Goal: Information Seeking & Learning: Learn about a topic

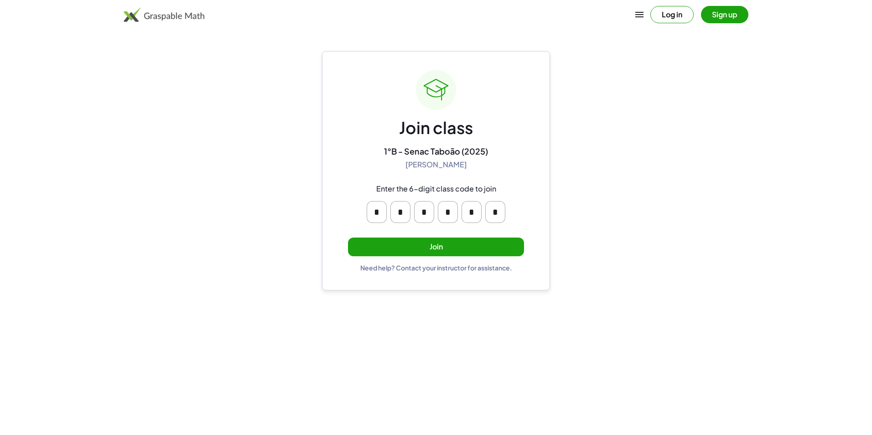
click at [444, 243] on button "Join" at bounding box center [436, 247] width 176 height 19
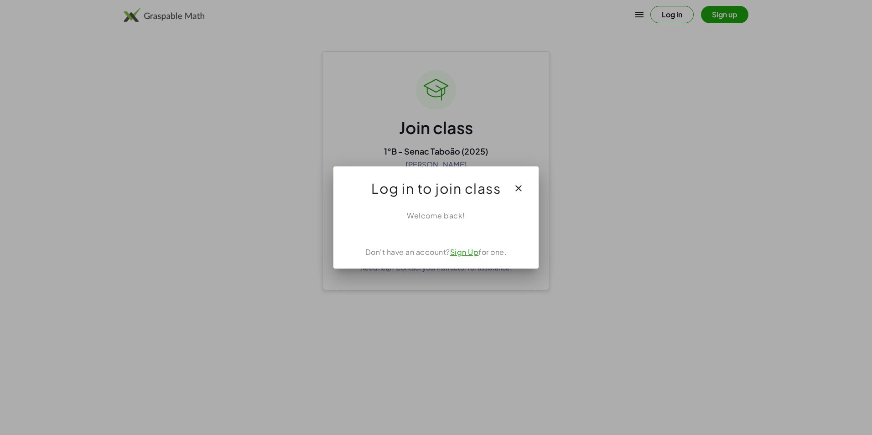
click at [520, 183] on icon "button" at bounding box center [518, 188] width 11 height 11
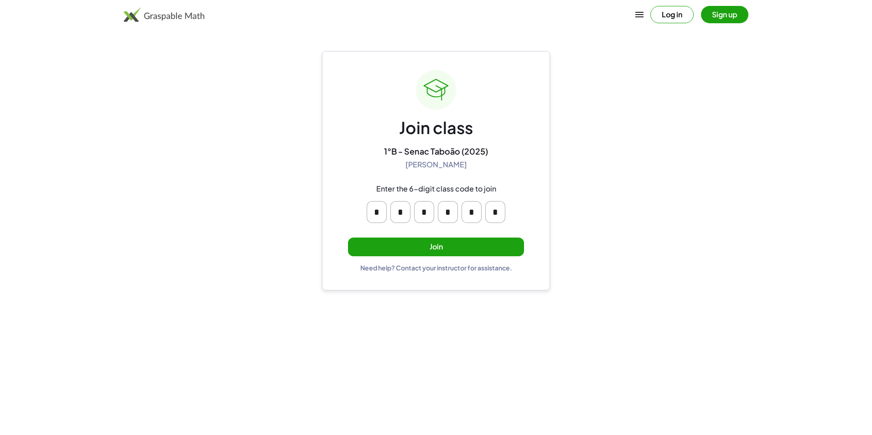
click at [465, 242] on button "Join" at bounding box center [436, 247] width 176 height 19
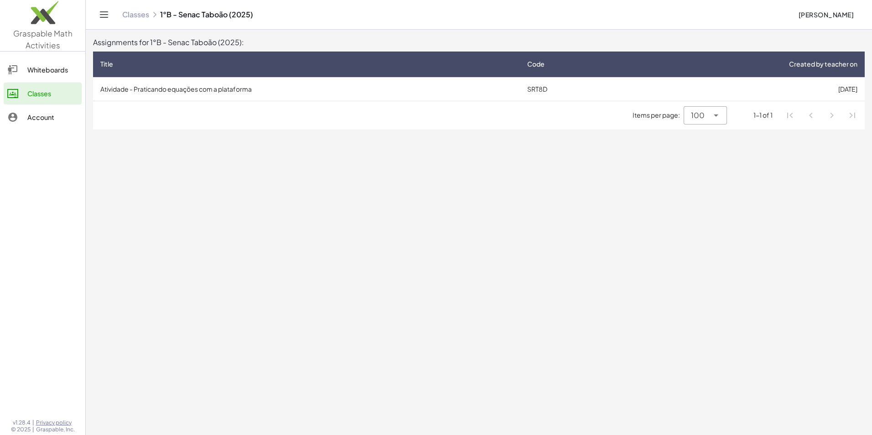
click at [49, 73] on div "Whiteboards" at bounding box center [52, 69] width 51 height 11
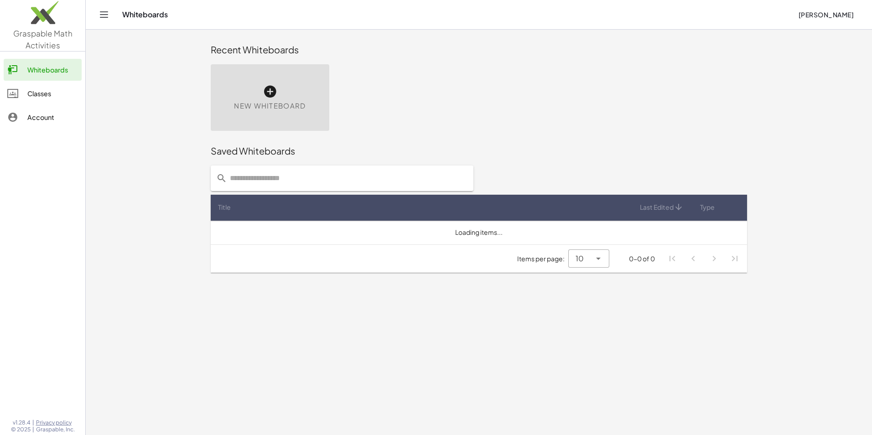
click at [49, 73] on div "Whiteboards" at bounding box center [52, 69] width 51 height 11
click at [296, 108] on span "New Whiteboard" at bounding box center [270, 106] width 72 height 10
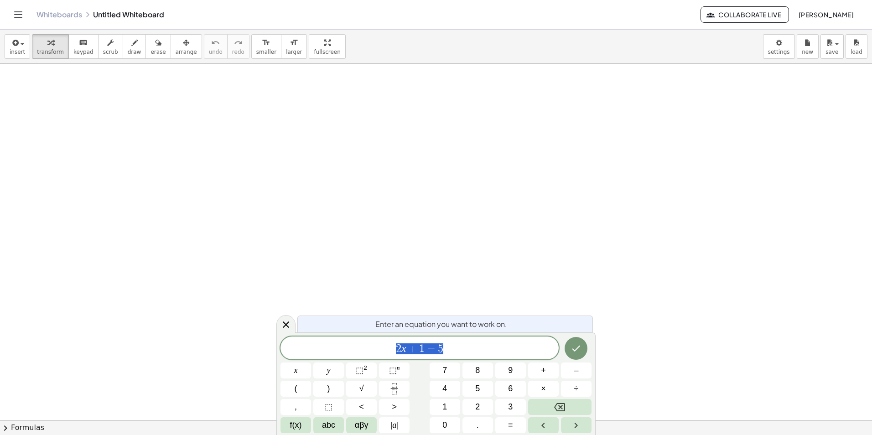
click at [9, 16] on header "Whiteboards Untitled Whiteboard Collaborate Live [PERSON_NAME]" at bounding box center [436, 15] width 872 height 30
click at [17, 13] on icon "Toggle navigation" at bounding box center [18, 14] width 11 height 11
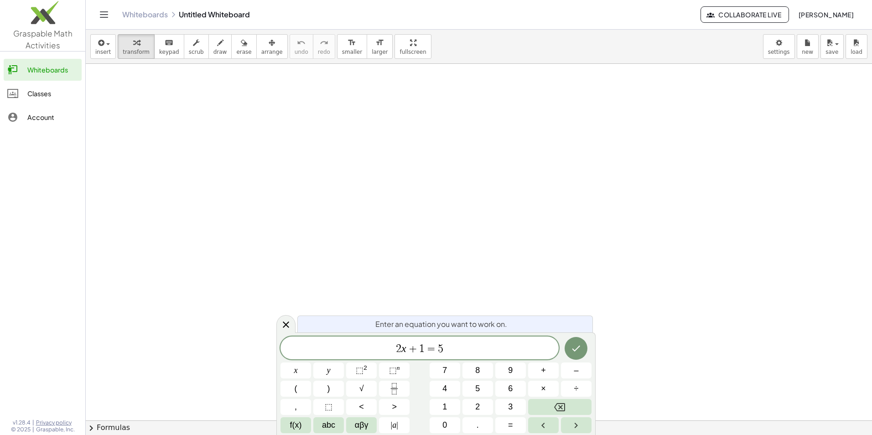
click at [54, 69] on div "Whiteboards" at bounding box center [52, 69] width 51 height 11
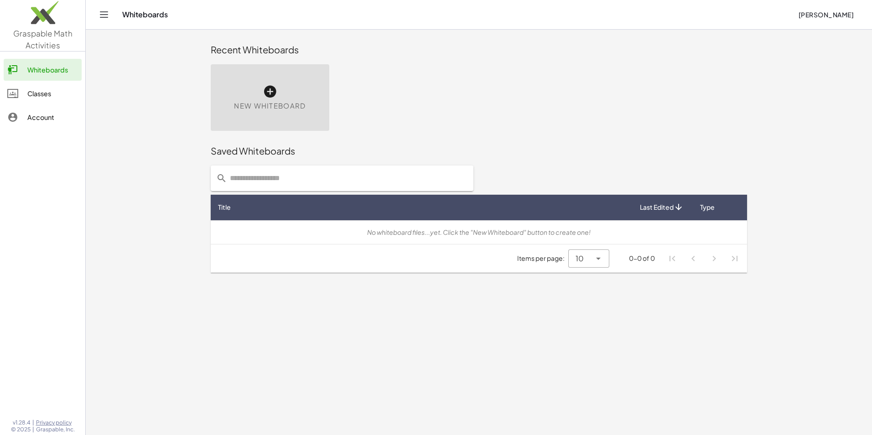
click at [584, 182] on div at bounding box center [478, 178] width 547 height 36
click at [19, 96] on div at bounding box center [17, 93] width 20 height 11
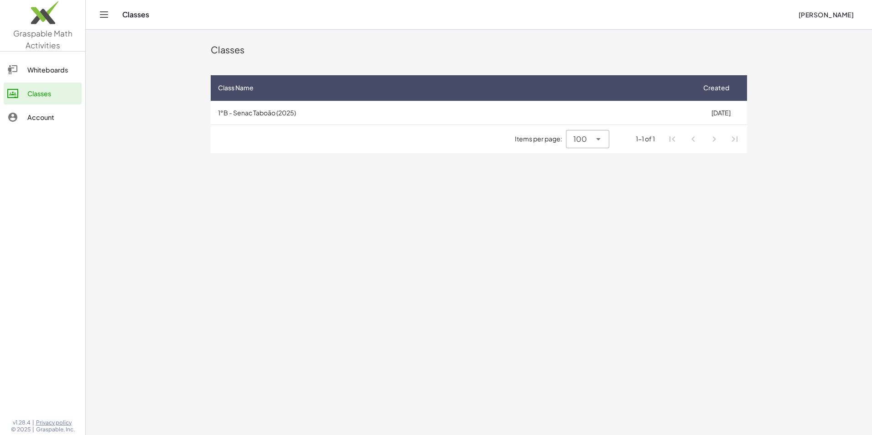
click at [330, 109] on td "1°B - Senac Taboão (2025)" at bounding box center [453, 113] width 484 height 24
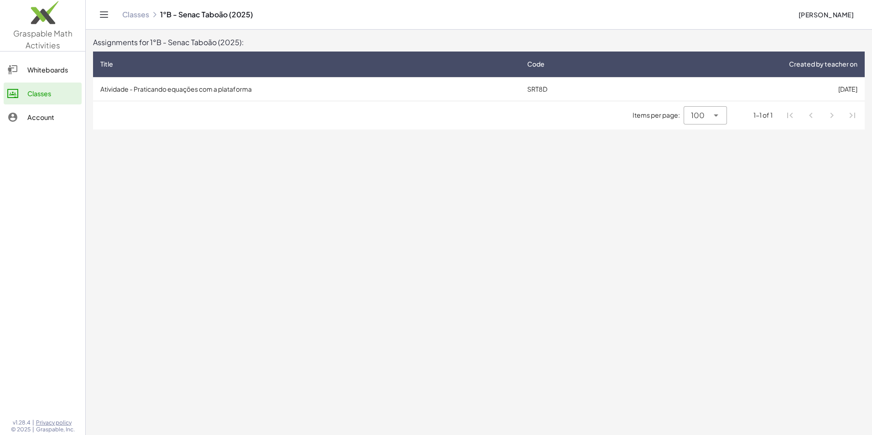
click at [228, 93] on td "Atividade - Praticando equações com a plataforma" at bounding box center [306, 89] width 427 height 24
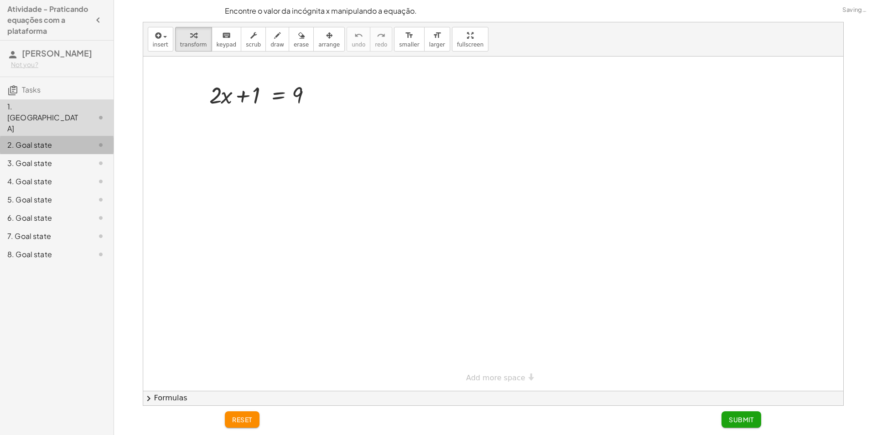
click at [43, 139] on div "2. Goal state" at bounding box center [43, 144] width 73 height 11
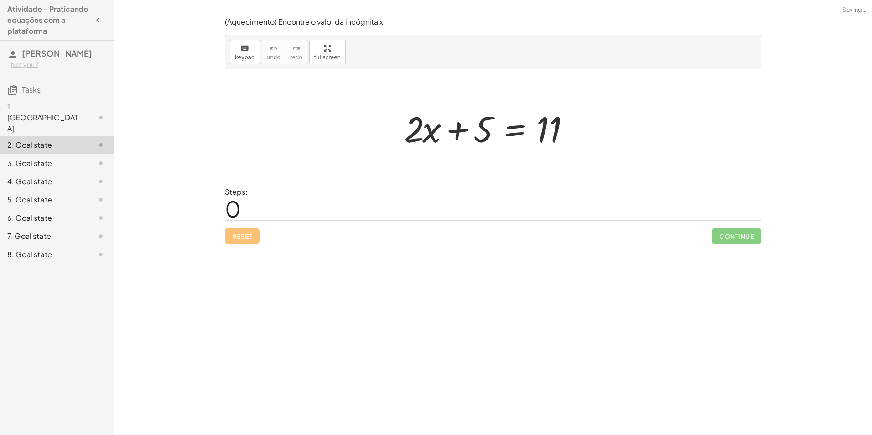
click at [48, 158] on div "3. Goal state" at bounding box center [43, 163] width 73 height 11
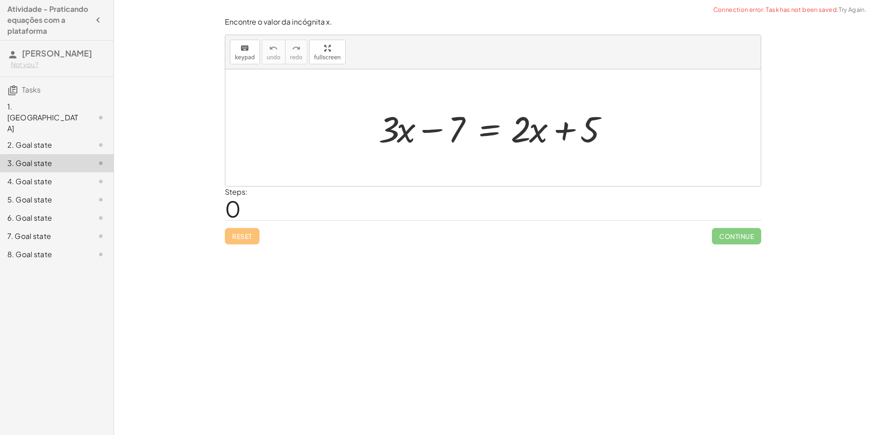
click at [54, 212] on div "6. Goal state" at bounding box center [43, 217] width 73 height 11
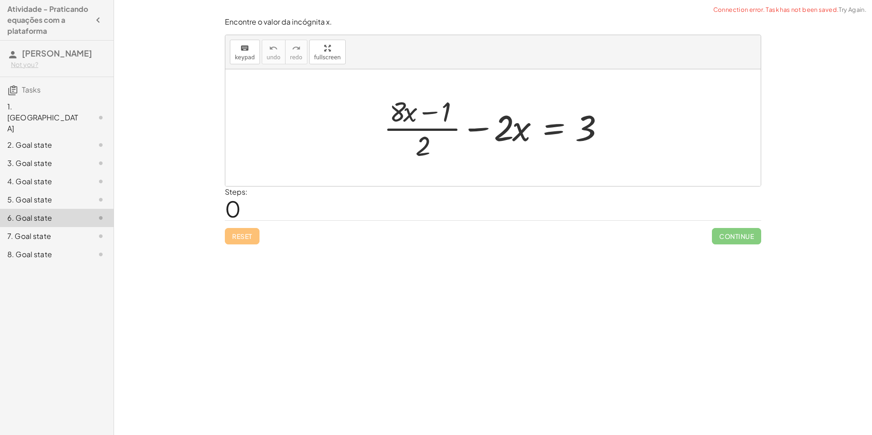
drag, startPoint x: 39, startPoint y: 220, endPoint x: 40, endPoint y: 226, distance: 5.6
click at [40, 231] on div "7. Goal state" at bounding box center [43, 236] width 73 height 11
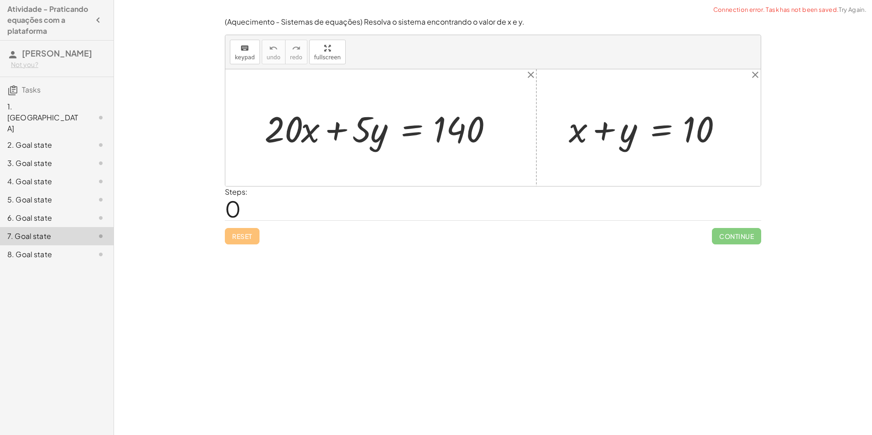
click at [42, 249] on div "8. Goal state" at bounding box center [43, 254] width 73 height 11
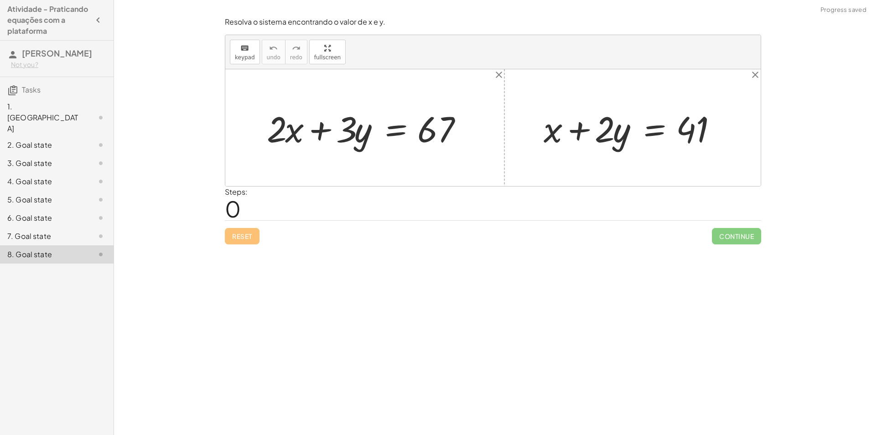
click at [50, 107] on div "1. [GEOGRAPHIC_DATA]" at bounding box center [43, 117] width 73 height 33
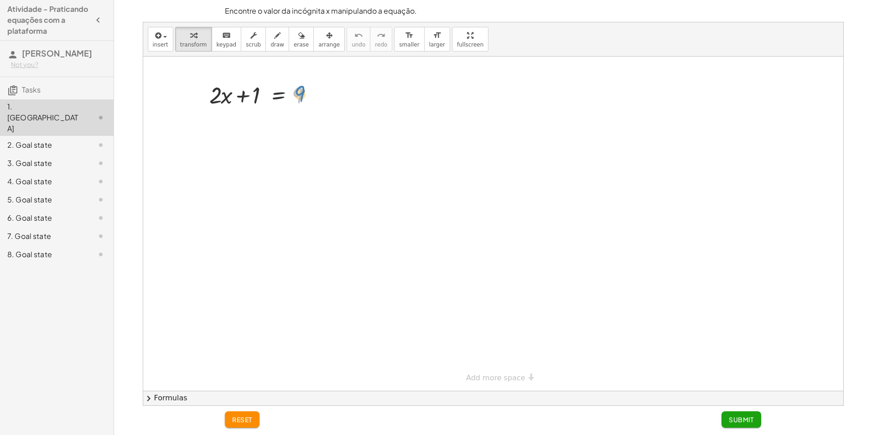
click at [299, 94] on div at bounding box center [264, 94] width 119 height 31
drag, startPoint x: 258, startPoint y: 93, endPoint x: 306, endPoint y: 93, distance: 48.3
click at [306, 93] on div at bounding box center [264, 94] width 119 height 31
click at [225, 126] on div at bounding box center [264, 125] width 183 height 31
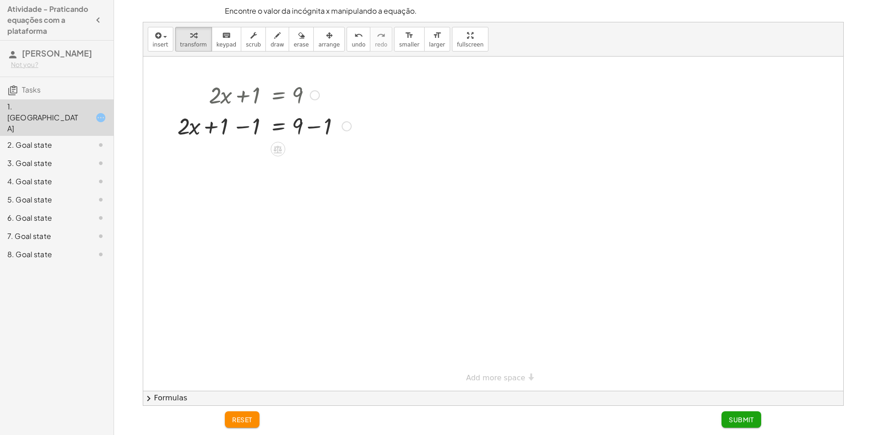
click at [225, 126] on div at bounding box center [264, 125] width 183 height 31
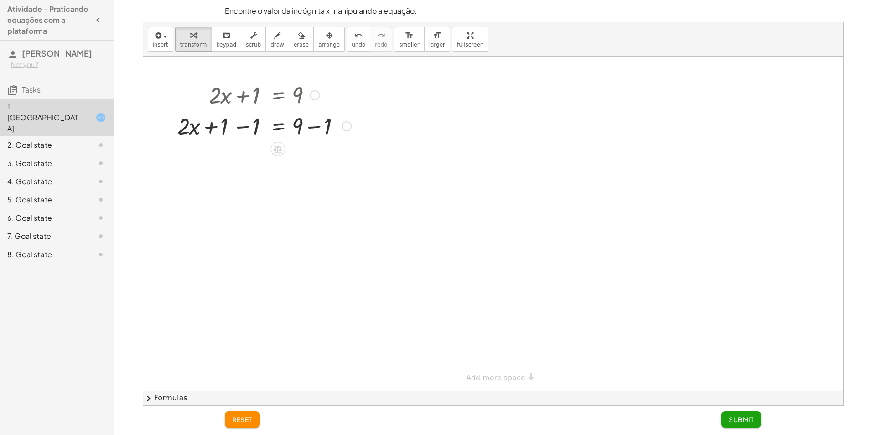
click at [225, 126] on div at bounding box center [264, 125] width 183 height 31
click at [226, 126] on div at bounding box center [264, 125] width 183 height 31
click at [257, 94] on div at bounding box center [264, 94] width 183 height 31
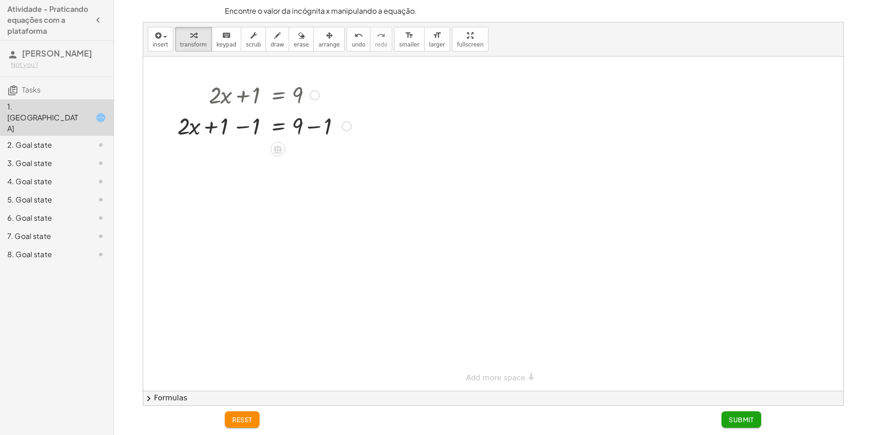
drag, startPoint x: 257, startPoint y: 94, endPoint x: 232, endPoint y: 125, distance: 39.6
click at [224, 127] on div at bounding box center [264, 125] width 183 height 31
click at [242, 129] on div at bounding box center [264, 125] width 183 height 31
click at [242, 129] on div at bounding box center [280, 125] width 151 height 31
click at [315, 157] on div at bounding box center [264, 156] width 183 height 31
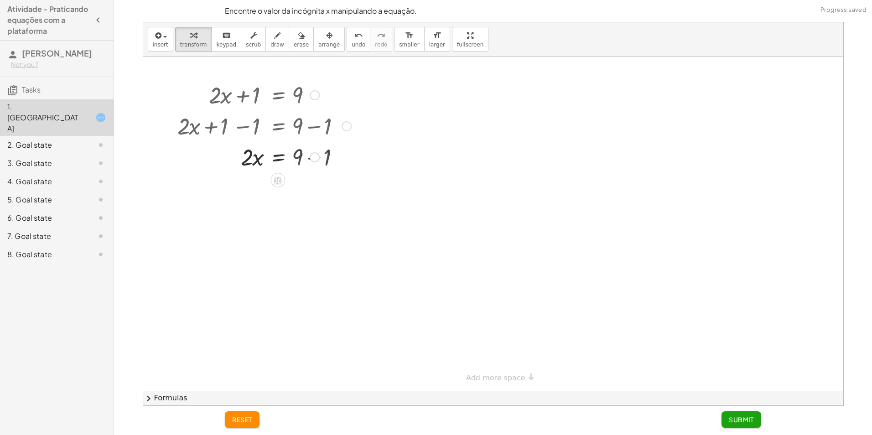
click at [278, 157] on div "· 2 · x = 9 + − 1 8" at bounding box center [278, 157] width 0 height 0
drag, startPoint x: 316, startPoint y: 158, endPoint x: 322, endPoint y: 160, distance: 6.6
click at [278, 157] on div "· 2 · x = 8 Transform line Copy line as LaTeX Copy derivation as LaTeX Expand n…" at bounding box center [278, 157] width 0 height 0
click at [301, 156] on div at bounding box center [264, 156] width 183 height 31
drag, startPoint x: 248, startPoint y: 159, endPoint x: 305, endPoint y: 179, distance: 60.6
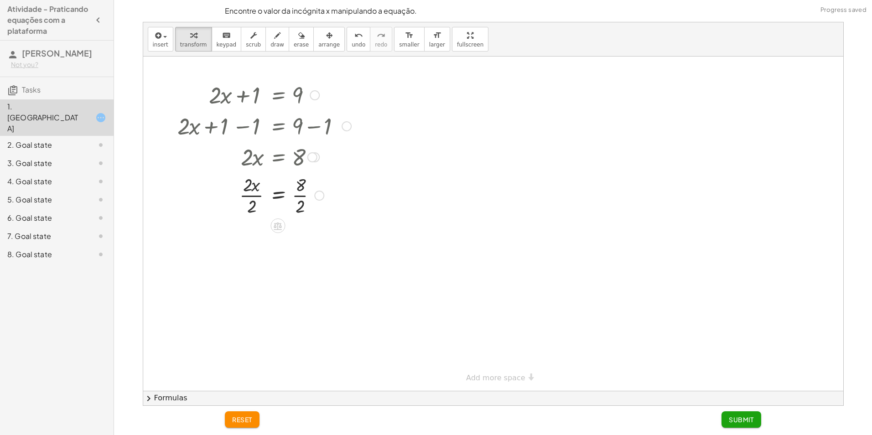
click at [257, 160] on div at bounding box center [262, 156] width 176 height 31
click at [254, 195] on div at bounding box center [264, 195] width 183 height 46
click at [301, 240] on div at bounding box center [264, 240] width 183 height 46
click at [279, 194] on div at bounding box center [258, 195] width 196 height 46
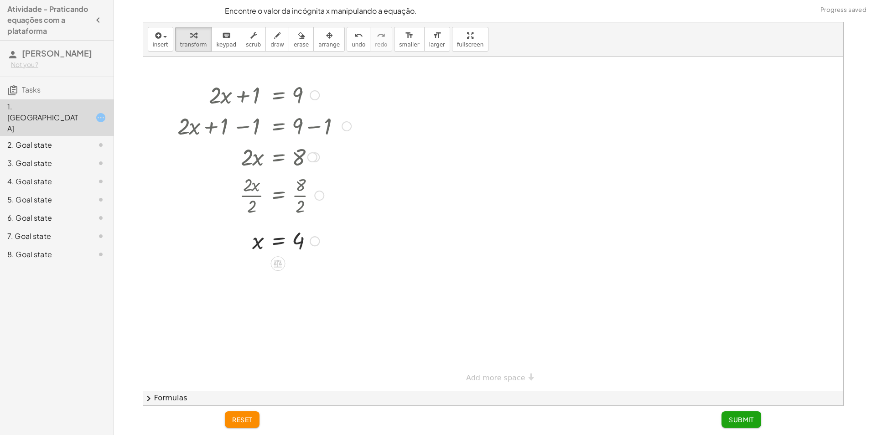
click at [294, 196] on div at bounding box center [258, 195] width 196 height 46
click at [301, 196] on div at bounding box center [258, 195] width 196 height 46
click at [253, 198] on div at bounding box center [258, 195] width 196 height 46
click at [258, 264] on div at bounding box center [493, 224] width 700 height 334
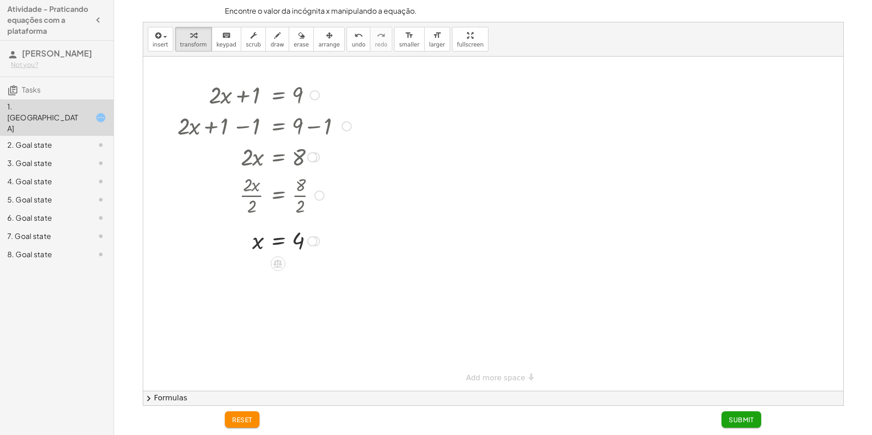
click at [279, 243] on div at bounding box center [264, 240] width 183 height 30
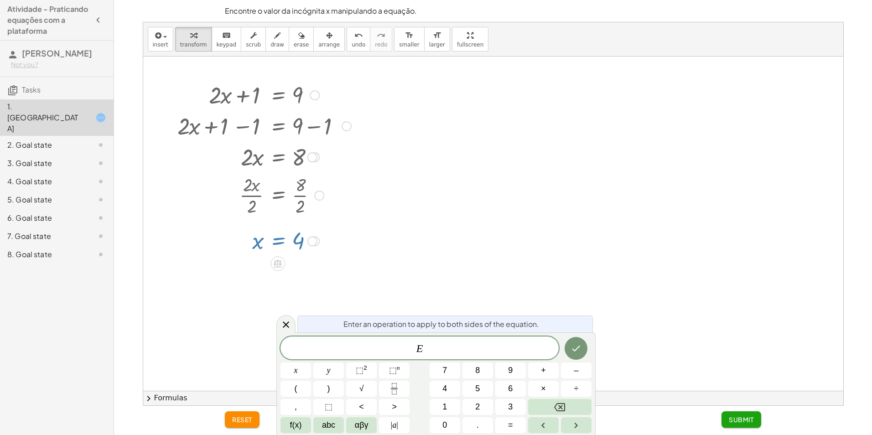
drag, startPoint x: 128, startPoint y: 148, endPoint x: 129, endPoint y: 157, distance: 8.9
click at [128, 148] on div "insert select one: Math Expression Function Text Youtube Video Graphing Geometr…" at bounding box center [493, 214] width 750 height 384
click at [307, 241] on div "Transform line Copy line as LaTeX Copy derivation as LaTeX Expand new lines: On" at bounding box center [312, 241] width 10 height 10
click at [289, 242] on div at bounding box center [264, 240] width 183 height 30
click at [274, 241] on div at bounding box center [264, 240] width 183 height 30
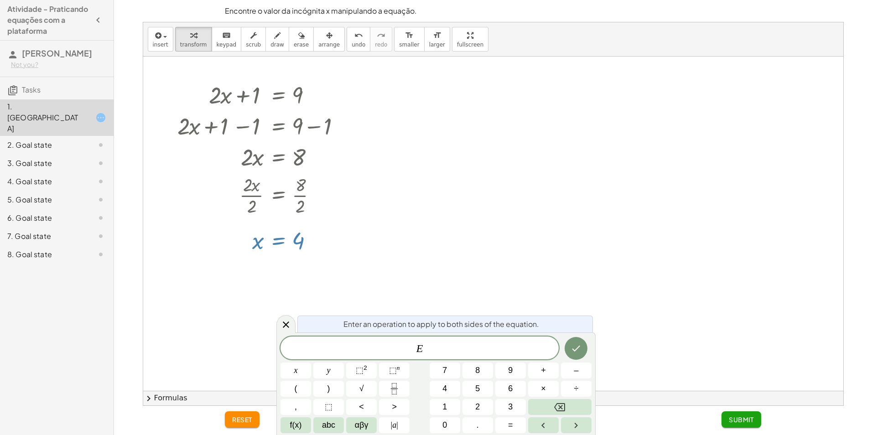
click at [476, 344] on span "E" at bounding box center [419, 348] width 278 height 13
click at [439, 348] on span "E ​" at bounding box center [419, 348] width 278 height 13
click at [561, 409] on icon "Backspace" at bounding box center [559, 407] width 11 height 11
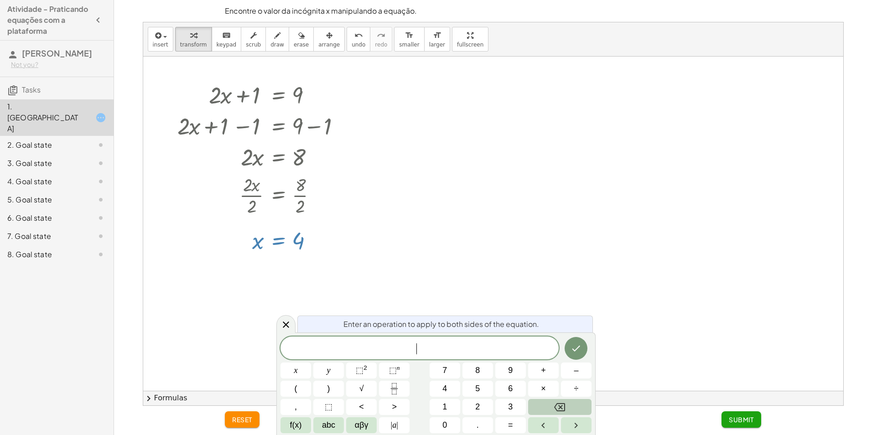
click at [560, 409] on icon "Backspace" at bounding box center [559, 407] width 11 height 11
click at [285, 316] on div at bounding box center [285, 324] width 19 height 18
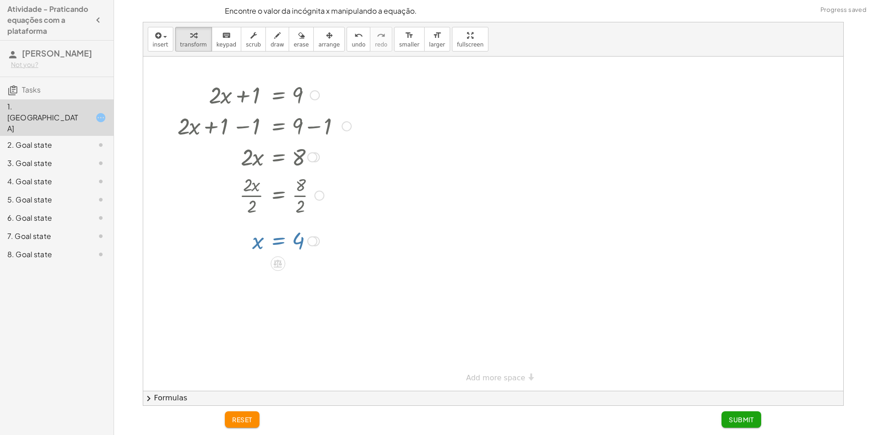
drag, startPoint x: 318, startPoint y: 271, endPoint x: 310, endPoint y: 283, distance: 14.3
click at [318, 272] on div at bounding box center [493, 224] width 700 height 334
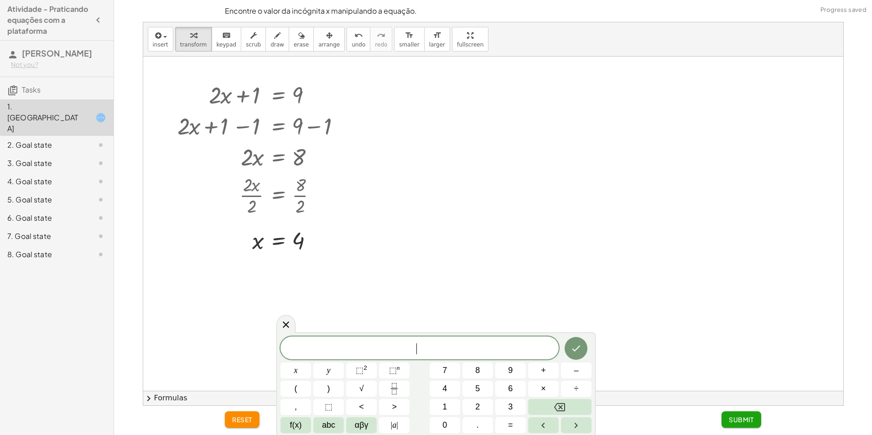
drag, startPoint x: 189, startPoint y: 318, endPoint x: 253, endPoint y: 307, distance: 65.2
click at [191, 318] on div at bounding box center [493, 224] width 700 height 334
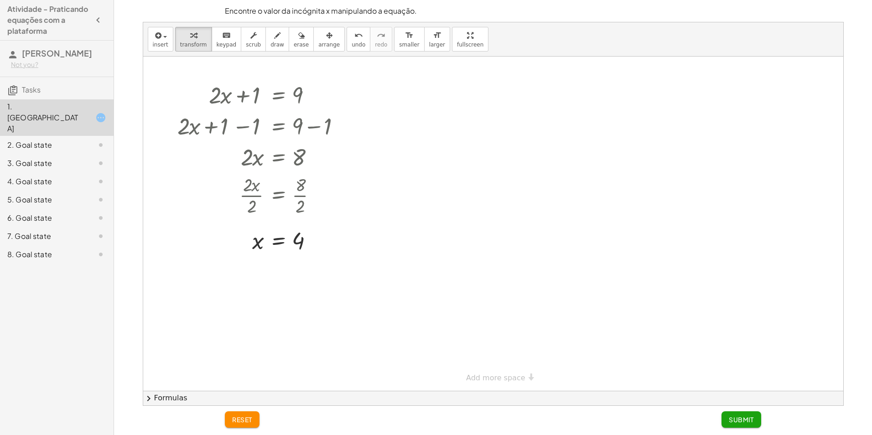
click at [66, 139] on div "2. Goal state" at bounding box center [43, 144] width 73 height 11
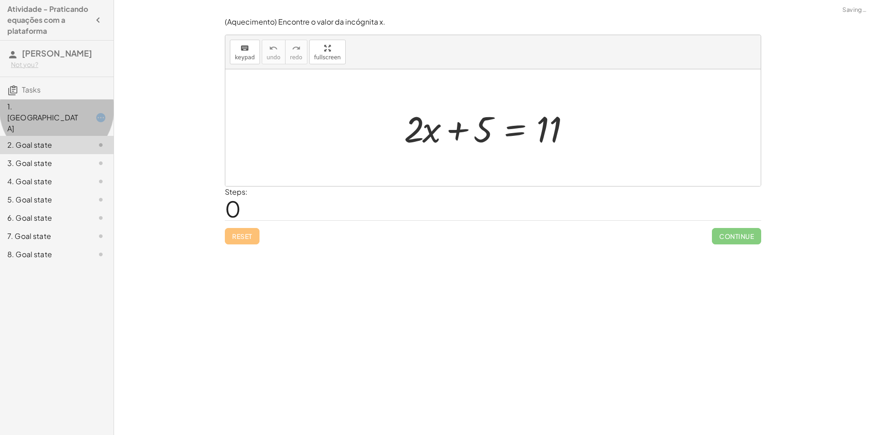
click at [73, 107] on div "1. [GEOGRAPHIC_DATA]" at bounding box center [43, 117] width 73 height 33
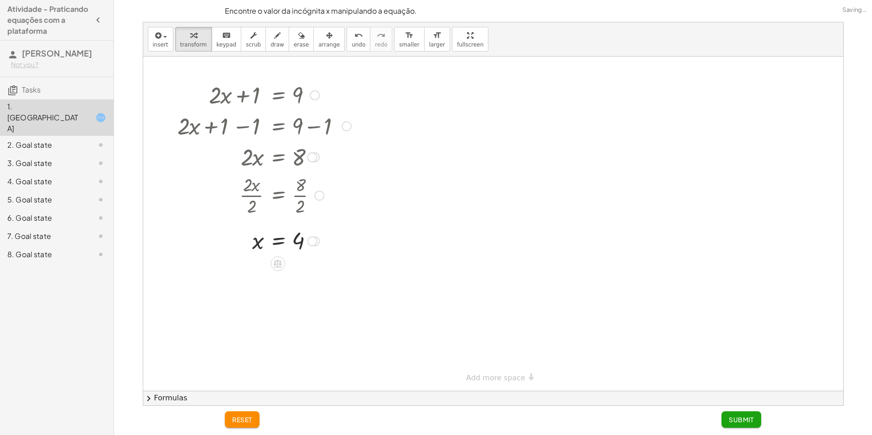
click at [313, 257] on div "+ · 2 · x + 1 = 9 + · 2 · x + 1 − 1 = + 9 − 1 + · 2 · x + 0 = + 9 − 1 · 2 · x =…" at bounding box center [261, 167] width 194 height 181
click at [305, 198] on div at bounding box center [264, 195] width 183 height 46
click at [292, 238] on div at bounding box center [264, 240] width 183 height 30
click at [265, 241] on div at bounding box center [264, 240] width 183 height 30
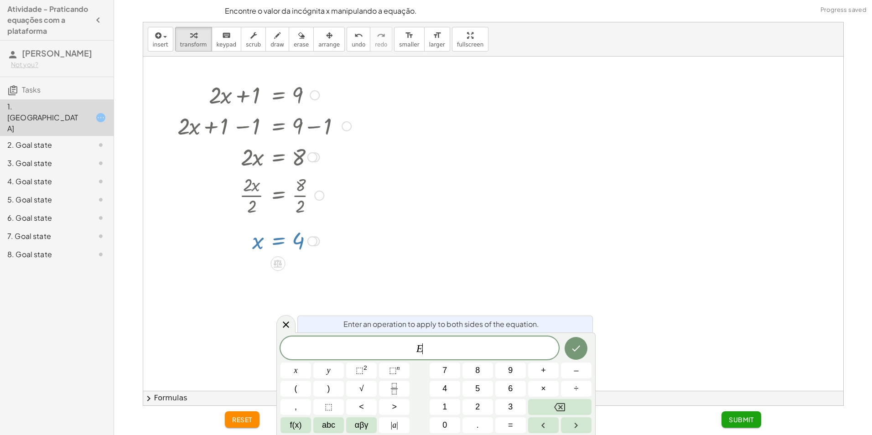
click at [260, 241] on div at bounding box center [264, 240] width 183 height 30
click at [300, 241] on div at bounding box center [264, 240] width 183 height 30
click at [282, 241] on div at bounding box center [264, 240] width 183 height 30
drag, startPoint x: 437, startPoint y: 351, endPoint x: 397, endPoint y: 351, distance: 40.6
click at [397, 352] on span "E ​" at bounding box center [419, 348] width 278 height 13
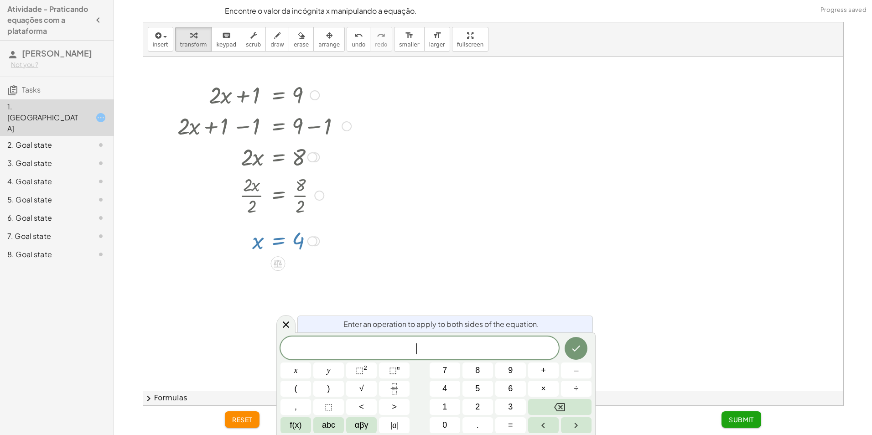
click at [442, 249] on div at bounding box center [493, 224] width 700 height 334
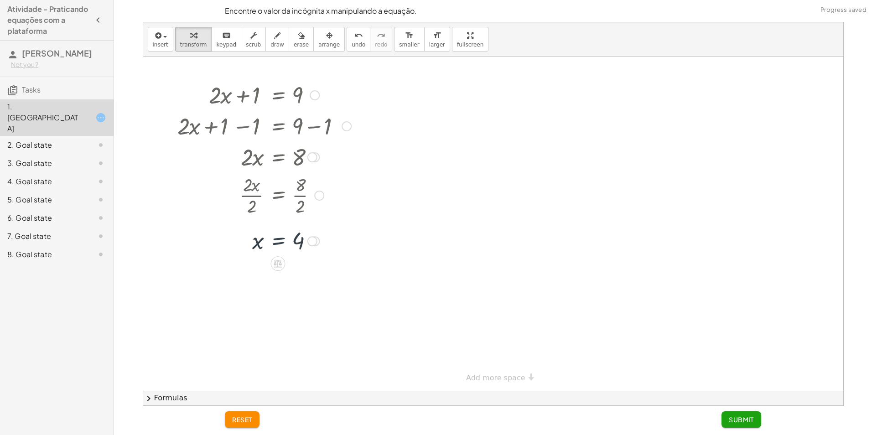
click at [301, 165] on div at bounding box center [264, 156] width 183 height 31
click at [305, 151] on div at bounding box center [264, 156] width 183 height 31
click at [315, 156] on div at bounding box center [312, 157] width 10 height 10
click at [251, 152] on div at bounding box center [264, 156] width 183 height 31
click at [200, 150] on div at bounding box center [264, 156] width 183 height 31
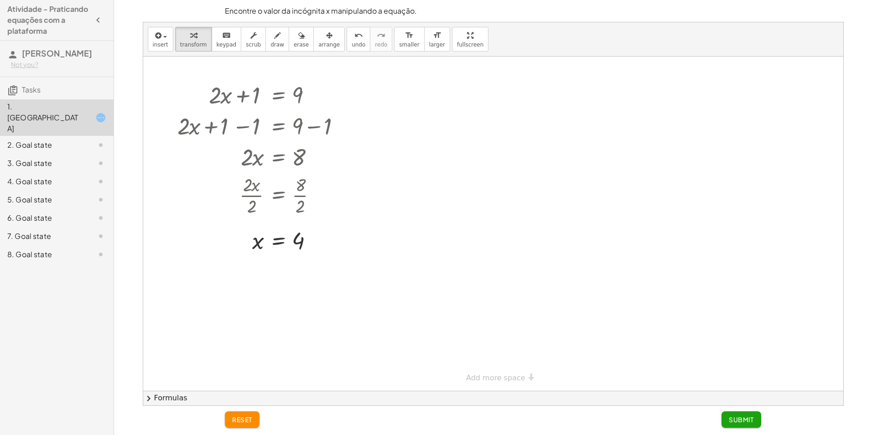
click at [630, 247] on div at bounding box center [493, 224] width 700 height 334
click at [281, 263] on icon at bounding box center [278, 264] width 8 height 8
click at [280, 263] on span "×" at bounding box center [277, 263] width 5 height 13
click at [253, 270] on div at bounding box center [264, 270] width 183 height 31
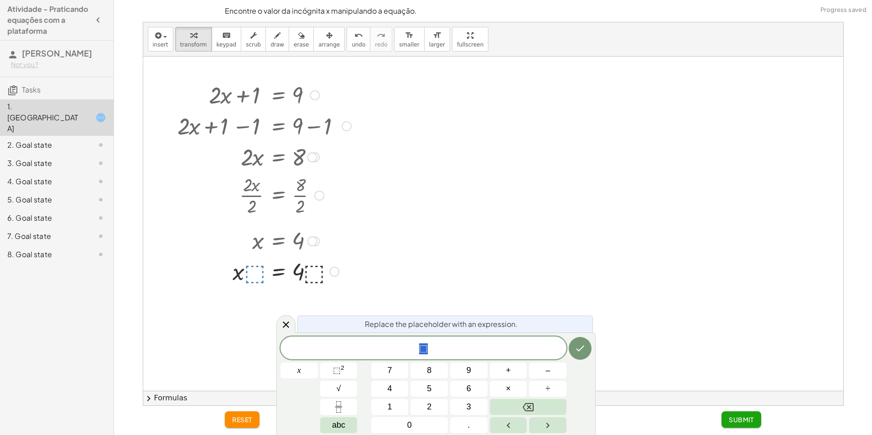
click at [372, 268] on div at bounding box center [493, 224] width 700 height 334
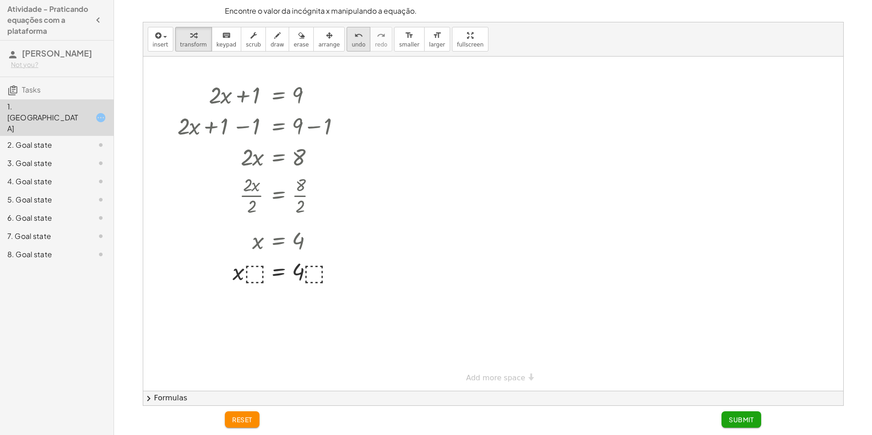
click at [351, 41] on span "undo" at bounding box center [358, 44] width 14 height 6
click at [323, 245] on div at bounding box center [264, 240] width 144 height 30
click at [742, 417] on span "Submit" at bounding box center [740, 419] width 25 height 8
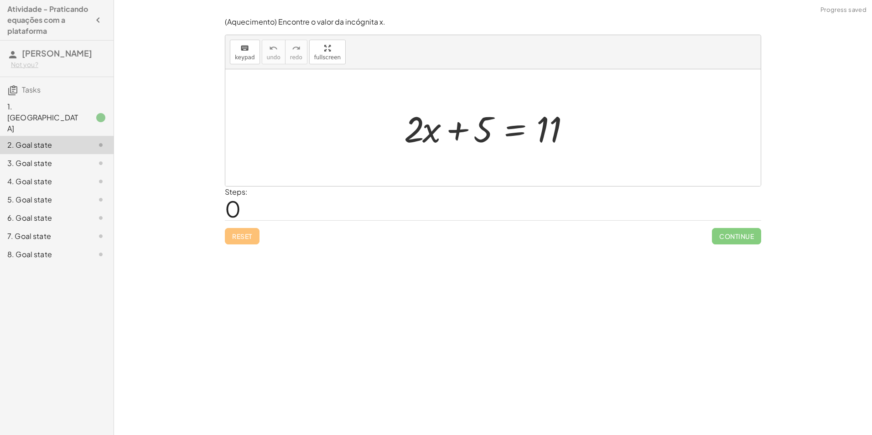
click at [232, 217] on span "0" at bounding box center [233, 209] width 16 height 28
drag, startPoint x: 232, startPoint y: 217, endPoint x: 230, endPoint y: 197, distance: 20.1
click at [229, 195] on span "0" at bounding box center [233, 209] width 16 height 28
click at [243, 212] on div "Steps: 0" at bounding box center [236, 203] width 23 height 34
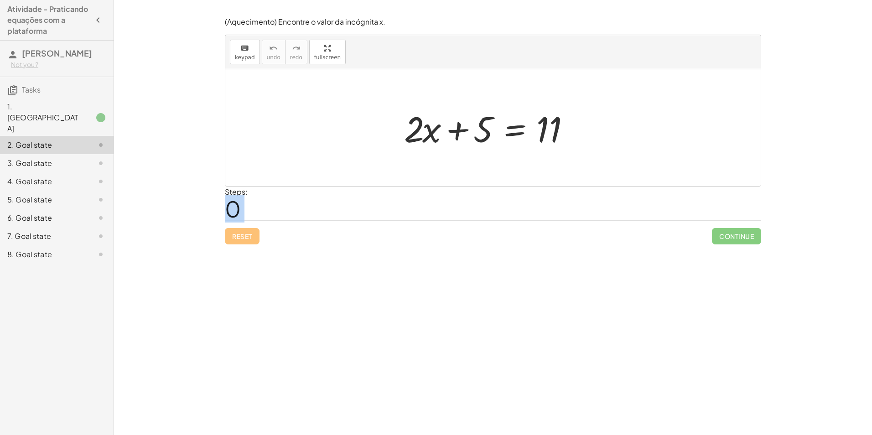
drag, startPoint x: 243, startPoint y: 212, endPoint x: 227, endPoint y: 209, distance: 16.2
click at [227, 209] on div "Steps: 0" at bounding box center [236, 203] width 23 height 34
drag, startPoint x: 227, startPoint y: 209, endPoint x: 255, endPoint y: 212, distance: 28.0
click at [254, 212] on div "Steps: 0" at bounding box center [493, 203] width 536 height 34
click at [425, 134] on div at bounding box center [496, 127] width 194 height 47
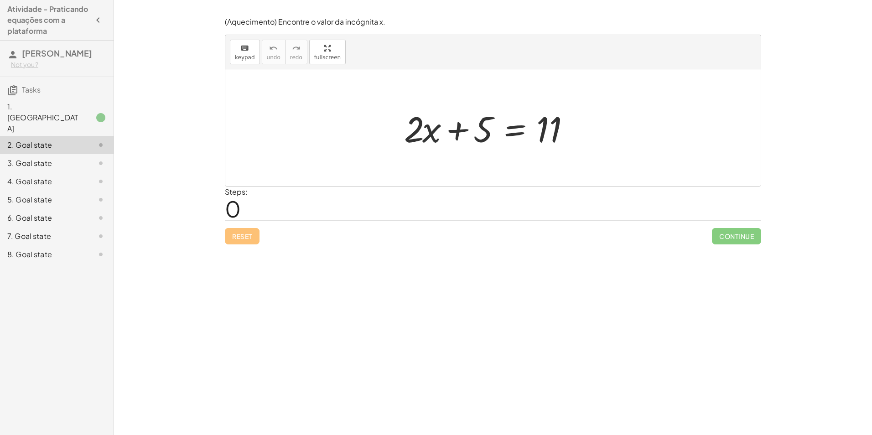
drag, startPoint x: 426, startPoint y: 134, endPoint x: 409, endPoint y: 136, distance: 17.4
click at [427, 134] on div at bounding box center [496, 127] width 194 height 47
click at [242, 57] on span "keypad" at bounding box center [245, 57] width 20 height 6
click at [233, 47] on button "keyboard keypad" at bounding box center [245, 52] width 30 height 25
click at [363, 110] on div at bounding box center [492, 127] width 535 height 117
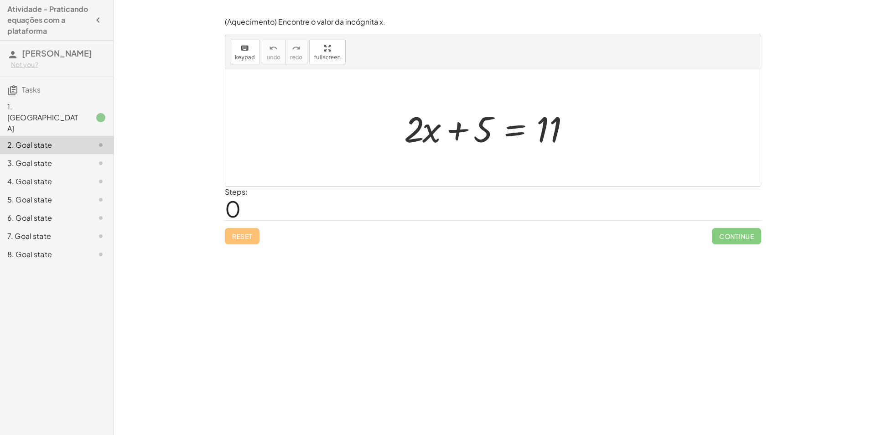
click at [498, 124] on div at bounding box center [496, 127] width 194 height 47
drag, startPoint x: 522, startPoint y: 123, endPoint x: 540, endPoint y: 128, distance: 18.0
click at [526, 124] on div at bounding box center [496, 127] width 194 height 47
click at [540, 128] on div at bounding box center [496, 127] width 194 height 47
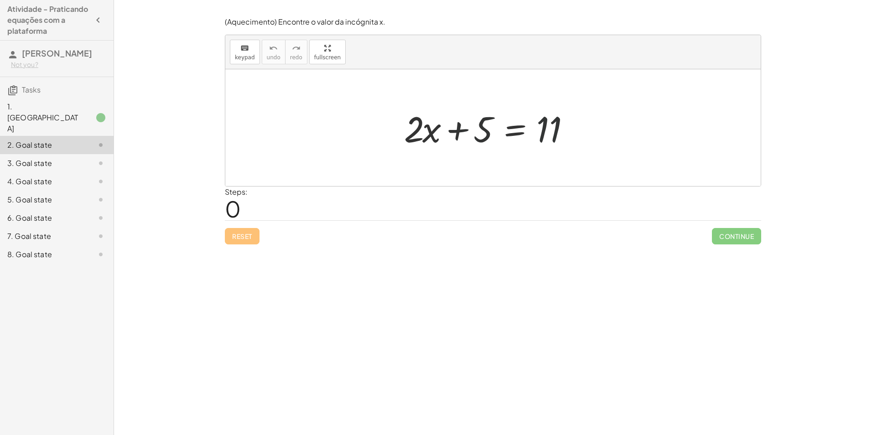
drag, startPoint x: 460, startPoint y: 131, endPoint x: 450, endPoint y: 132, distance: 10.5
click at [458, 132] on div at bounding box center [496, 127] width 194 height 47
drag, startPoint x: 407, startPoint y: 131, endPoint x: 478, endPoint y: 129, distance: 70.7
click at [478, 129] on div at bounding box center [496, 127] width 194 height 47
drag, startPoint x: 435, startPoint y: 128, endPoint x: 444, endPoint y: 130, distance: 8.4
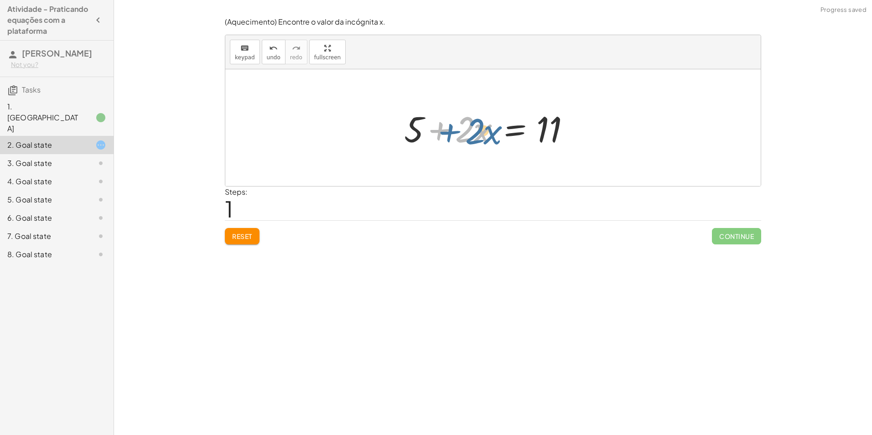
click at [444, 130] on div at bounding box center [496, 127] width 194 height 47
drag, startPoint x: 408, startPoint y: 132, endPoint x: 552, endPoint y: 129, distance: 144.1
click at [552, 129] on div at bounding box center [496, 127] width 194 height 47
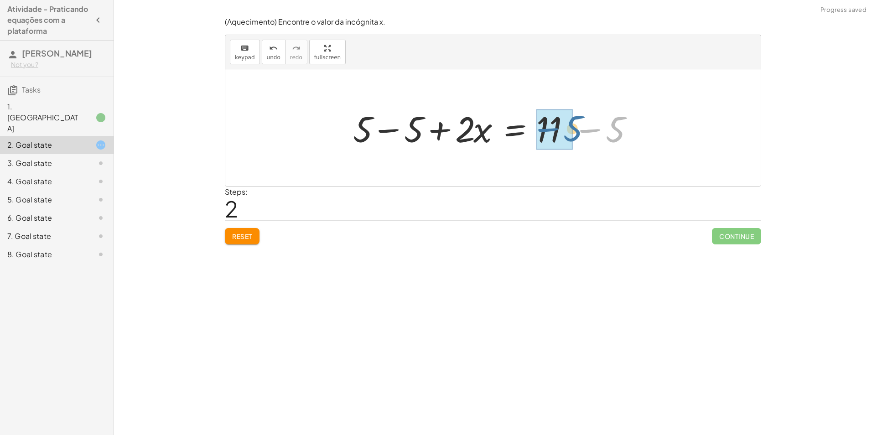
drag, startPoint x: 593, startPoint y: 132, endPoint x: 489, endPoint y: 142, distance: 103.9
click at [489, 142] on div at bounding box center [496, 127] width 296 height 47
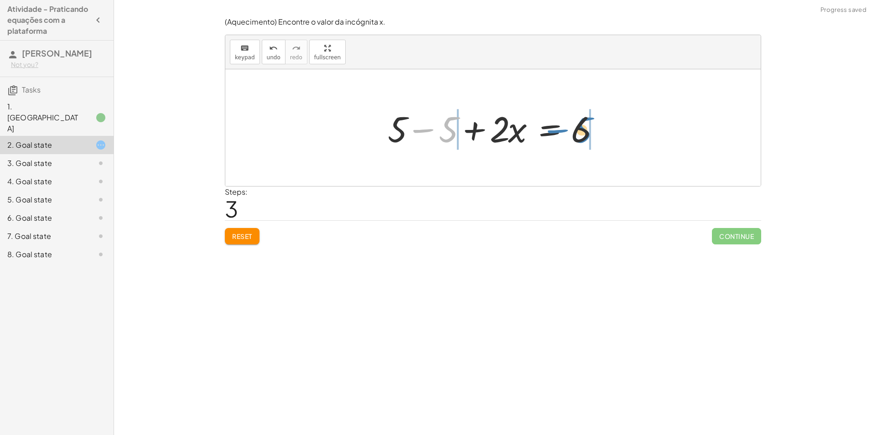
drag, startPoint x: 408, startPoint y: 134, endPoint x: 544, endPoint y: 134, distance: 135.4
click at [544, 134] on div at bounding box center [496, 127] width 227 height 47
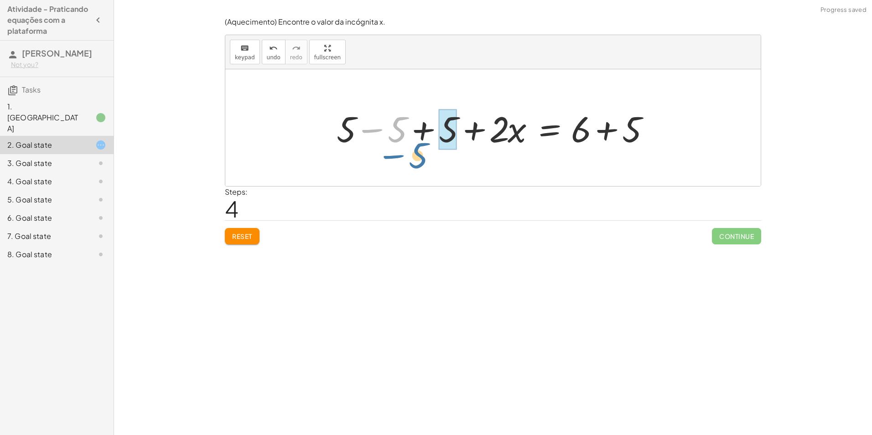
drag, startPoint x: 402, startPoint y: 124, endPoint x: 422, endPoint y: 126, distance: 19.8
click at [408, 132] on div at bounding box center [496, 127] width 329 height 47
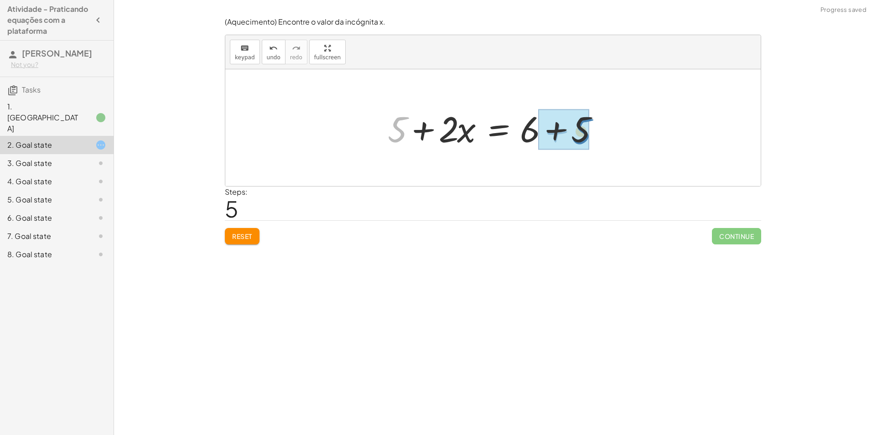
drag, startPoint x: 392, startPoint y: 145, endPoint x: 578, endPoint y: 129, distance: 186.2
click at [529, 135] on div at bounding box center [496, 127] width 124 height 47
drag, startPoint x: 463, startPoint y: 132, endPoint x: 422, endPoint y: 133, distance: 40.6
click at [422, 133] on div "+ · 2 · x + 5 = 11 + 5 + · 2 · x = 11 + 5 − 5 + · 2 · x = + 11 − 5 + 5 − 5 + · …" at bounding box center [492, 127] width 535 height 117
drag, startPoint x: 471, startPoint y: 131, endPoint x: 437, endPoint y: 132, distance: 33.7
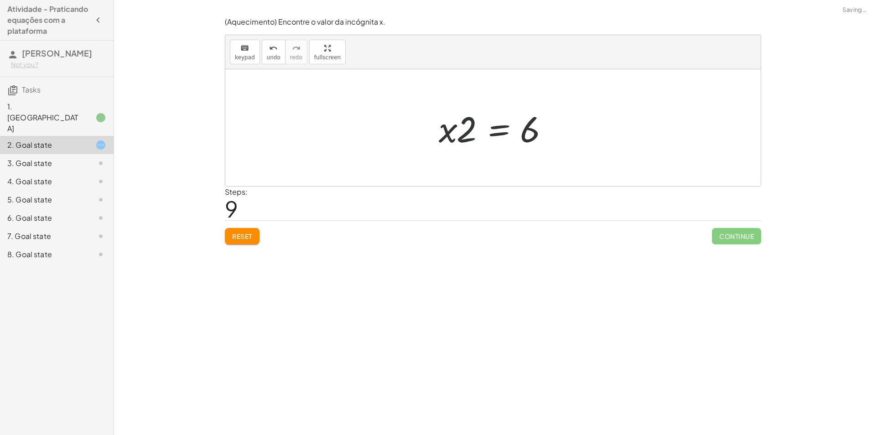
drag, startPoint x: 461, startPoint y: 132, endPoint x: 435, endPoint y: 130, distance: 26.0
click at [435, 130] on div at bounding box center [496, 127] width 124 height 47
click at [269, 51] on icon "undo" at bounding box center [273, 48] width 9 height 11
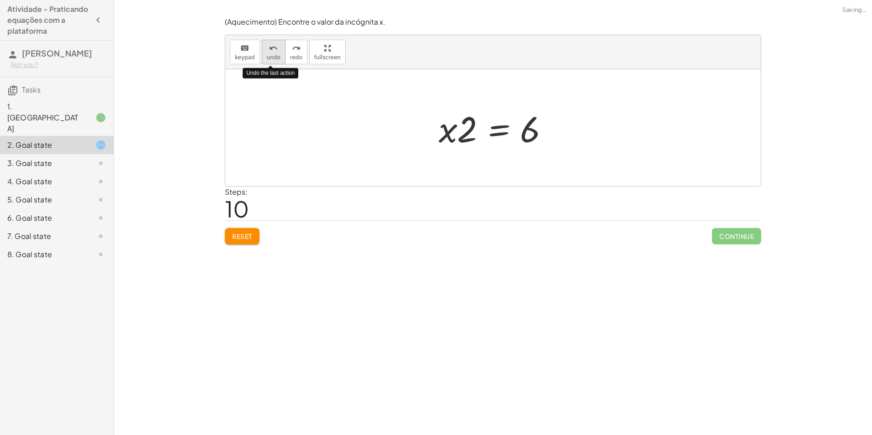
click at [269, 51] on icon "undo" at bounding box center [273, 48] width 9 height 11
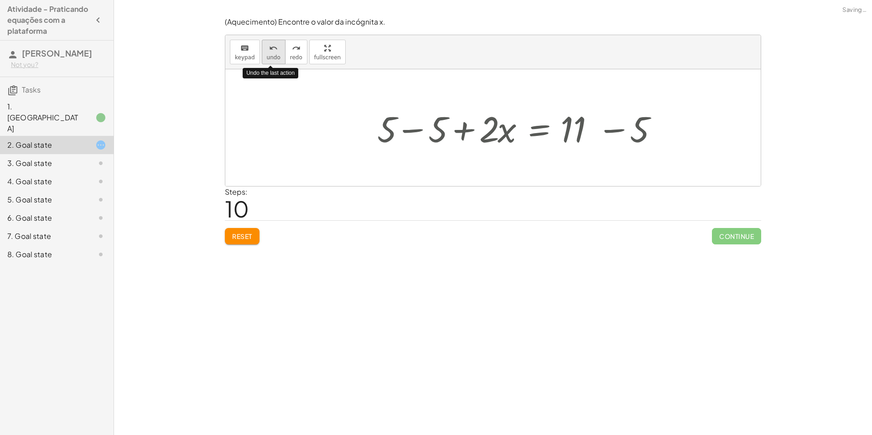
click at [269, 51] on icon "undo" at bounding box center [273, 48] width 9 height 11
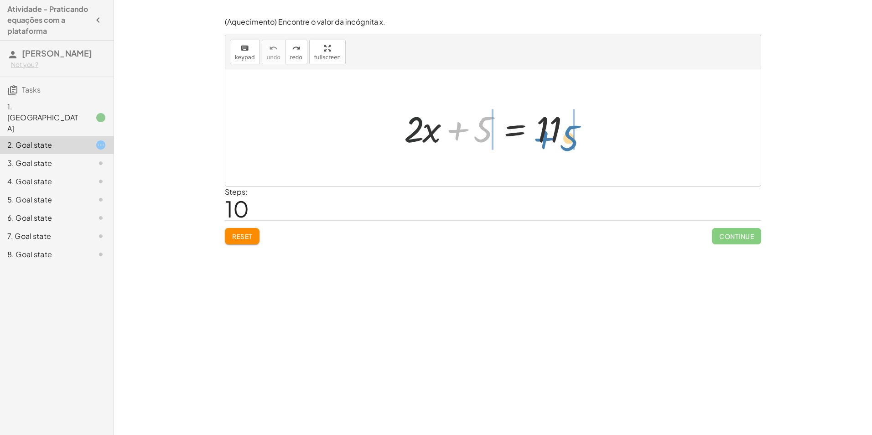
drag, startPoint x: 478, startPoint y: 133, endPoint x: 564, endPoint y: 141, distance: 87.0
click at [564, 141] on div at bounding box center [496, 127] width 194 height 47
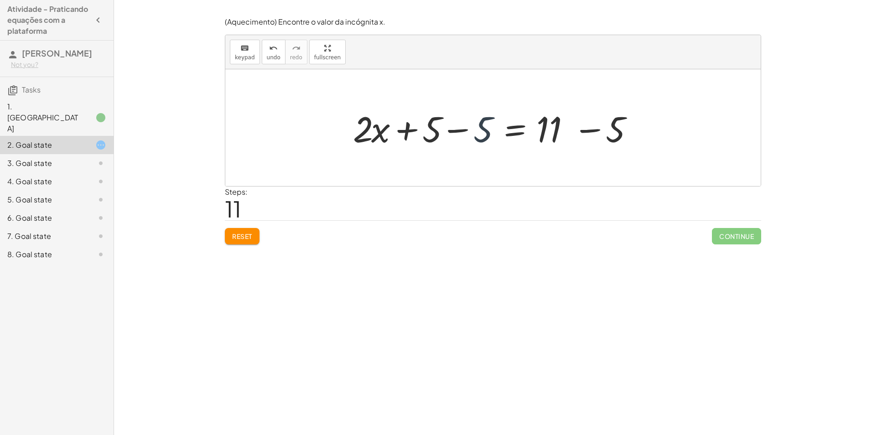
click at [479, 136] on div at bounding box center [496, 127] width 296 height 47
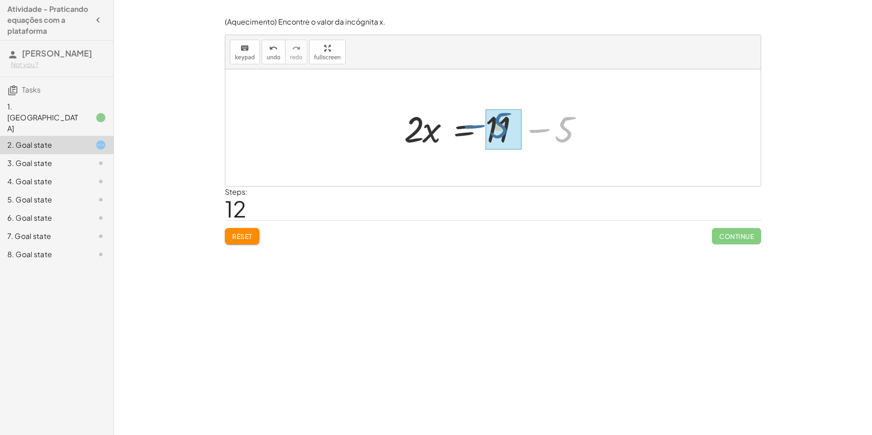
drag, startPoint x: 565, startPoint y: 129, endPoint x: 500, endPoint y: 125, distance: 65.3
click at [444, 129] on div at bounding box center [496, 127] width 124 height 47
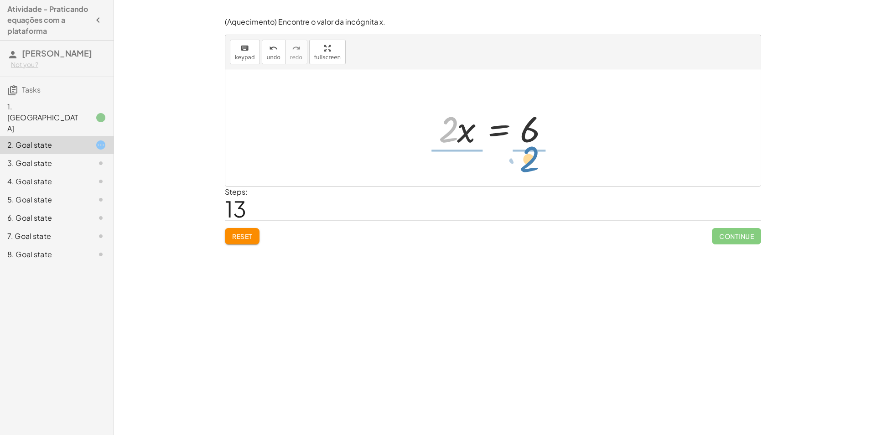
drag, startPoint x: 450, startPoint y: 125, endPoint x: 531, endPoint y: 155, distance: 86.0
click at [450, 130] on div at bounding box center [496, 128] width 134 height 70
click at [513, 129] on div at bounding box center [496, 128] width 114 height 70
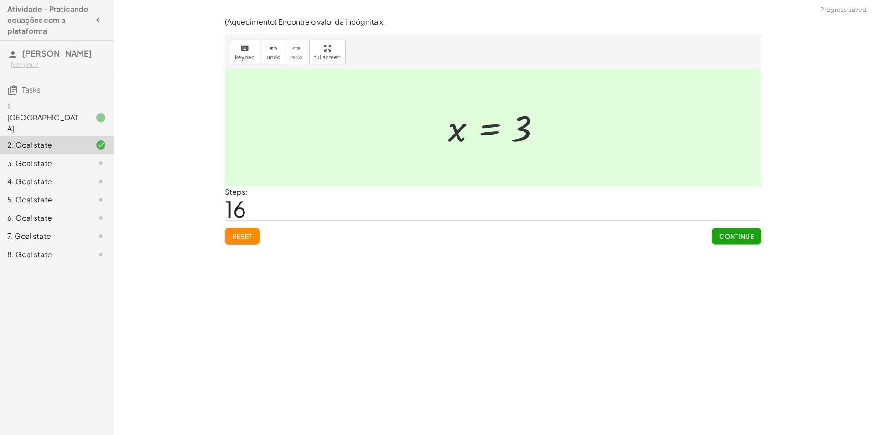
drag, startPoint x: 745, startPoint y: 232, endPoint x: 745, endPoint y: 227, distance: 5.0
click at [745, 228] on button "Continue" at bounding box center [736, 236] width 49 height 16
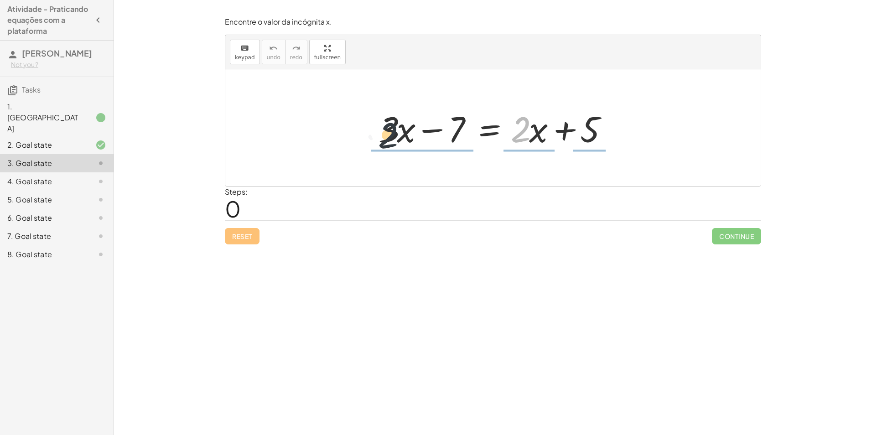
drag, startPoint x: 523, startPoint y: 132, endPoint x: 352, endPoint y: 132, distance: 170.9
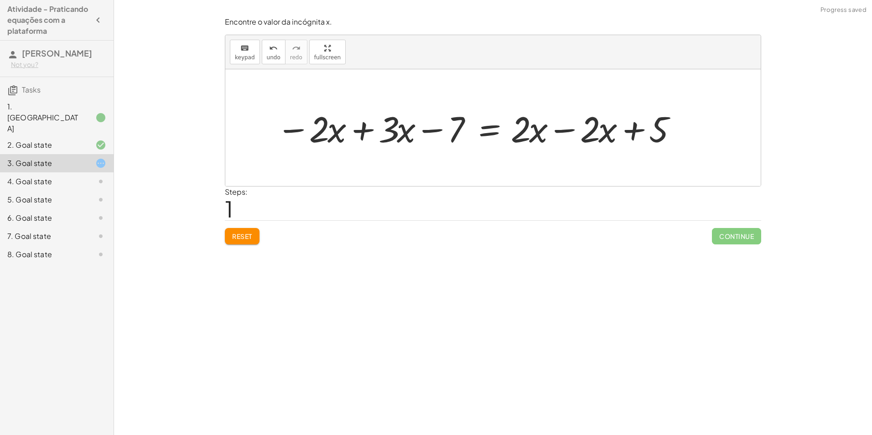
click at [356, 130] on div at bounding box center [477, 127] width 410 height 47
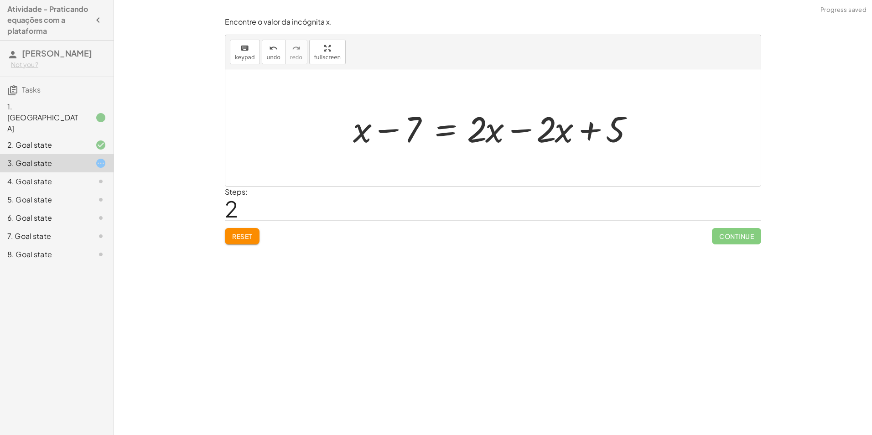
click at [589, 123] on div at bounding box center [496, 127] width 296 height 47
click at [591, 130] on div at bounding box center [496, 127] width 296 height 47
click at [579, 129] on div at bounding box center [496, 127] width 296 height 47
click at [628, 127] on div at bounding box center [496, 127] width 296 height 47
drag, startPoint x: 617, startPoint y: 125, endPoint x: 608, endPoint y: 126, distance: 8.7
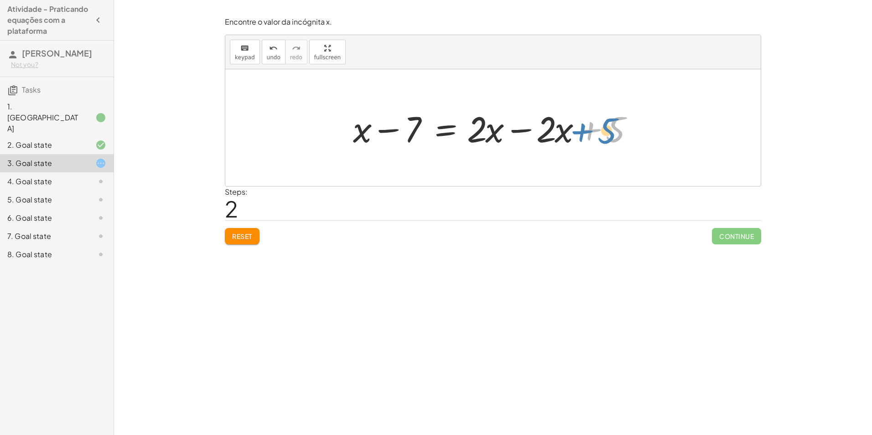
click at [608, 126] on div at bounding box center [496, 127] width 296 height 47
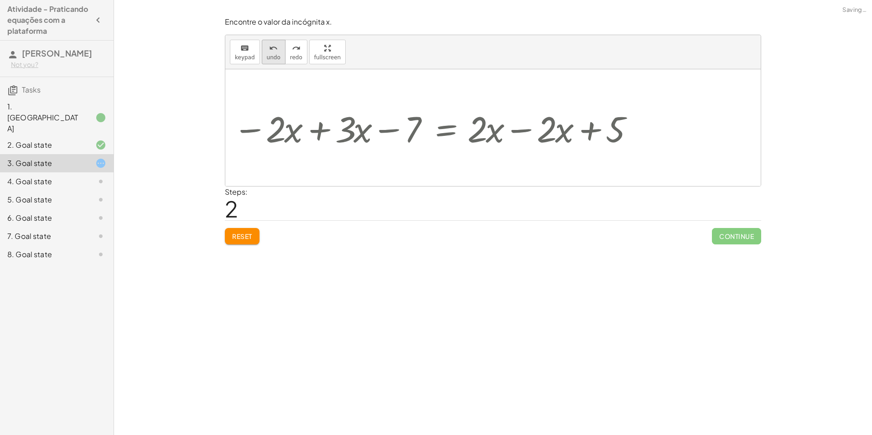
click at [279, 52] on button "undo undo" at bounding box center [274, 52] width 24 height 25
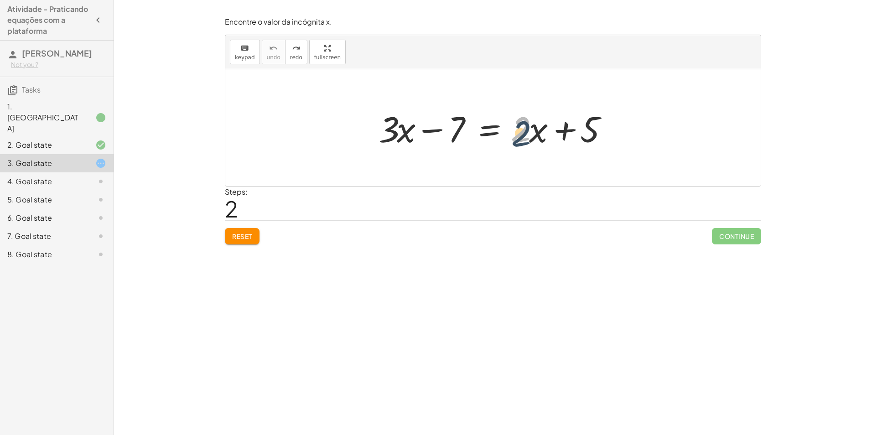
drag, startPoint x: 518, startPoint y: 118, endPoint x: 519, endPoint y: 124, distance: 5.9
click at [519, 124] on div at bounding box center [496, 127] width 245 height 47
drag, startPoint x: 519, startPoint y: 124, endPoint x: 345, endPoint y: 117, distance: 174.3
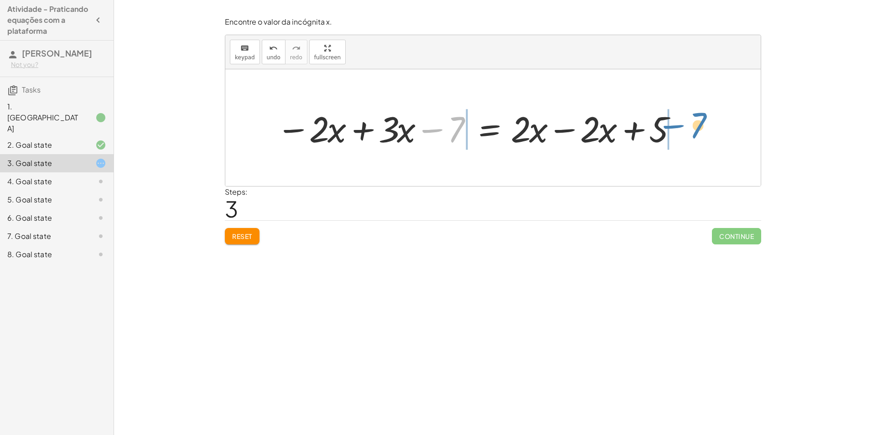
drag, startPoint x: 450, startPoint y: 128, endPoint x: 693, endPoint y: 124, distance: 243.0
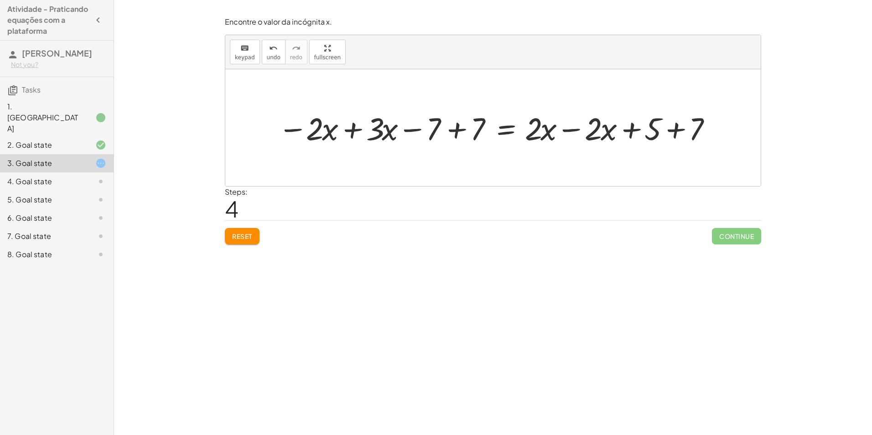
click at [356, 126] on div at bounding box center [496, 127] width 446 height 41
click at [456, 130] on div at bounding box center [551, 127] width 348 height 41
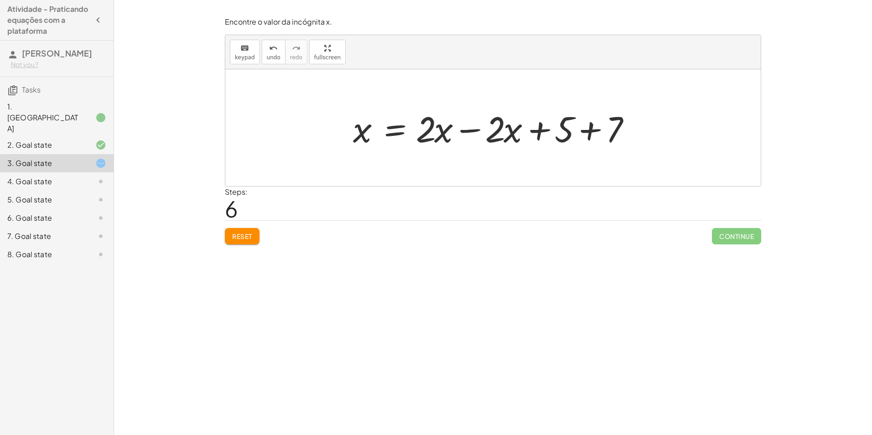
click at [469, 133] on div at bounding box center [496, 127] width 296 height 47
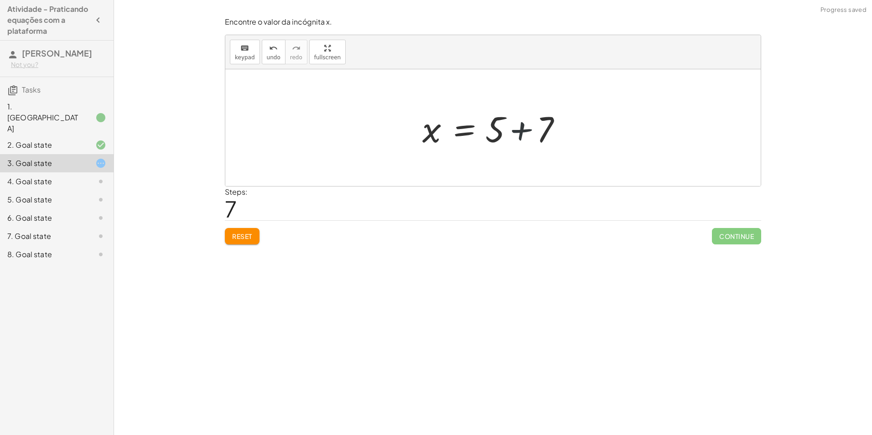
click at [521, 129] on div at bounding box center [496, 127] width 157 height 47
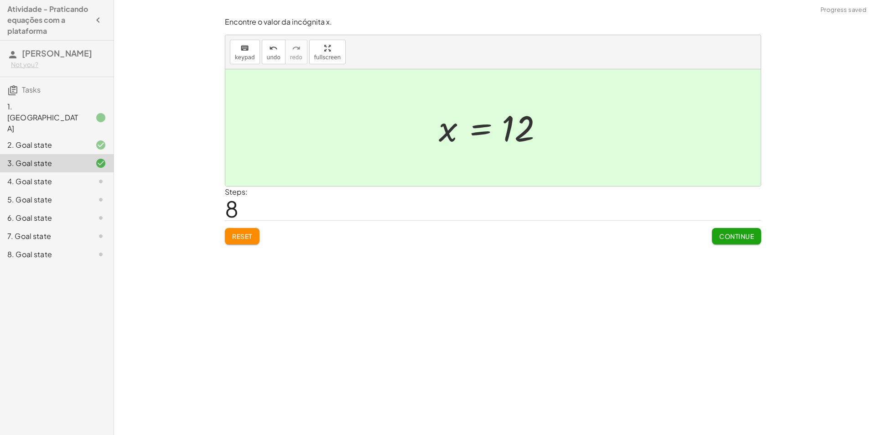
click at [719, 242] on button "Continue" at bounding box center [736, 236] width 49 height 16
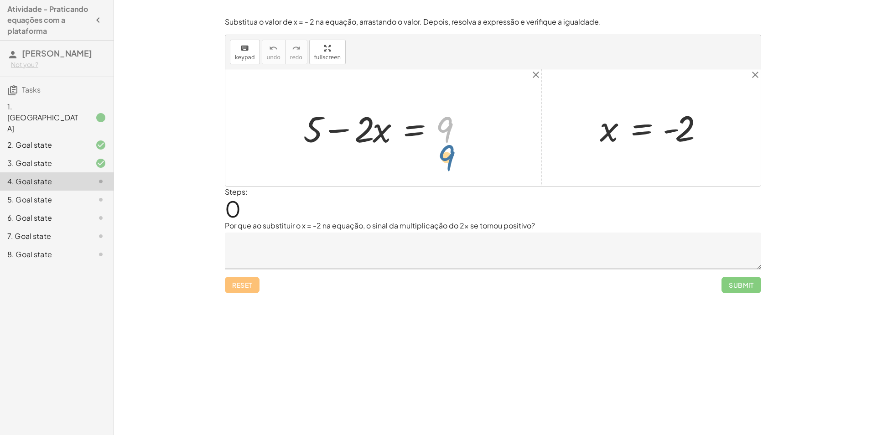
drag, startPoint x: 451, startPoint y: 126, endPoint x: 453, endPoint y: 154, distance: 28.4
click at [453, 154] on div "9 + 5 − · 2 · x = 9 x = - 2" at bounding box center [492, 127] width 535 height 117
click at [288, 241] on textarea at bounding box center [493, 250] width 536 height 36
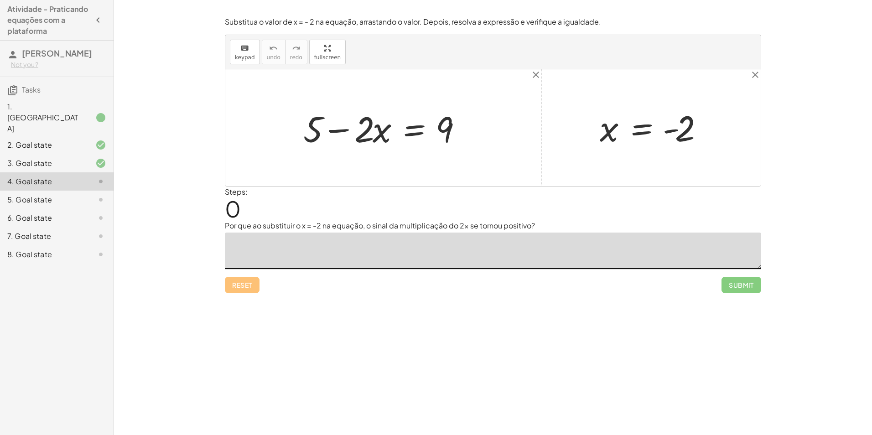
drag, startPoint x: 288, startPoint y: 241, endPoint x: 510, endPoint y: 247, distance: 222.1
drag, startPoint x: 510, startPoint y: 247, endPoint x: 382, endPoint y: 255, distance: 127.9
click at [385, 255] on textarea at bounding box center [493, 250] width 536 height 36
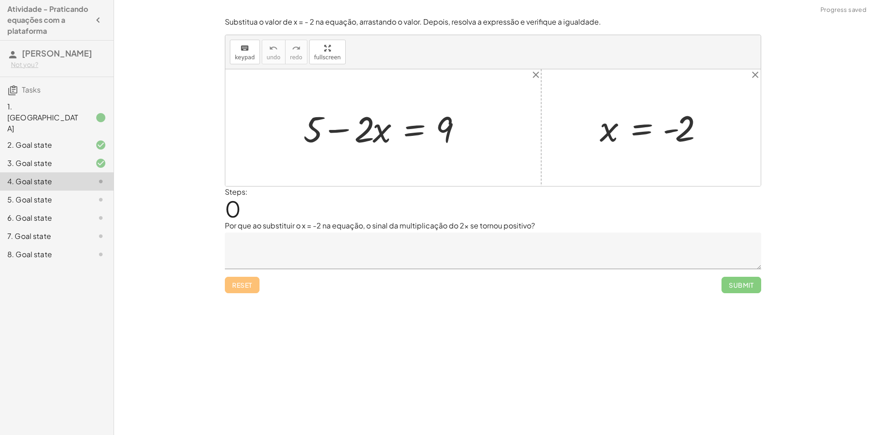
click at [284, 183] on div at bounding box center [492, 127] width 535 height 117
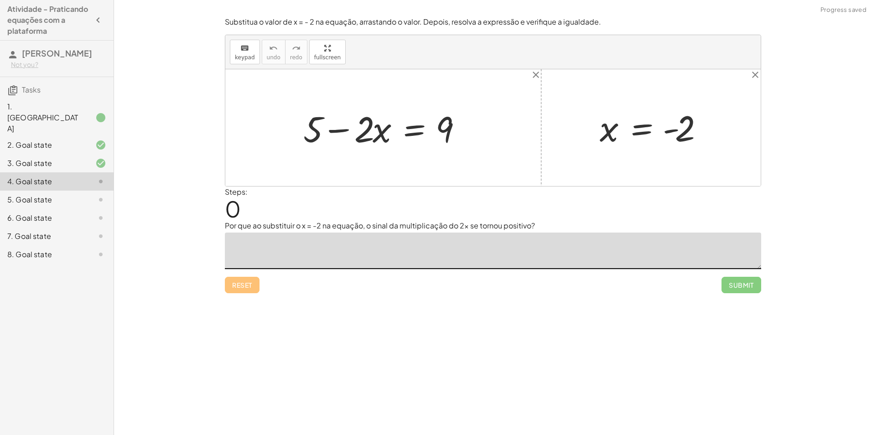
drag, startPoint x: 289, startPoint y: 135, endPoint x: 387, endPoint y: 137, distance: 98.5
click at [424, 141] on div "+ 5 − · 2 · x = 9 x = - 2" at bounding box center [492, 127] width 535 height 117
drag, startPoint x: 312, startPoint y: 129, endPoint x: 338, endPoint y: 161, distance: 41.4
click at [399, 137] on div at bounding box center [387, 127] width 176 height 47
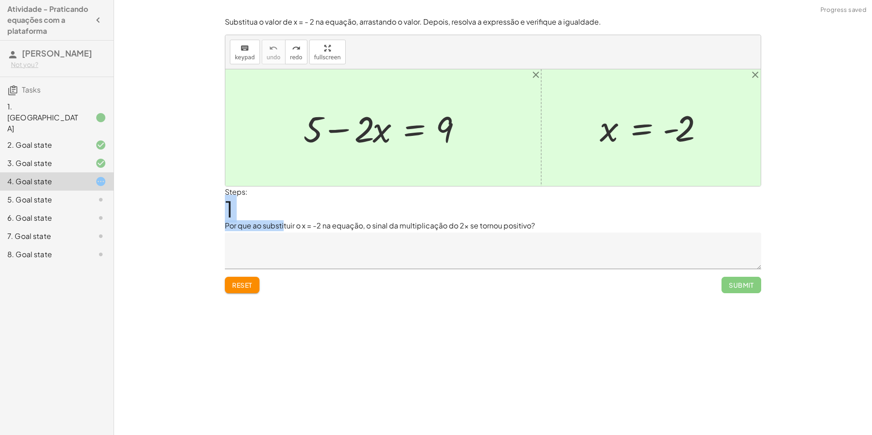
drag, startPoint x: 237, startPoint y: 224, endPoint x: 284, endPoint y: 222, distance: 47.9
click at [284, 222] on div "Encontre o valor da incógnita x manipulando a equação. insert select one: Math …" at bounding box center [493, 217] width 758 height 435
click at [279, 224] on p "Por que ao substituir o x = -2 na equação, o sinal da multiplicação do 2x se to…" at bounding box center [493, 225] width 536 height 11
drag, startPoint x: 217, startPoint y: 226, endPoint x: 543, endPoint y: 226, distance: 325.9
click at [543, 226] on div "Encontre o valor da incógnita x manipulando a equação. insert select one: Math …" at bounding box center [493, 217] width 758 height 435
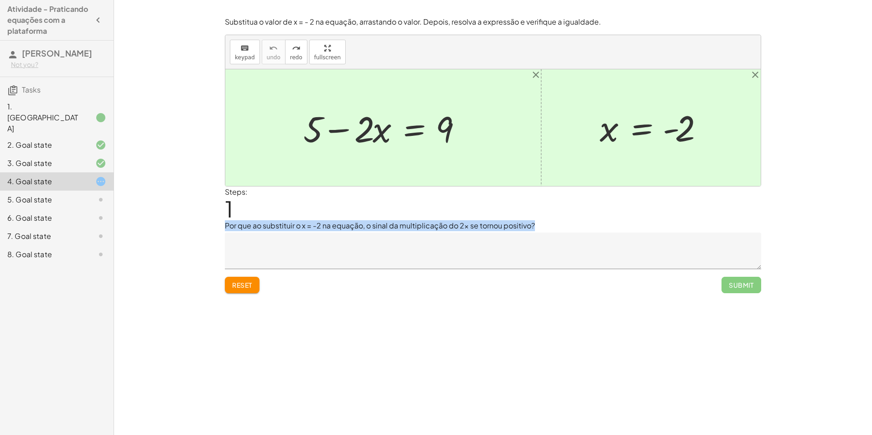
copy p "Por que ao substituir o x = -2 na equação, o sinal da multiplicação do 2x se to…"
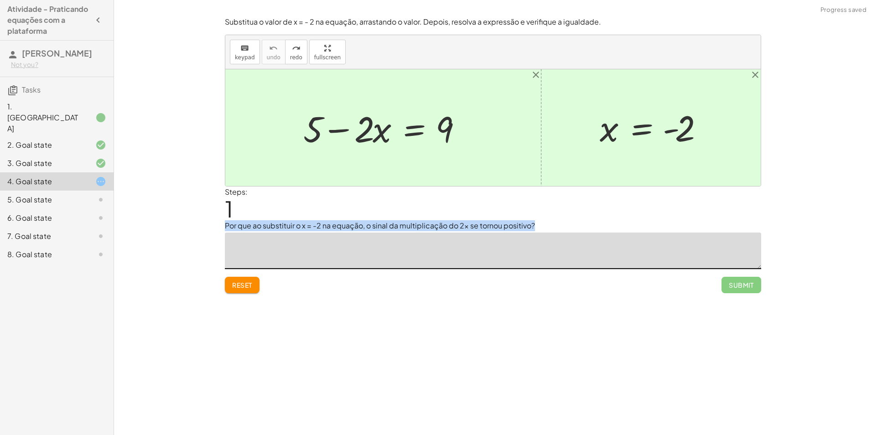
click at [337, 244] on textarea at bounding box center [493, 250] width 536 height 36
paste textarea "**********"
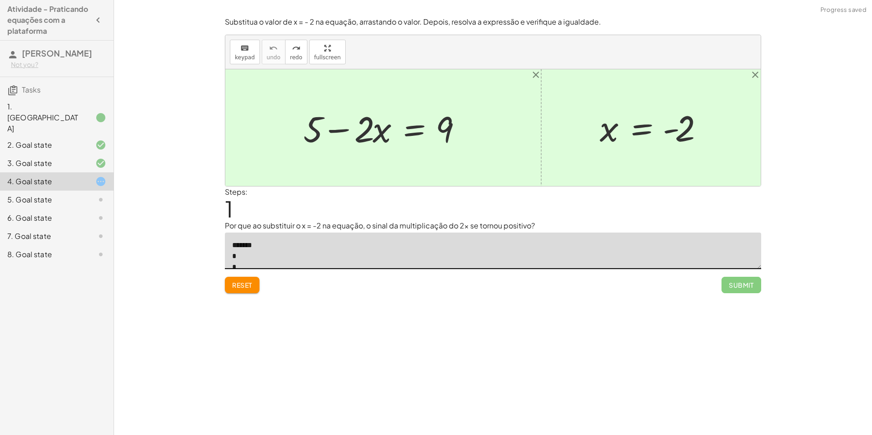
scroll to position [91, 0]
click at [304, 254] on textarea "**********" at bounding box center [493, 250] width 536 height 36
click at [283, 250] on textarea "**********" at bounding box center [493, 250] width 536 height 36
click at [236, 247] on textarea "**********" at bounding box center [493, 250] width 536 height 36
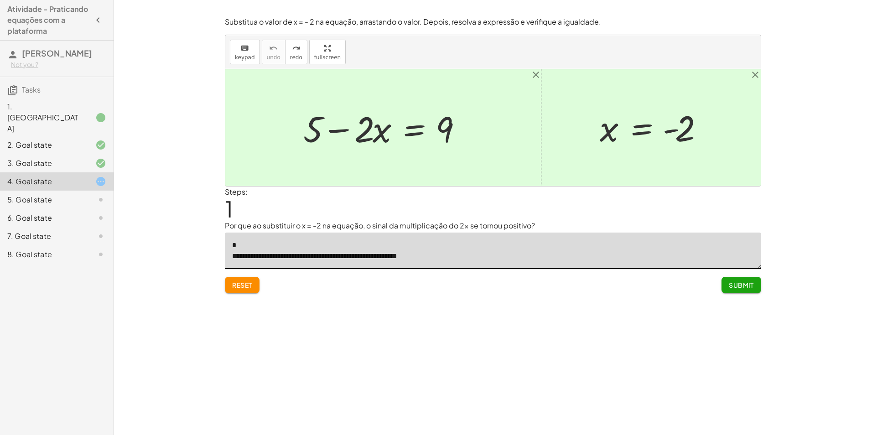
drag, startPoint x: 444, startPoint y: 259, endPoint x: 530, endPoint y: 255, distance: 86.7
click at [530, 255] on textarea "**********" at bounding box center [493, 250] width 536 height 36
click at [231, 253] on textarea "**********" at bounding box center [493, 250] width 536 height 36
click at [232, 251] on textarea "**********" at bounding box center [493, 250] width 536 height 36
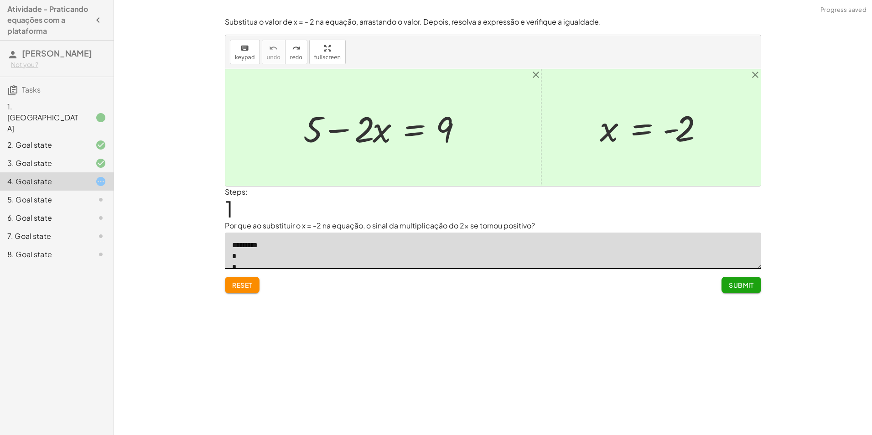
click at [231, 258] on textarea "**********" at bounding box center [493, 250] width 536 height 36
click at [232, 256] on textarea "**********" at bounding box center [493, 250] width 536 height 36
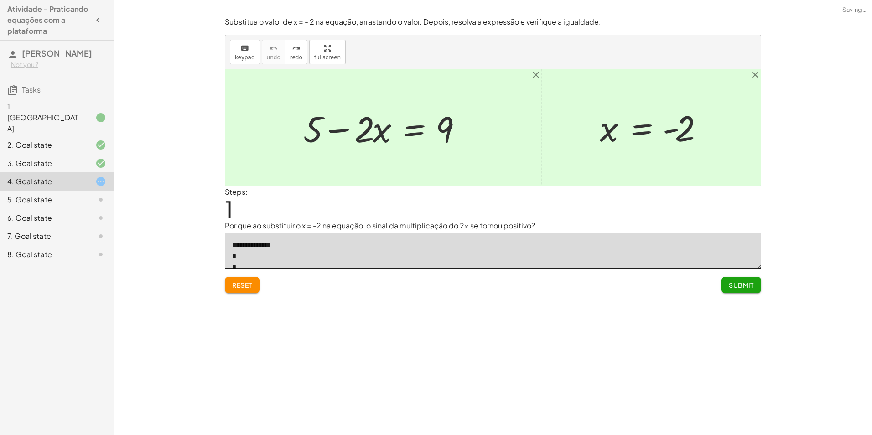
click at [232, 256] on textarea "**********" at bounding box center [493, 250] width 536 height 36
click at [233, 253] on textarea "**********" at bounding box center [493, 250] width 536 height 36
click at [232, 254] on textarea "**********" at bounding box center [493, 250] width 536 height 36
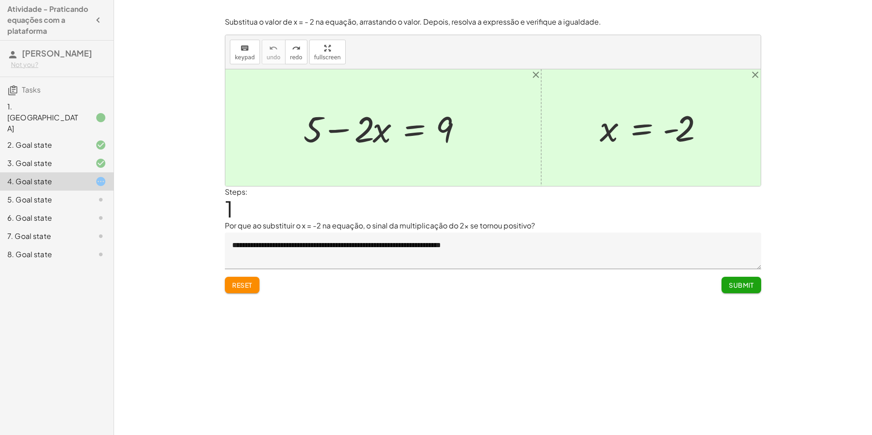
click at [300, 251] on textarea "**********" at bounding box center [493, 250] width 536 height 36
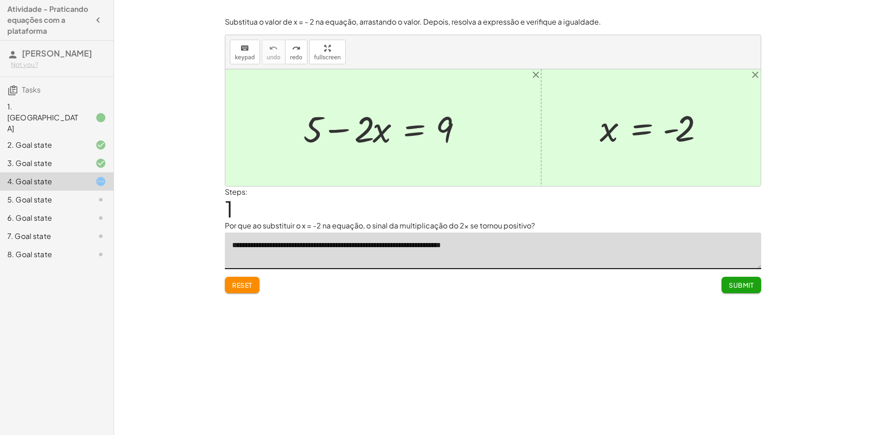
click at [288, 249] on textarea "**********" at bounding box center [493, 250] width 536 height 36
click at [295, 248] on textarea "**********" at bounding box center [493, 250] width 536 height 36
click at [296, 245] on textarea "**********" at bounding box center [493, 250] width 536 height 36
click at [510, 240] on textarea "**********" at bounding box center [493, 250] width 536 height 36
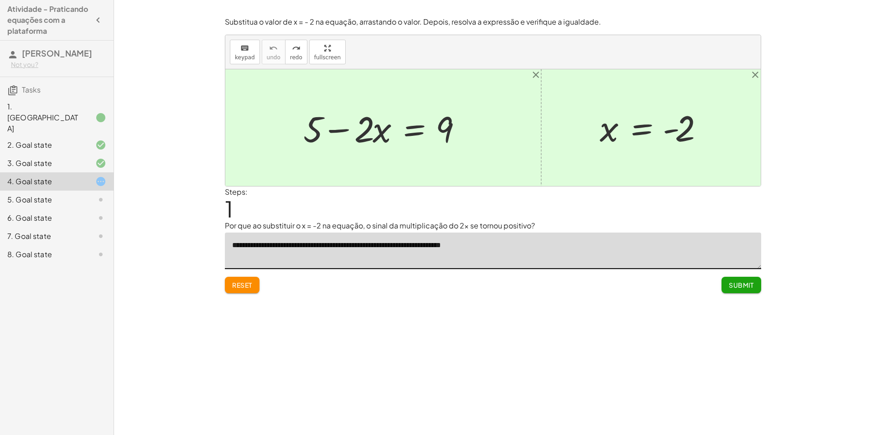
drag, startPoint x: 512, startPoint y: 243, endPoint x: 320, endPoint y: 248, distance: 192.0
click at [336, 248] on textarea "**********" at bounding box center [493, 250] width 536 height 36
drag, startPoint x: 299, startPoint y: 250, endPoint x: 294, endPoint y: 251, distance: 5.1
click at [294, 251] on textarea "**********" at bounding box center [493, 250] width 536 height 36
click at [426, 242] on textarea "**********" at bounding box center [493, 250] width 536 height 36
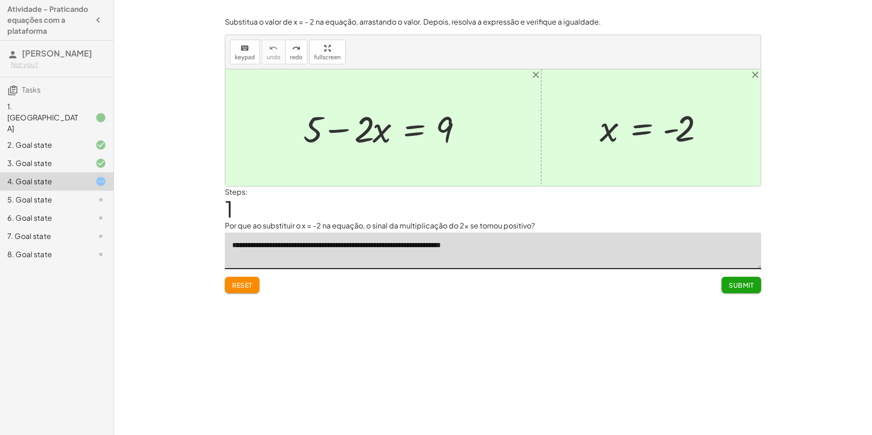
click at [386, 246] on textarea "**********" at bounding box center [493, 250] width 536 height 36
click at [372, 246] on textarea "**********" at bounding box center [493, 250] width 536 height 36
click at [359, 247] on textarea "**********" at bounding box center [493, 250] width 536 height 36
drag, startPoint x: 529, startPoint y: 245, endPoint x: 260, endPoint y: 252, distance: 268.6
click at [260, 252] on textarea "**********" at bounding box center [493, 250] width 536 height 36
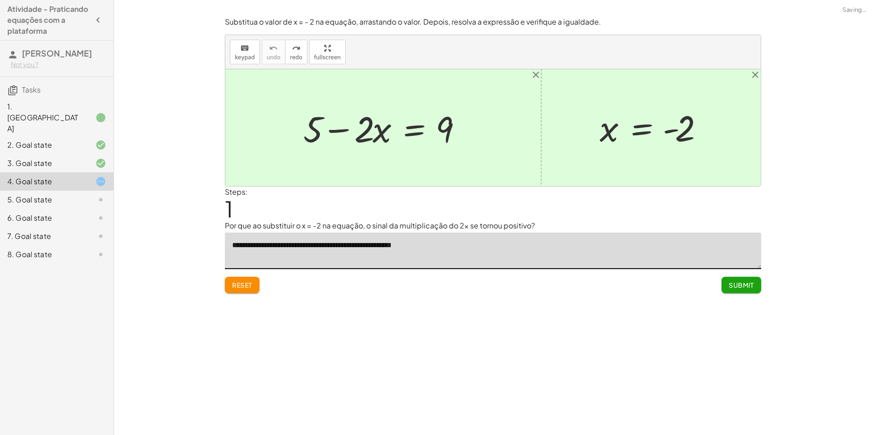
type textarea "**********"
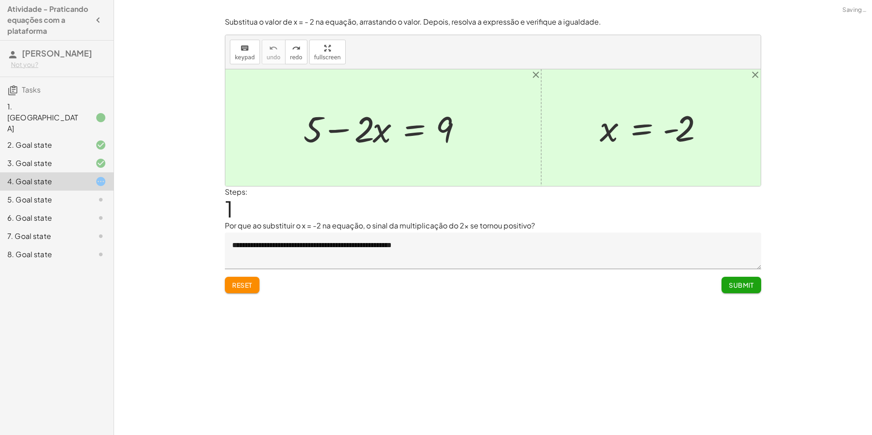
click at [737, 286] on span "Submit" at bounding box center [740, 285] width 25 height 8
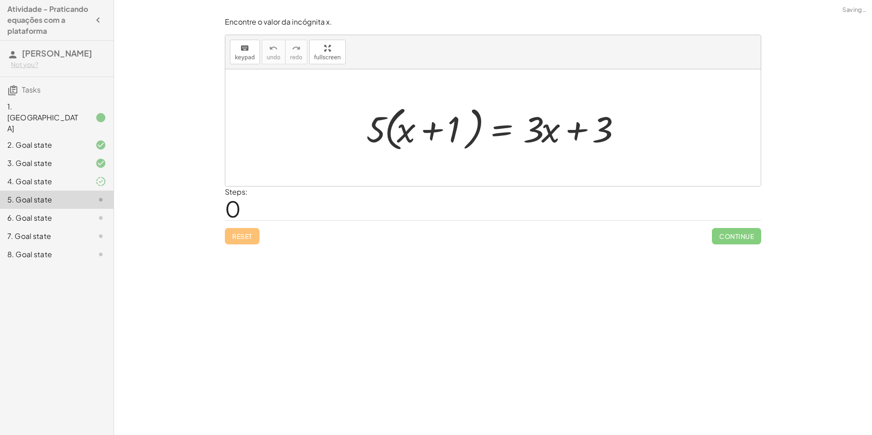
click at [51, 176] on div "4. Goal state" at bounding box center [43, 181] width 73 height 11
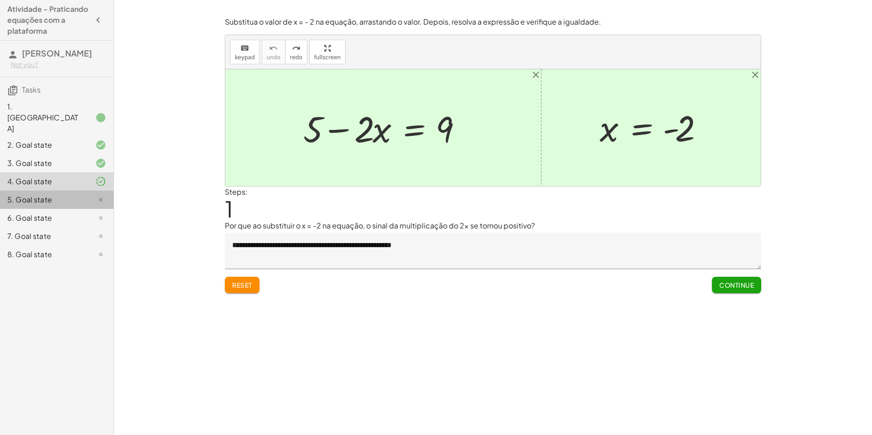
click at [74, 194] on div "5. Goal state" at bounding box center [43, 199] width 73 height 11
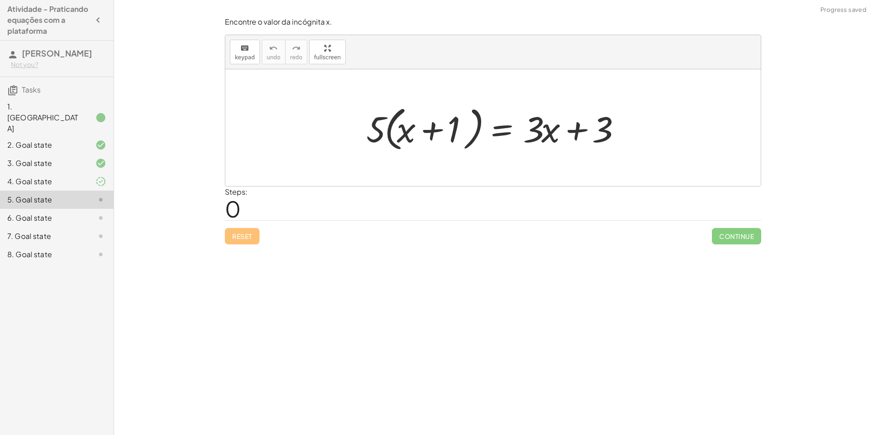
click at [69, 191] on div "3. Goal state" at bounding box center [57, 200] width 114 height 18
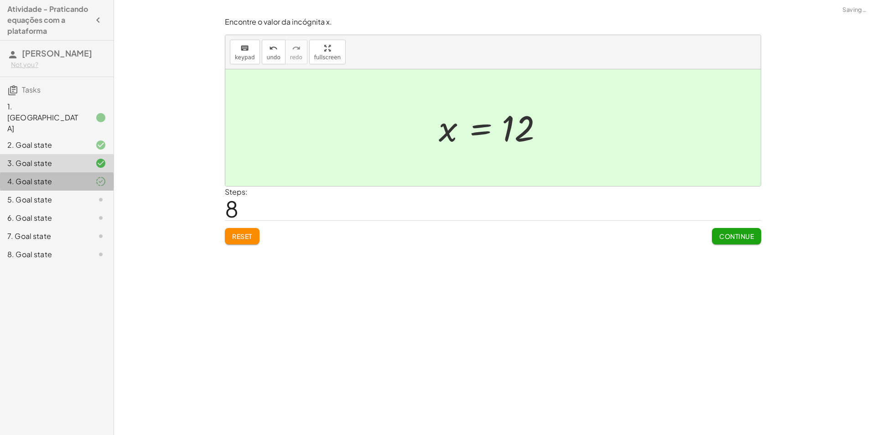
click at [79, 176] on div "4. Goal state" at bounding box center [43, 181] width 73 height 11
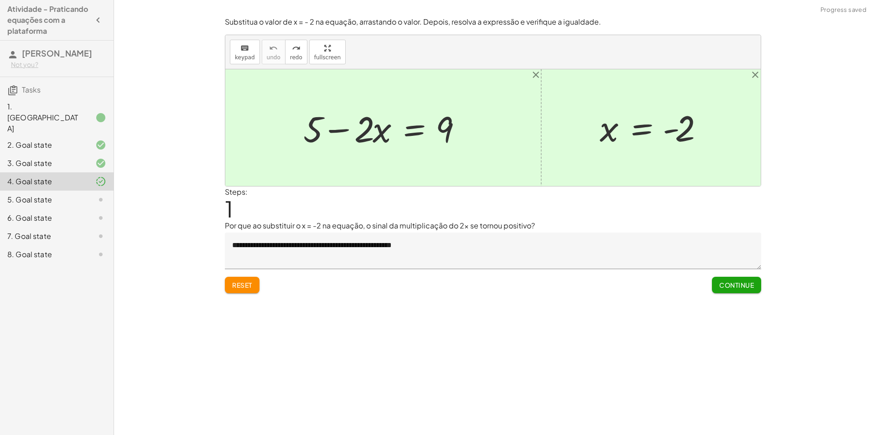
click at [35, 227] on div "5. Goal state" at bounding box center [57, 236] width 114 height 18
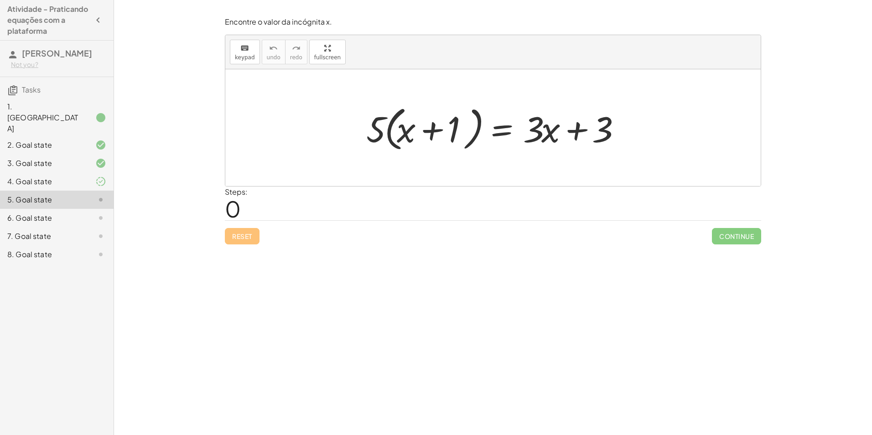
drag, startPoint x: 361, startPoint y: 136, endPoint x: 371, endPoint y: 134, distance: 10.6
click at [371, 134] on div "· 5 · ( + x + 1 ) = + · 3 · x + 3" at bounding box center [492, 127] width 280 height 57
drag, startPoint x: 371, startPoint y: 128, endPoint x: 397, endPoint y: 129, distance: 26.5
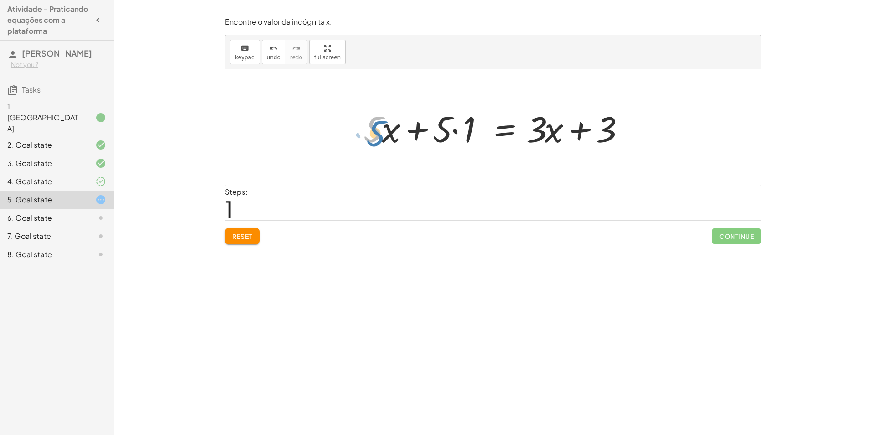
drag, startPoint x: 382, startPoint y: 134, endPoint x: 377, endPoint y: 130, distance: 6.1
drag, startPoint x: 377, startPoint y: 130, endPoint x: 330, endPoint y: 138, distance: 47.7
click at [330, 138] on div at bounding box center [492, 127] width 535 height 117
click at [455, 129] on div at bounding box center [496, 127] width 275 height 47
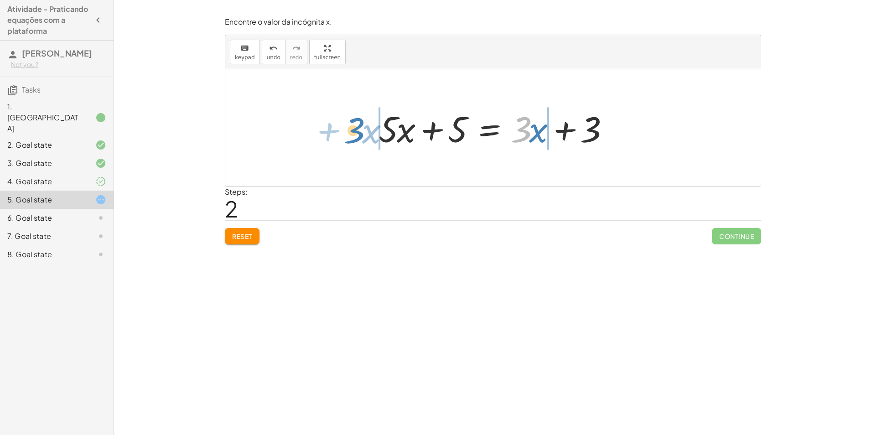
drag, startPoint x: 527, startPoint y: 131, endPoint x: 360, endPoint y: 132, distance: 166.8
click at [360, 132] on div "· 5 · ( + x + 1 ) = + · 3 · x + 3 + · 5 · x + · 5 · 1 = + · 3 · x + 3 · 3 + · x…" at bounding box center [492, 127] width 535 height 117
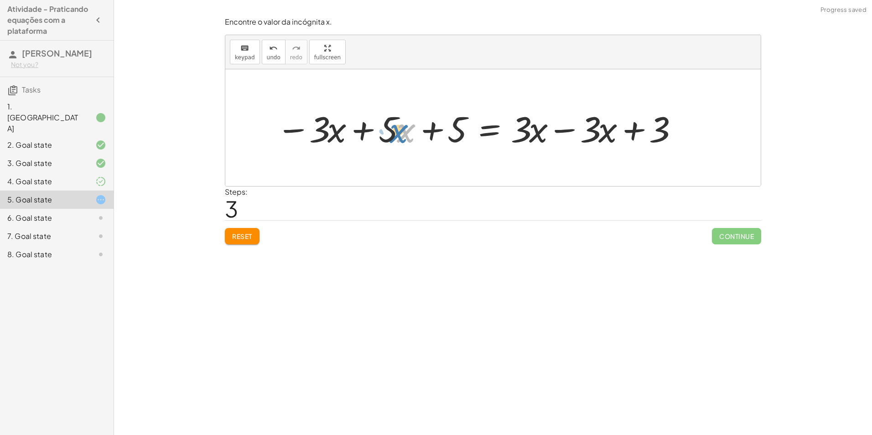
drag, startPoint x: 406, startPoint y: 129, endPoint x: 398, endPoint y: 130, distance: 8.2
click at [398, 130] on div at bounding box center [477, 127] width 410 height 47
click at [391, 122] on div at bounding box center [477, 127] width 410 height 47
drag, startPoint x: 455, startPoint y: 123, endPoint x: 718, endPoint y: 124, distance: 263.5
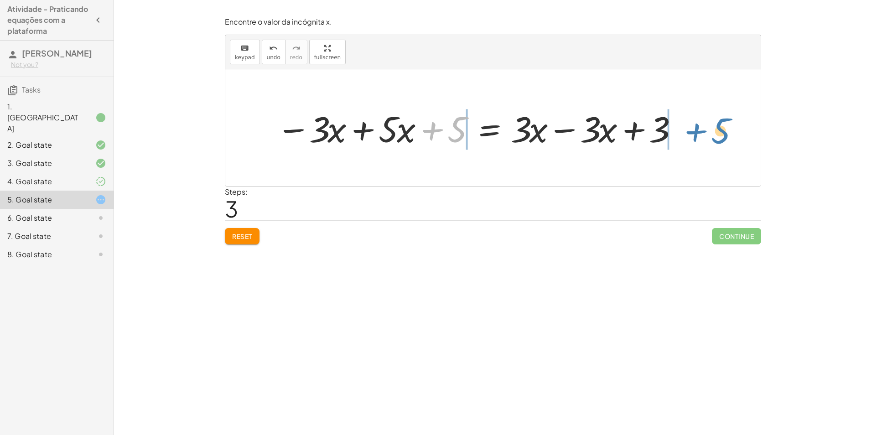
click at [718, 124] on div "· 5 · ( + x + 1 ) = + · 3 · x + 3 + · 5 · x + · 5 · 1 = + · 3 · x + 3 + · 5 · x…" at bounding box center [492, 127] width 535 height 117
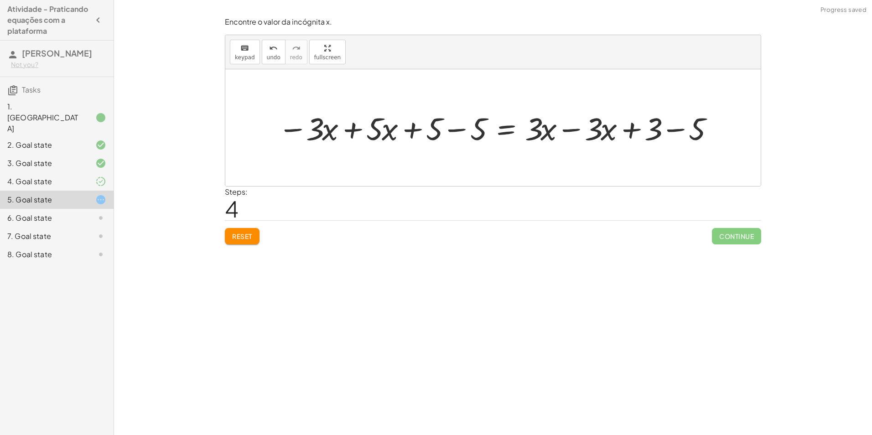
click at [671, 129] on div at bounding box center [496, 127] width 446 height 41
click at [604, 132] on div at bounding box center [474, 127] width 402 height 41
click at [566, 131] on div at bounding box center [474, 127] width 402 height 41
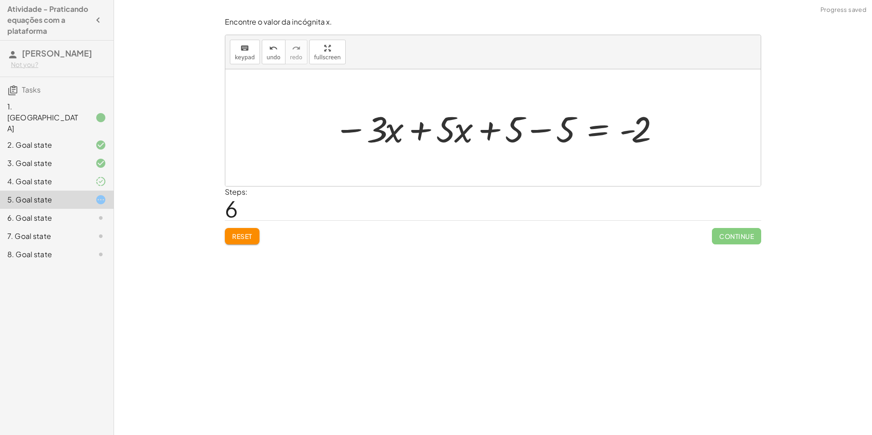
click at [547, 131] on div at bounding box center [496, 127] width 335 height 47
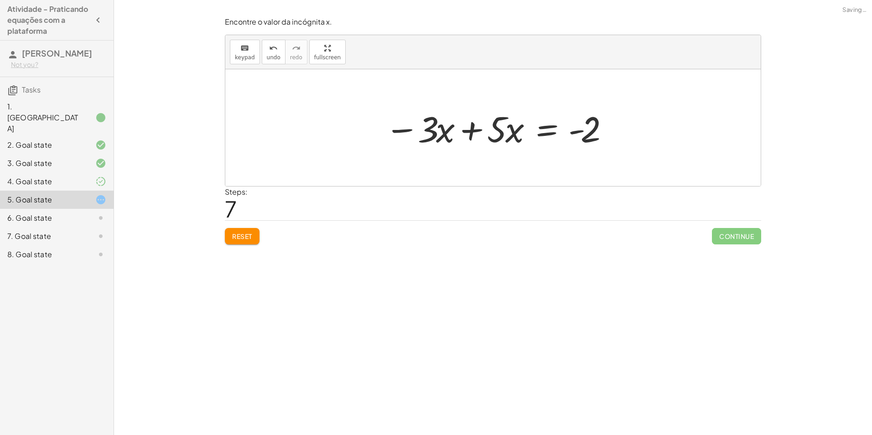
drag, startPoint x: 520, startPoint y: 132, endPoint x: 505, endPoint y: 132, distance: 15.5
click at [519, 133] on div at bounding box center [496, 127] width 232 height 47
click at [471, 126] on div at bounding box center [496, 127] width 232 height 47
click at [494, 133] on div at bounding box center [496, 127] width 137 height 47
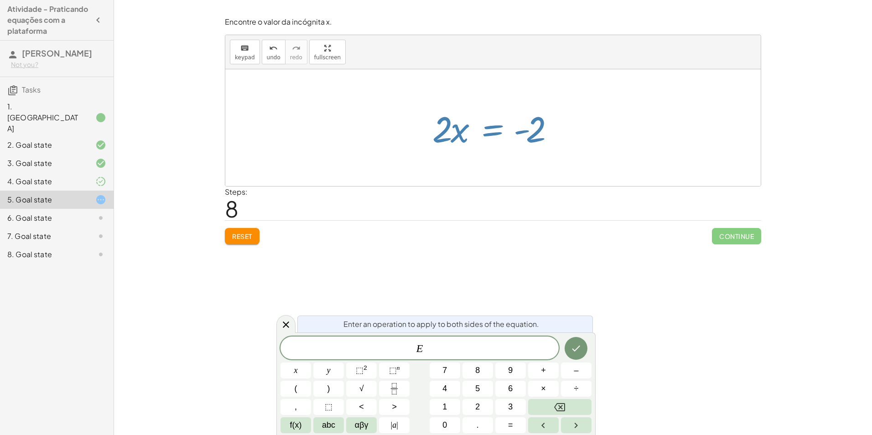
click at [489, 158] on div at bounding box center [492, 127] width 535 height 117
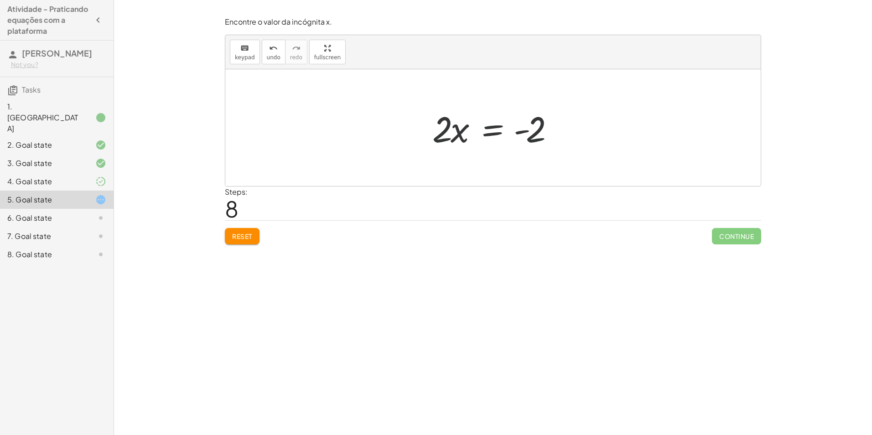
click at [480, 163] on div at bounding box center [492, 127] width 535 height 117
drag, startPoint x: 446, startPoint y: 128, endPoint x: 445, endPoint y: 139, distance: 11.0
click at [445, 139] on div at bounding box center [496, 127] width 137 height 47
drag, startPoint x: 445, startPoint y: 131, endPoint x: 542, endPoint y: 160, distance: 100.7
click at [536, 129] on div at bounding box center [496, 128] width 147 height 70
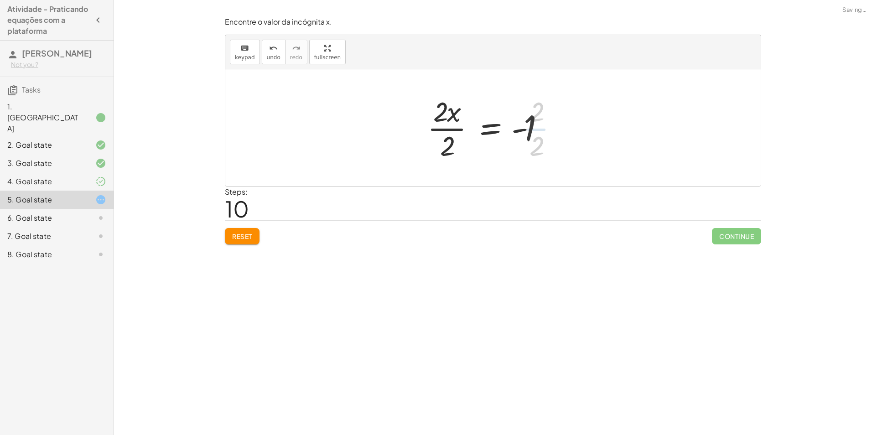
click at [447, 128] on div at bounding box center [492, 128] width 139 height 70
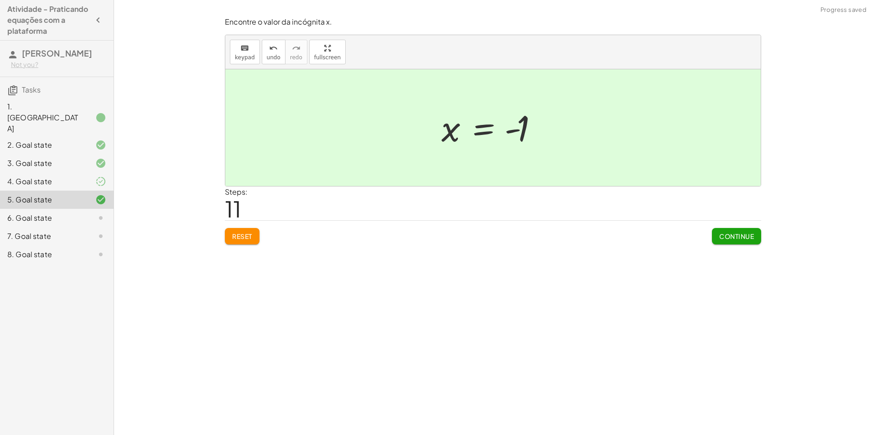
click at [742, 240] on span "Continue" at bounding box center [736, 236] width 35 height 8
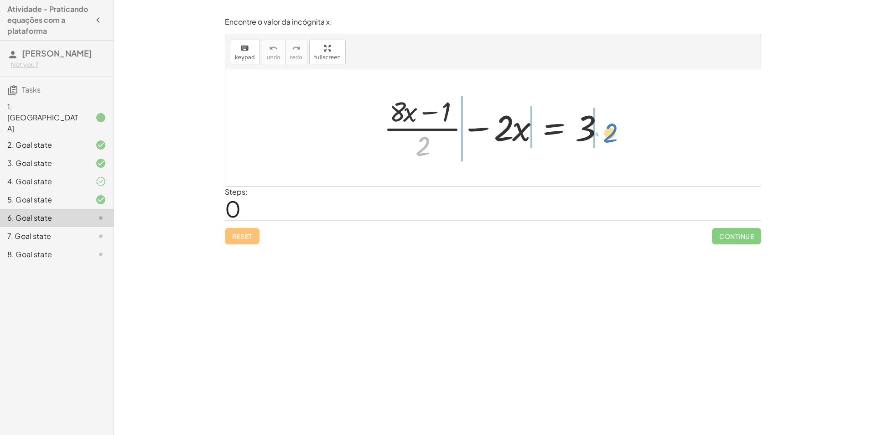
drag, startPoint x: 420, startPoint y: 149, endPoint x: 586, endPoint y: 133, distance: 167.2
click at [604, 135] on div at bounding box center [496, 128] width 235 height 70
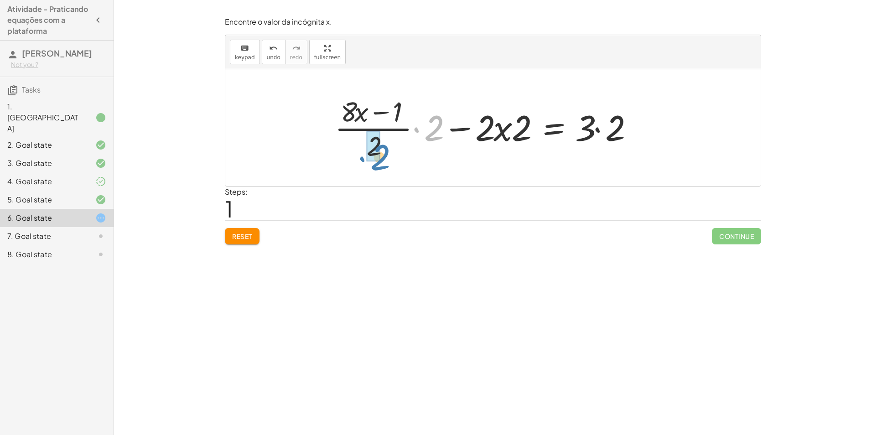
drag, startPoint x: 420, startPoint y: 136, endPoint x: 378, endPoint y: 160, distance: 48.4
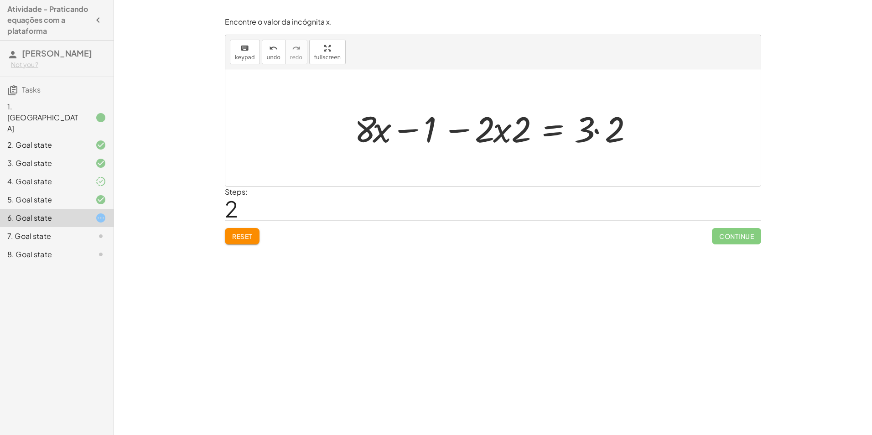
click at [407, 130] on div at bounding box center [497, 127] width 294 height 47
click at [383, 129] on div at bounding box center [497, 127] width 294 height 47
click at [594, 129] on div at bounding box center [497, 127] width 294 height 47
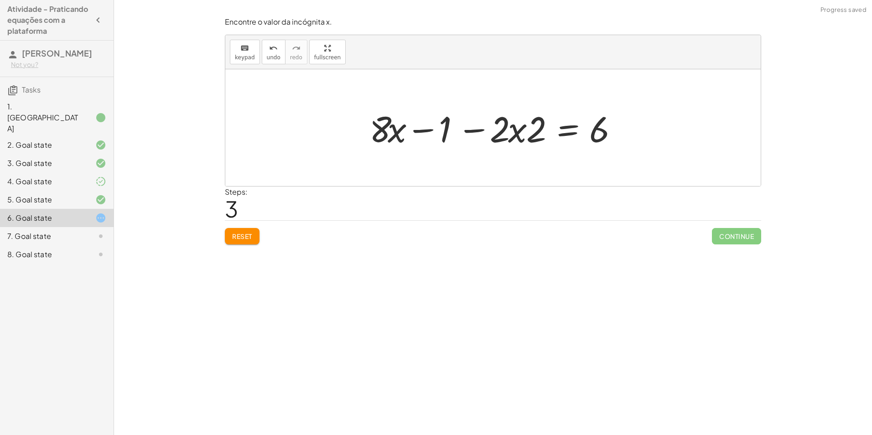
click at [513, 130] on div at bounding box center [496, 127] width 263 height 47
click at [518, 130] on div at bounding box center [496, 127] width 263 height 47
click at [544, 129] on div at bounding box center [496, 127] width 263 height 47
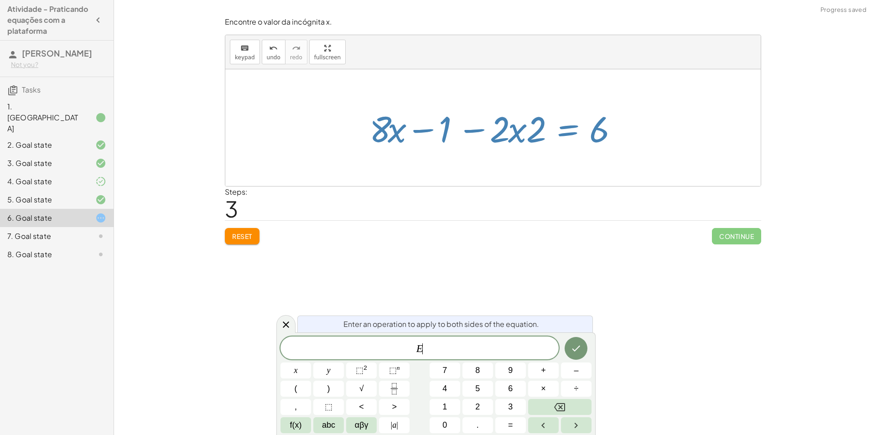
click at [582, 129] on div at bounding box center [496, 127] width 263 height 47
click at [535, 165] on div at bounding box center [492, 127] width 535 height 117
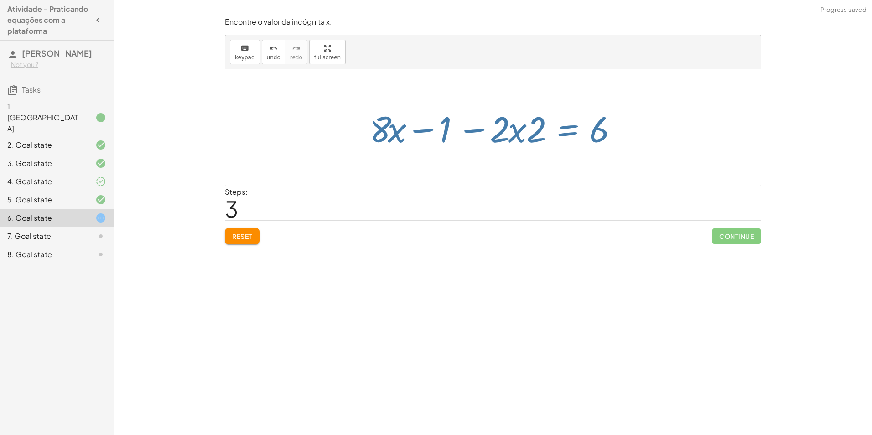
click at [420, 156] on div at bounding box center [492, 127] width 535 height 117
drag, startPoint x: 419, startPoint y: 134, endPoint x: 413, endPoint y: 146, distance: 12.8
click at [425, 140] on div at bounding box center [496, 127] width 263 height 47
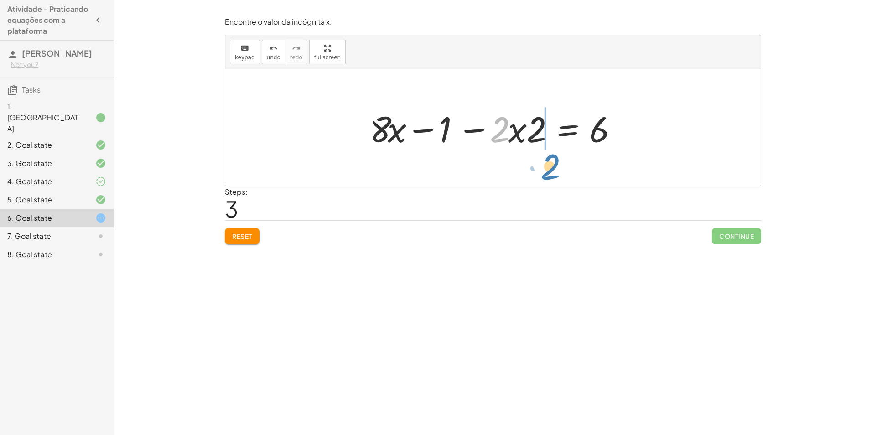
drag, startPoint x: 507, startPoint y: 126, endPoint x: 549, endPoint y: 161, distance: 54.4
click at [549, 161] on div "+ · ( + · 8 · x − 1 ) · 2 − · 2 · x = 3 + · · ( + · 8 · x − 1 ) · 2 · 2 − · 2 ·…" at bounding box center [492, 127] width 535 height 117
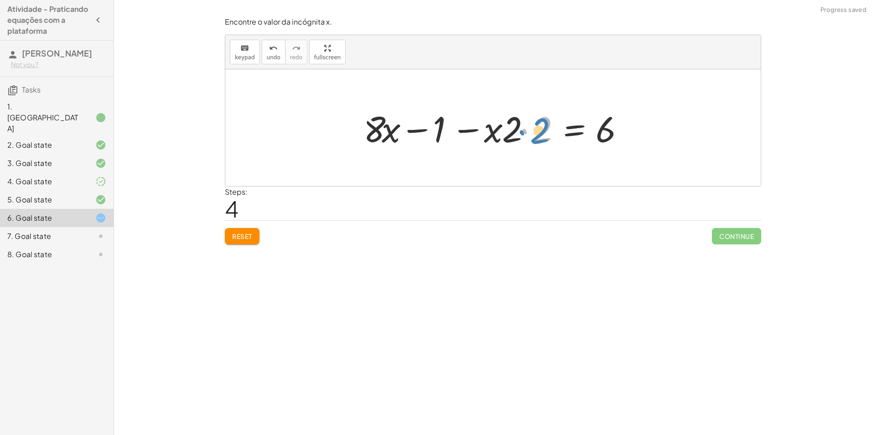
drag, startPoint x: 522, startPoint y: 128, endPoint x: 535, endPoint y: 129, distance: 12.8
click at [535, 129] on div at bounding box center [496, 127] width 275 height 47
click at [524, 128] on div at bounding box center [496, 127] width 275 height 47
click at [523, 130] on div at bounding box center [511, 127] width 245 height 47
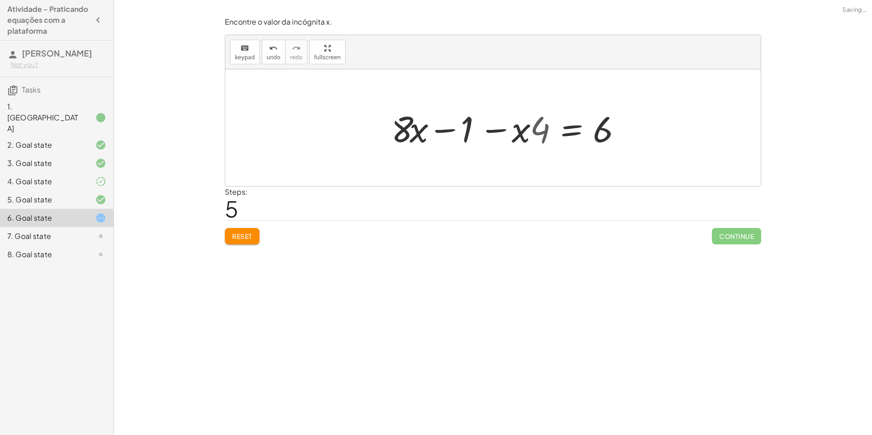
click at [532, 130] on div at bounding box center [509, 127] width 245 height 47
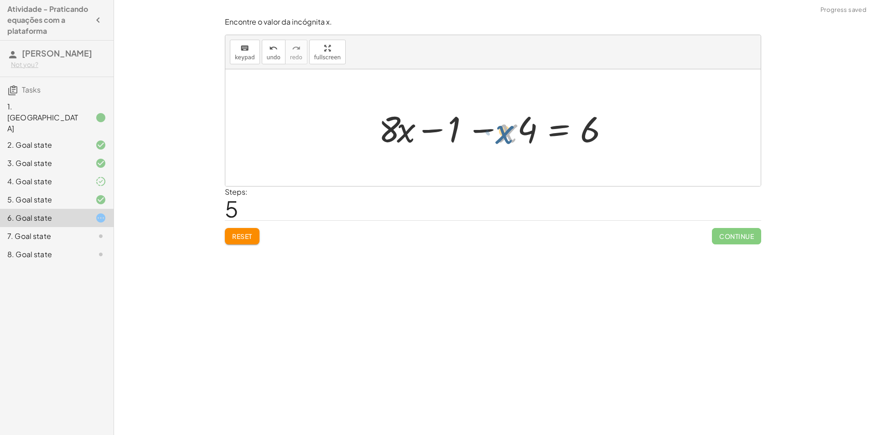
drag, startPoint x: 512, startPoint y: 130, endPoint x: 528, endPoint y: 133, distance: 16.2
click at [515, 131] on div at bounding box center [496, 127] width 245 height 47
drag, startPoint x: 517, startPoint y: 128, endPoint x: 520, endPoint y: 135, distance: 7.8
click at [520, 136] on div at bounding box center [496, 127] width 245 height 47
drag, startPoint x: 587, startPoint y: 126, endPoint x: 524, endPoint y: 124, distance: 62.5
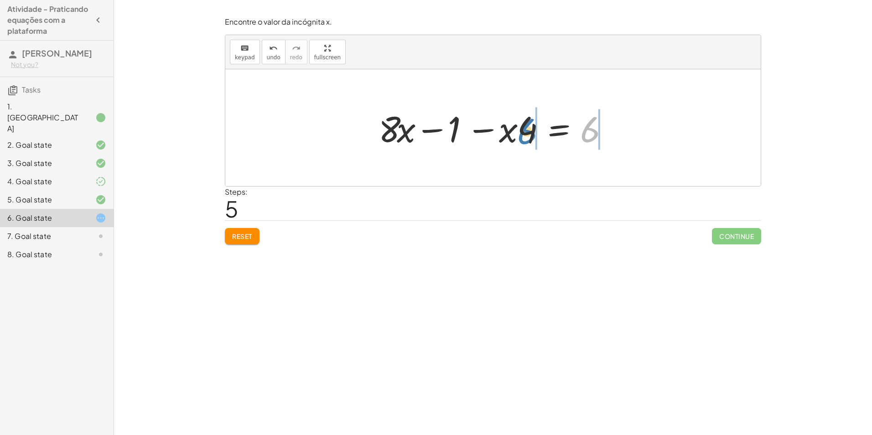
click at [524, 124] on div at bounding box center [496, 127] width 245 height 47
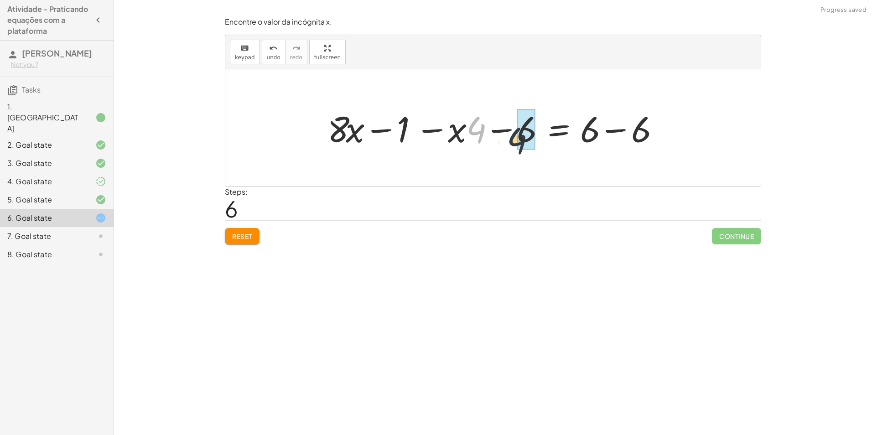
drag, startPoint x: 468, startPoint y: 135, endPoint x: 519, endPoint y: 143, distance: 51.2
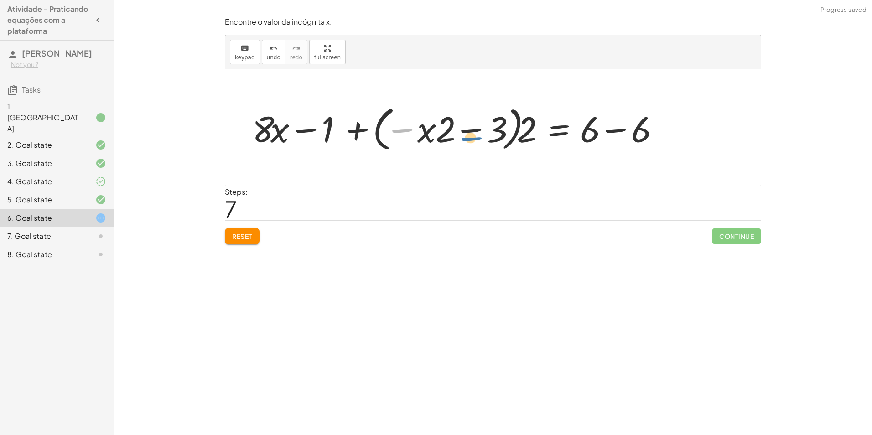
drag, startPoint x: 397, startPoint y: 127, endPoint x: 469, endPoint y: 133, distance: 72.7
click at [469, 133] on div at bounding box center [459, 128] width 422 height 52
click at [476, 133] on div at bounding box center [459, 128] width 422 height 52
drag, startPoint x: 476, startPoint y: 133, endPoint x: 467, endPoint y: 131, distance: 9.7
click at [475, 131] on div at bounding box center [459, 128] width 422 height 52
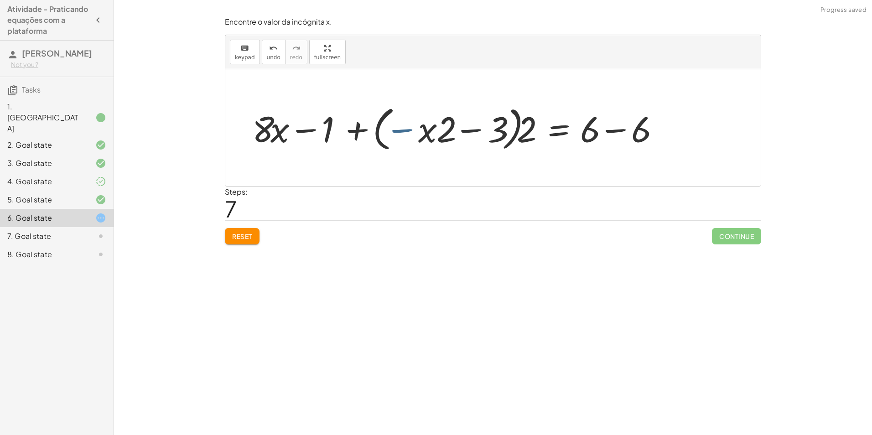
drag, startPoint x: 463, startPoint y: 131, endPoint x: 425, endPoint y: 130, distance: 37.8
click at [462, 131] on div at bounding box center [459, 128] width 422 height 52
drag, startPoint x: 425, startPoint y: 130, endPoint x: 372, endPoint y: 125, distance: 53.5
click at [418, 129] on div at bounding box center [459, 128] width 422 height 52
drag, startPoint x: 372, startPoint y: 125, endPoint x: 354, endPoint y: 124, distance: 17.3
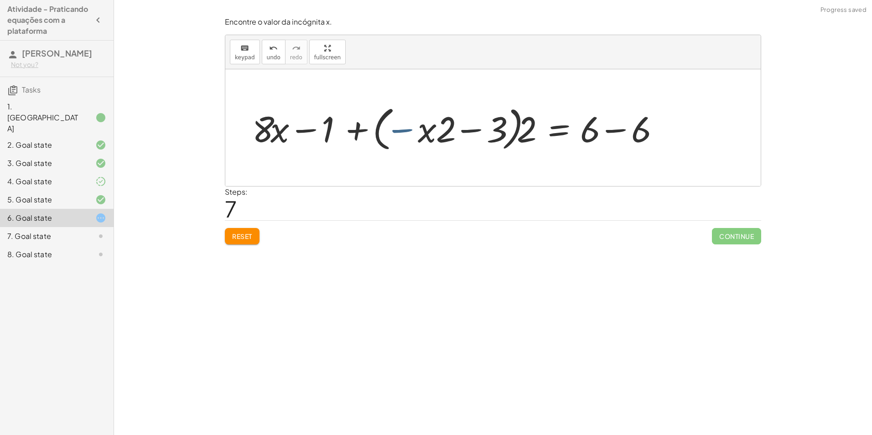
click at [359, 125] on div at bounding box center [459, 128] width 422 height 52
click at [275, 58] on span "undo" at bounding box center [274, 57] width 14 height 6
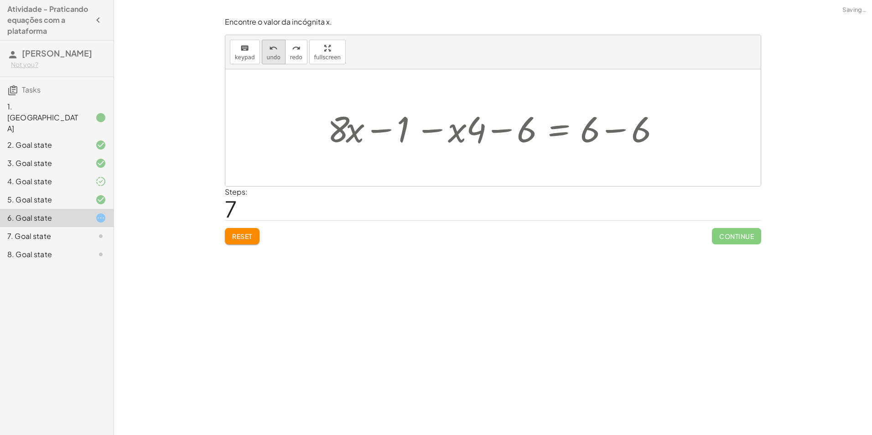
click at [275, 58] on span "undo" at bounding box center [274, 57] width 14 height 6
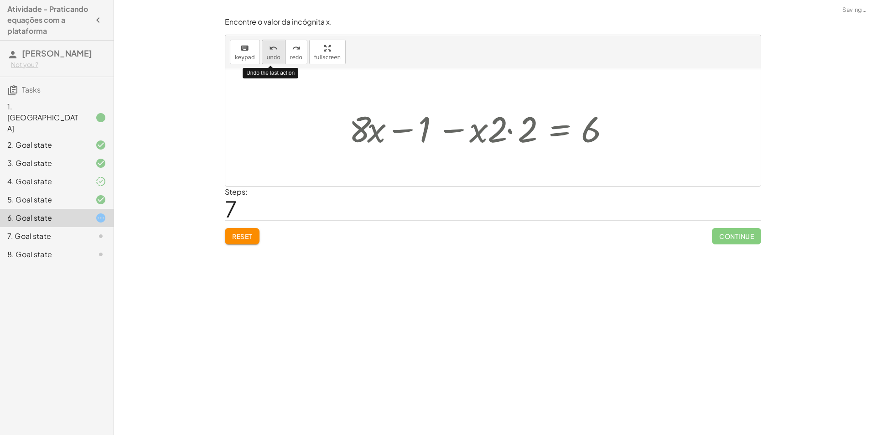
click at [275, 58] on span "undo" at bounding box center [274, 57] width 14 height 6
click at [274, 58] on span "undo" at bounding box center [274, 57] width 14 height 6
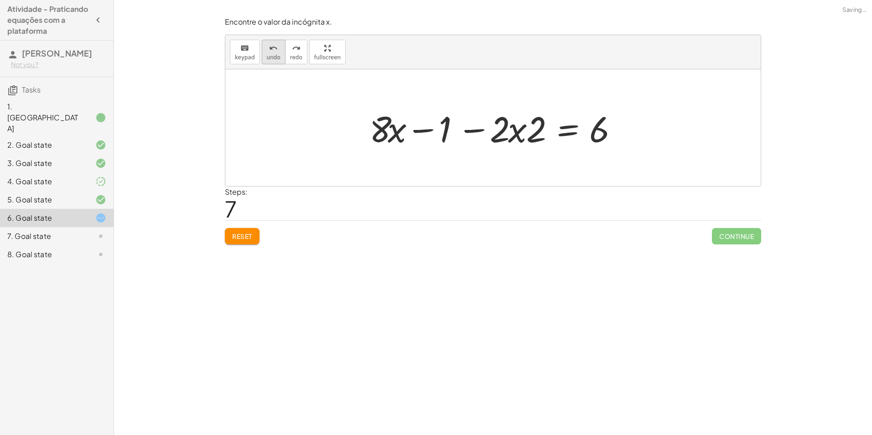
click at [274, 57] on span "undo" at bounding box center [274, 57] width 14 height 6
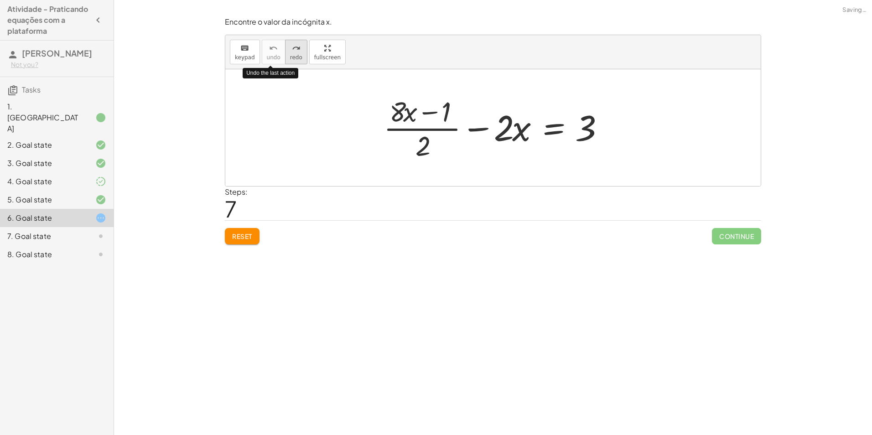
click at [287, 53] on button "redo redo" at bounding box center [296, 52] width 22 height 25
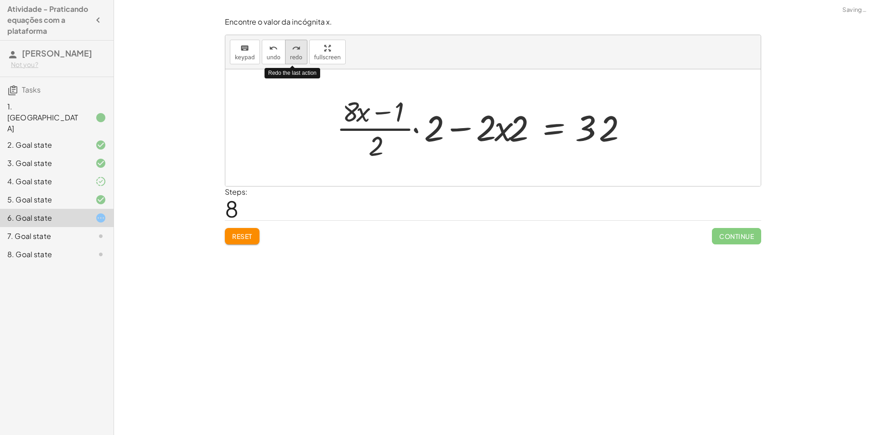
click at [290, 53] on button "redo redo" at bounding box center [296, 52] width 22 height 25
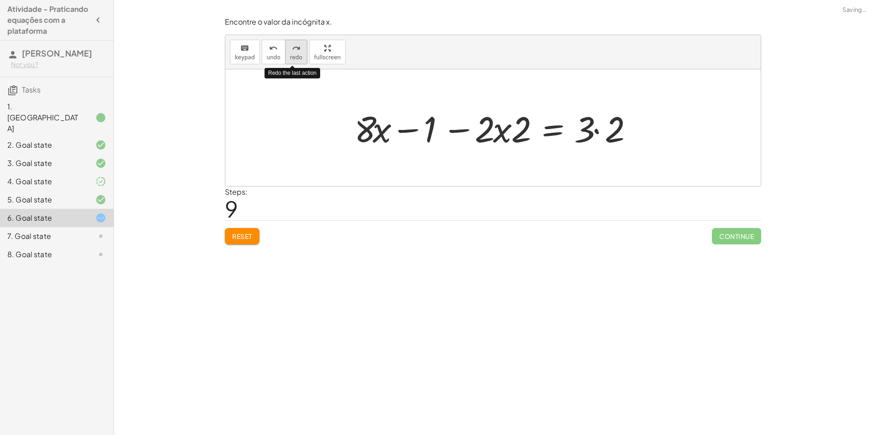
click at [290, 53] on button "redo redo" at bounding box center [296, 52] width 22 height 25
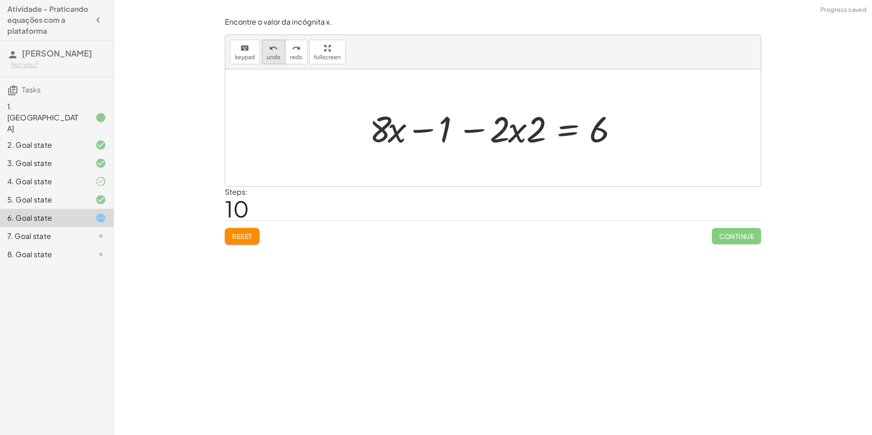
click at [269, 59] on span "undo" at bounding box center [274, 57] width 14 height 6
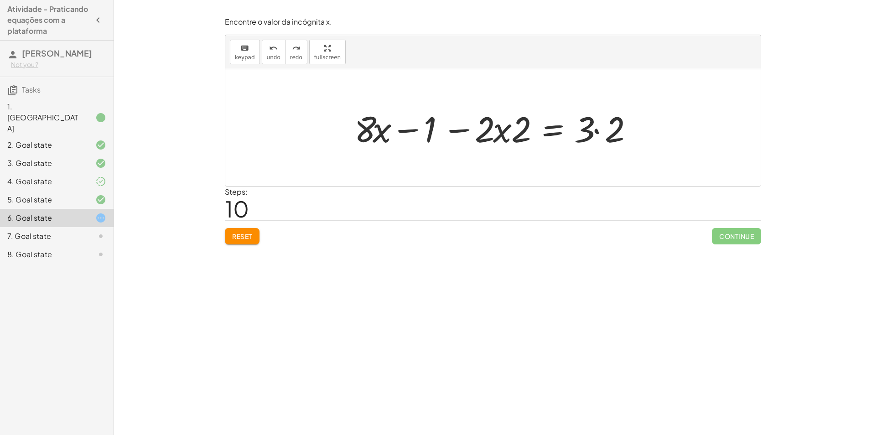
click at [596, 132] on div at bounding box center [497, 127] width 294 height 47
click at [596, 132] on div at bounding box center [481, 127] width 263 height 47
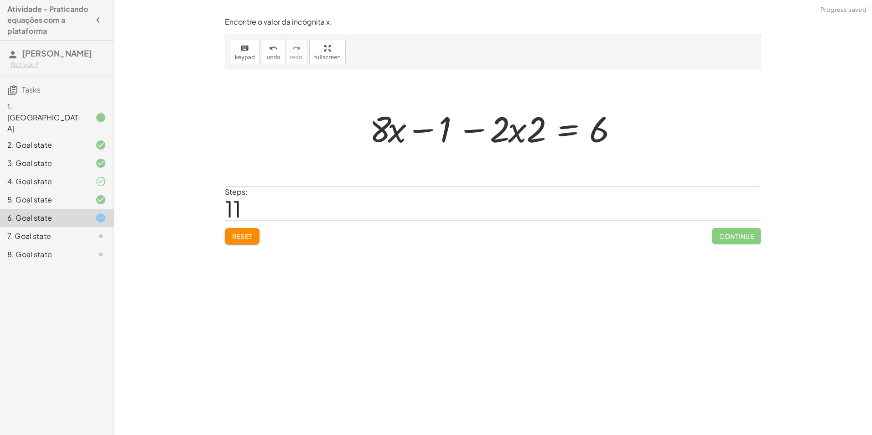
click at [398, 129] on div at bounding box center [496, 127] width 263 height 47
click at [519, 135] on div at bounding box center [496, 127] width 263 height 47
drag, startPoint x: 455, startPoint y: 131, endPoint x: 656, endPoint y: 141, distance: 201.3
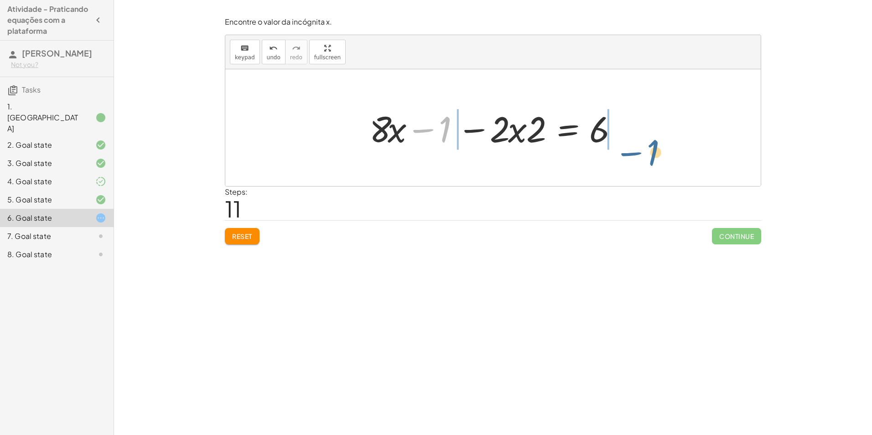
click at [656, 141] on div "+ · ( + · 8 · x − 1 ) · 2 − · 2 · x = 3 + · · ( + · 8 · x − 1 ) · 2 · 2 − · 2 ·…" at bounding box center [492, 127] width 535 height 117
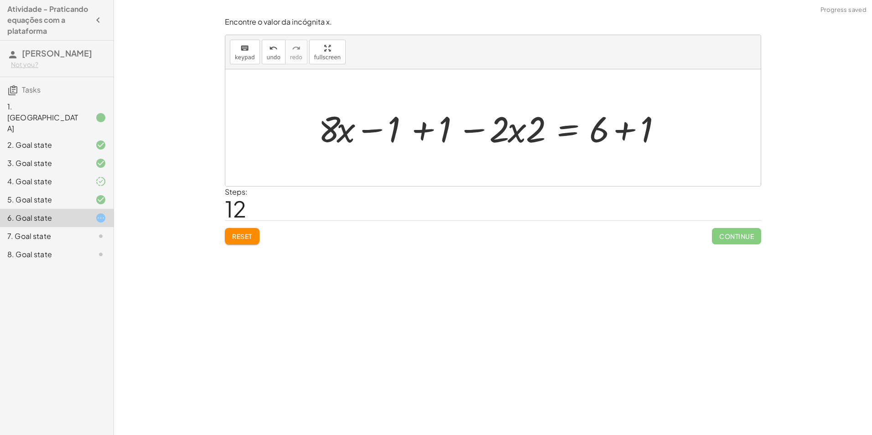
click at [370, 124] on div at bounding box center [496, 127] width 365 height 47
click at [372, 131] on div at bounding box center [496, 127] width 365 height 47
click at [269, 46] on icon "undo" at bounding box center [273, 48] width 9 height 11
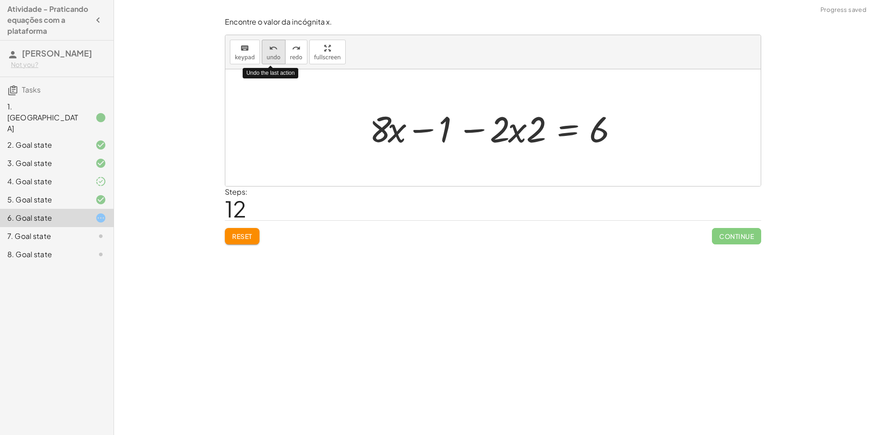
click at [269, 46] on icon "undo" at bounding box center [273, 48] width 9 height 11
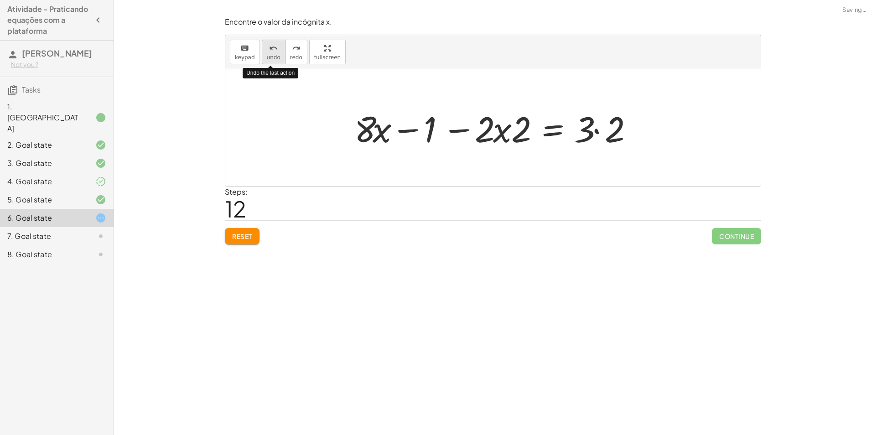
click at [269, 47] on icon "undo" at bounding box center [273, 48] width 9 height 11
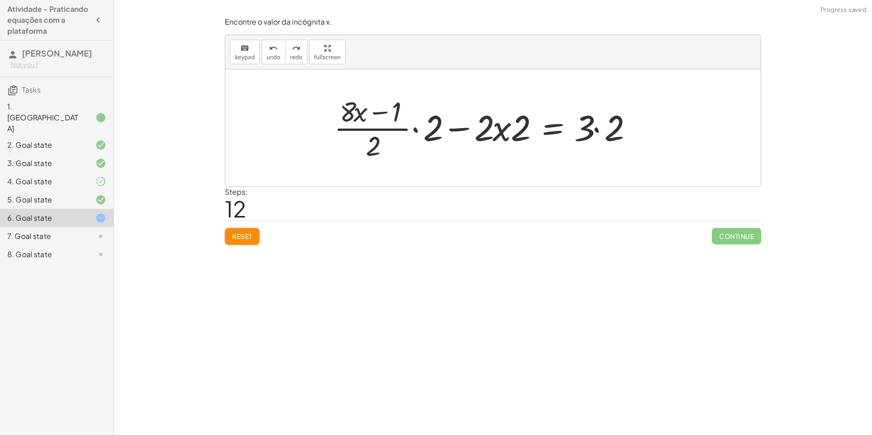
click at [592, 125] on div at bounding box center [486, 128] width 314 height 70
click at [604, 129] on div at bounding box center [486, 128] width 314 height 70
click at [606, 131] on div at bounding box center [471, 128] width 284 height 70
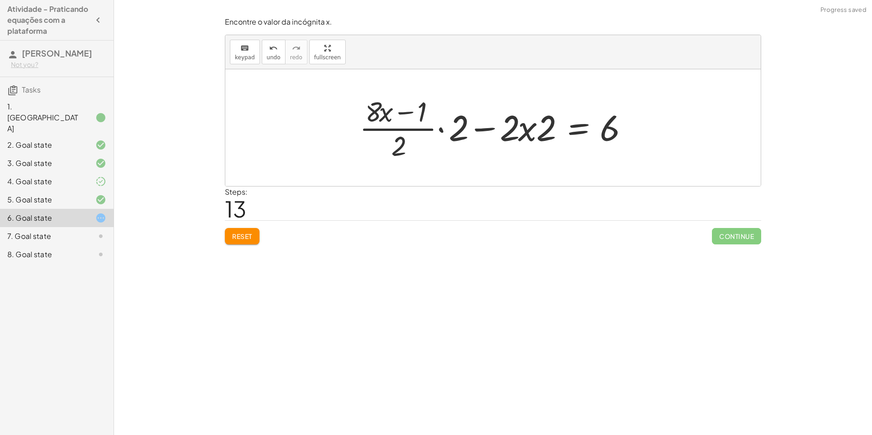
click at [408, 122] on div at bounding box center [497, 128] width 284 height 70
click at [429, 127] on div at bounding box center [497, 128] width 284 height 70
click at [432, 129] on div at bounding box center [497, 128] width 284 height 70
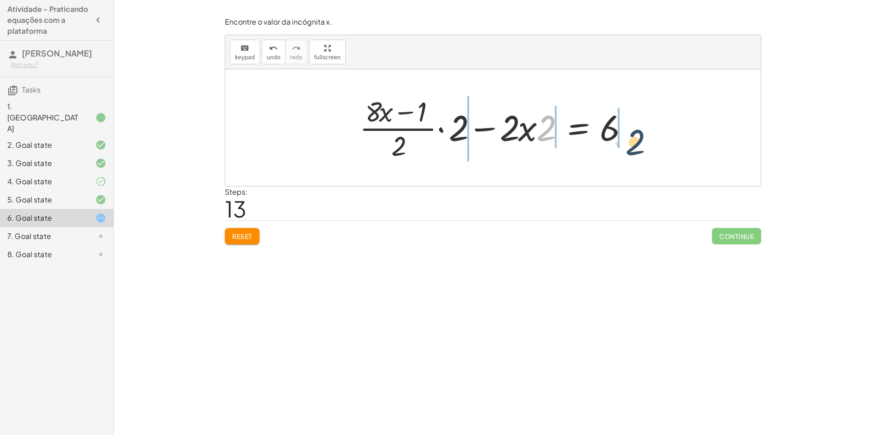
drag, startPoint x: 549, startPoint y: 133, endPoint x: 641, endPoint y: 148, distance: 93.8
click at [641, 148] on div "+ · ( + · 8 · x − 1 ) · 2 − · 2 · x = 3 + · · ( + · 8 · x − 1 ) · 2 · 2 − · 2 ·…" at bounding box center [492, 127] width 535 height 117
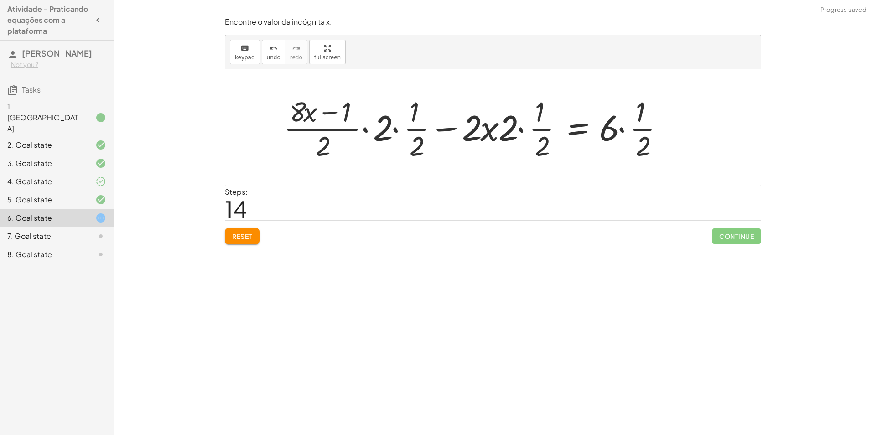
click at [320, 126] on div at bounding box center [477, 128] width 397 height 70
click at [411, 130] on div at bounding box center [477, 128] width 397 height 70
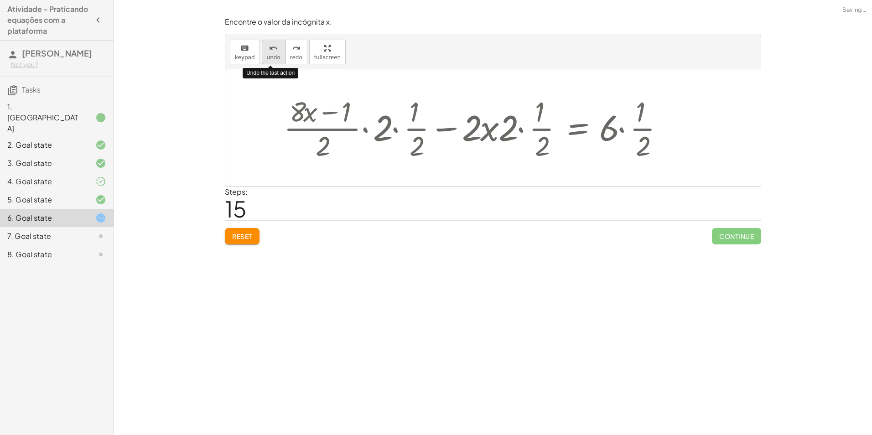
click at [269, 44] on icon "undo" at bounding box center [273, 48] width 9 height 11
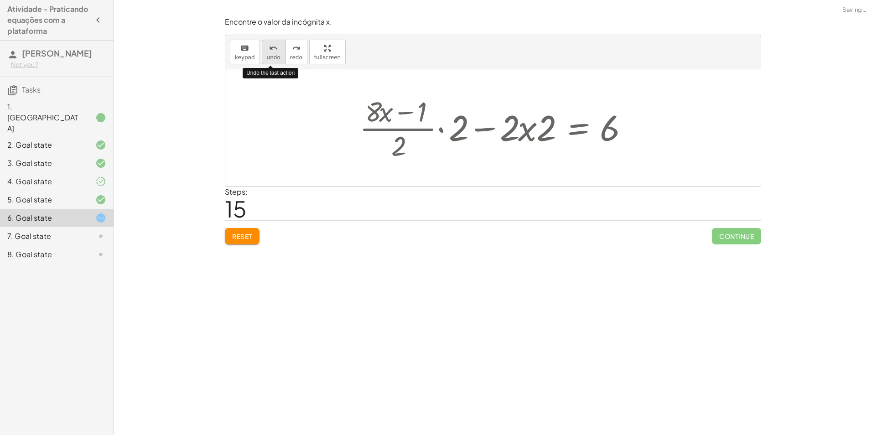
click at [269, 44] on icon "undo" at bounding box center [273, 48] width 9 height 11
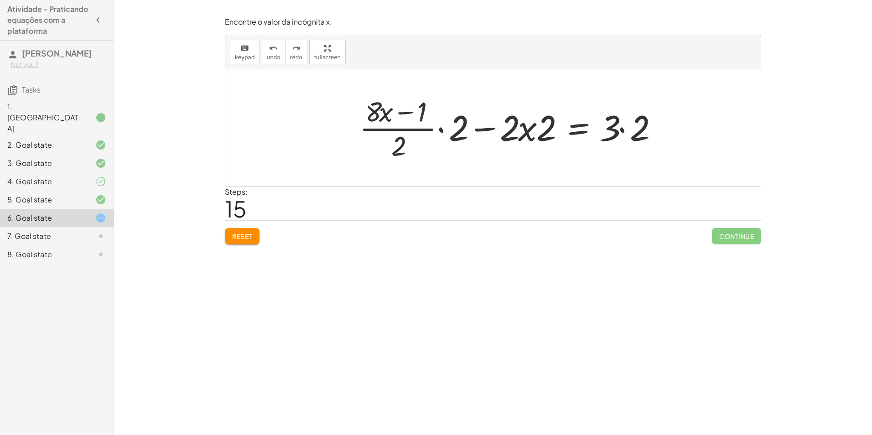
click at [391, 145] on div at bounding box center [512, 128] width 314 height 70
drag, startPoint x: 461, startPoint y: 126, endPoint x: 406, endPoint y: 158, distance: 63.5
click at [406, 158] on div at bounding box center [512, 128] width 314 height 70
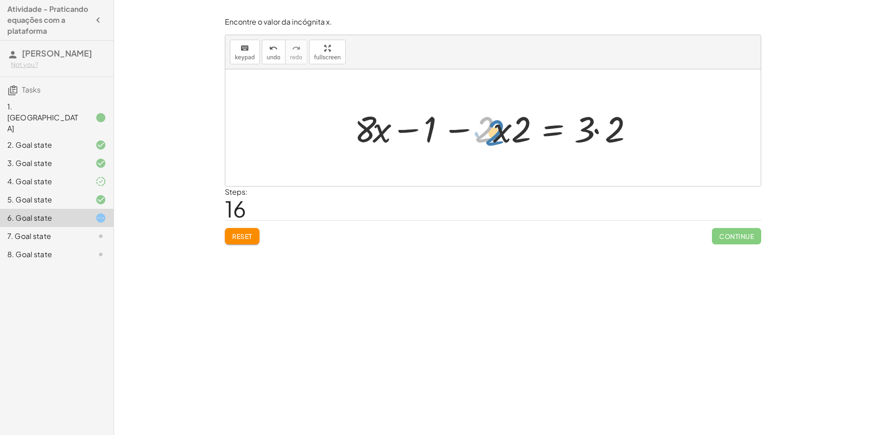
drag, startPoint x: 492, startPoint y: 127, endPoint x: 502, endPoint y: 130, distance: 10.5
click at [502, 130] on div at bounding box center [497, 127] width 294 height 47
drag, startPoint x: 520, startPoint y: 129, endPoint x: 488, endPoint y: 107, distance: 38.3
click at [488, 107] on div at bounding box center [497, 127] width 294 height 47
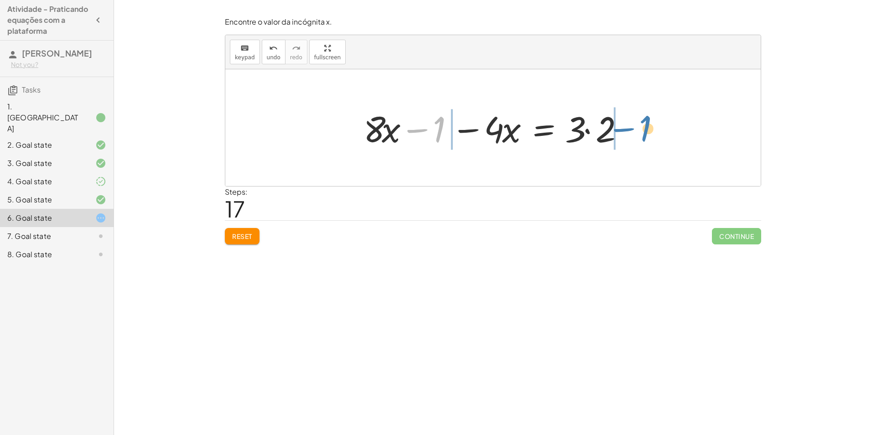
drag, startPoint x: 422, startPoint y: 127, endPoint x: 628, endPoint y: 126, distance: 206.0
click at [628, 126] on div at bounding box center [496, 127] width 275 height 47
click at [367, 128] on div at bounding box center [496, 127] width 377 height 47
click at [417, 129] on div at bounding box center [496, 127] width 377 height 47
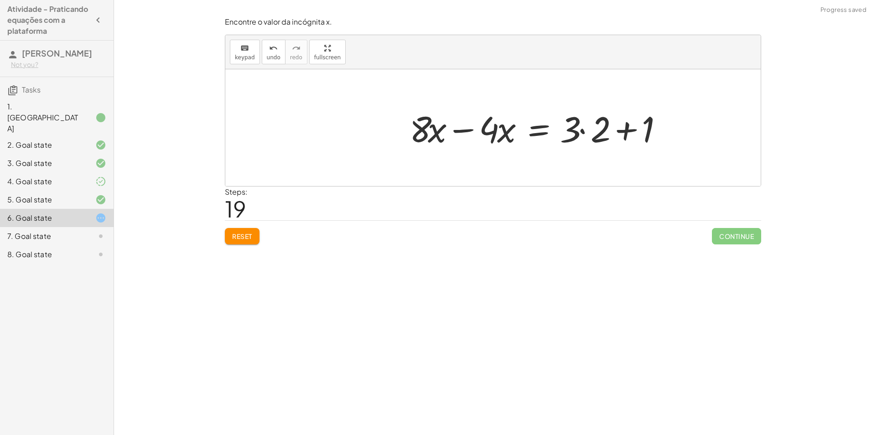
click at [468, 132] on div at bounding box center [542, 127] width 275 height 47
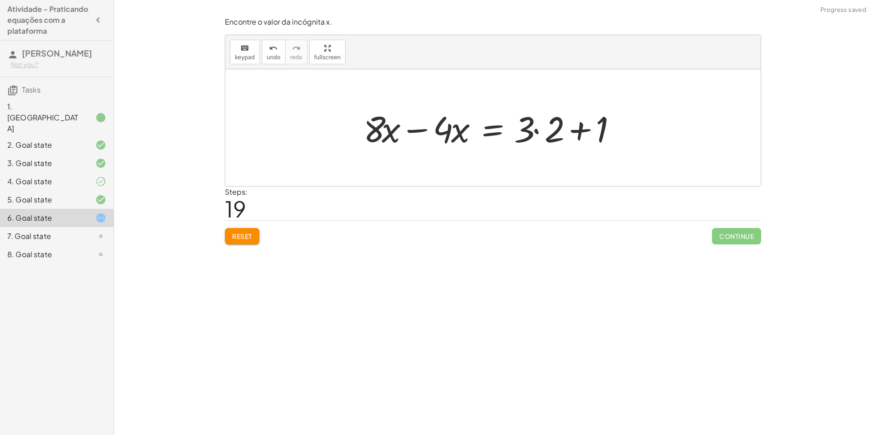
click at [419, 129] on div at bounding box center [496, 127] width 275 height 47
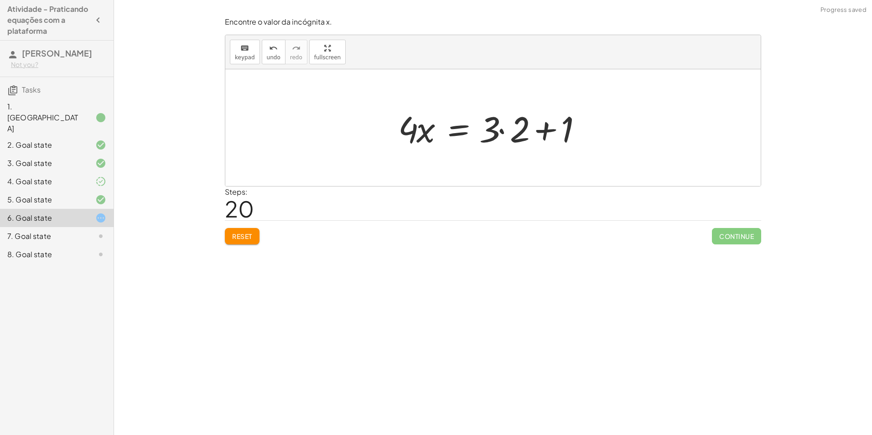
click at [501, 130] on div at bounding box center [496, 127] width 206 height 47
click at [515, 132] on div at bounding box center [490, 127] width 176 height 47
click at [508, 131] on div at bounding box center [470, 127] width 124 height 47
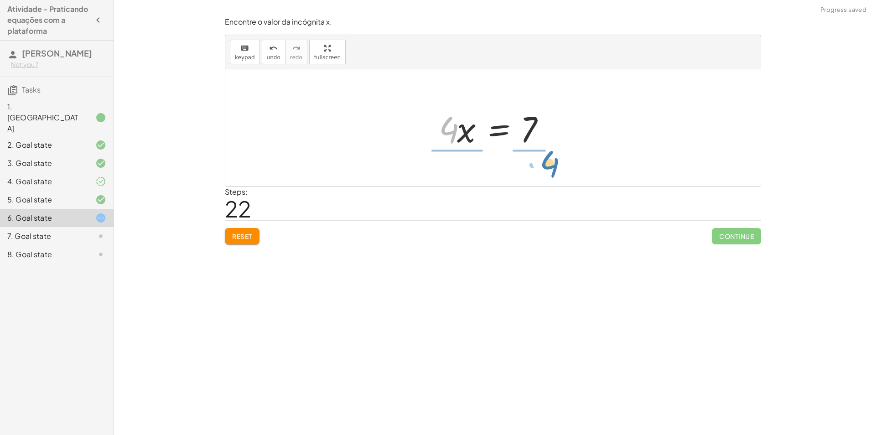
drag, startPoint x: 456, startPoint y: 133, endPoint x: 552, endPoint y: 164, distance: 100.9
click at [552, 164] on div "+ · ( + · 8 · x − 1 ) · 2 − · 2 · x = 3 + · · ( + · 8 · x − 1 ) · 2 · 2 − · 2 ·…" at bounding box center [492, 127] width 535 height 117
click at [448, 131] on div at bounding box center [496, 128] width 134 height 70
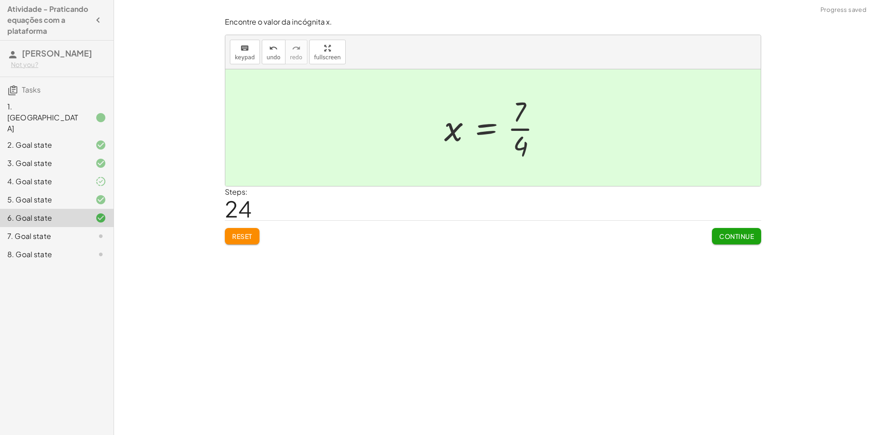
drag, startPoint x: 740, startPoint y: 246, endPoint x: 732, endPoint y: 241, distance: 9.6
click at [0, 0] on div "Encontre o valor da incógnita x. keyboard keypad undo undo redo redo fullscreen…" at bounding box center [0, 0] width 0 height 0
click at [730, 239] on span "Continue" at bounding box center [736, 236] width 35 height 8
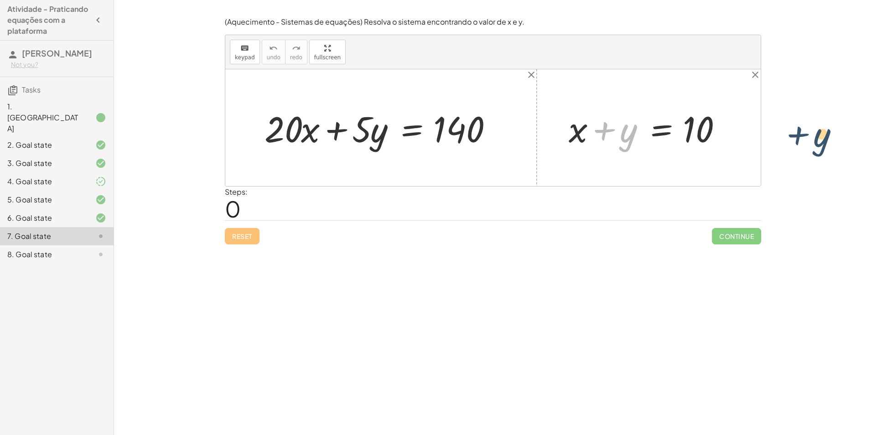
drag, startPoint x: 630, startPoint y: 139, endPoint x: 830, endPoint y: 134, distance: 200.2
click at [830, 134] on div "Encontre o valor da incógnita x manipulando a equação. insert select one: Math …" at bounding box center [493, 217] width 758 height 435
drag, startPoint x: 620, startPoint y: 139, endPoint x: 739, endPoint y: 132, distance: 119.7
click at [739, 132] on div at bounding box center [652, 127] width 176 height 47
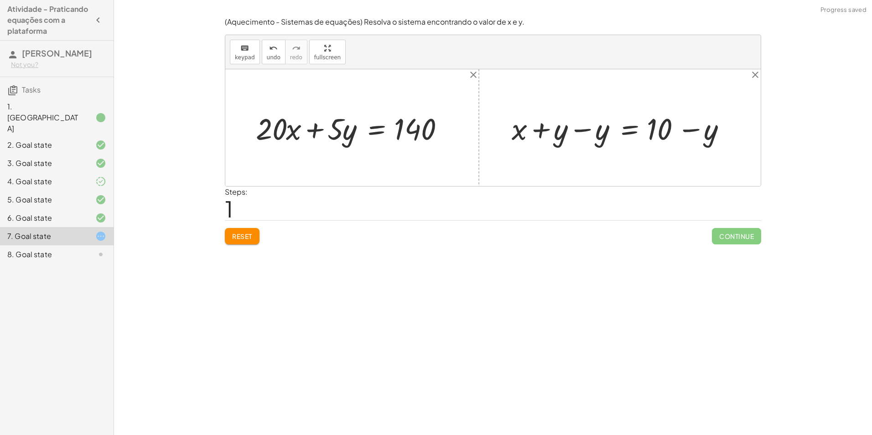
click at [578, 133] on div at bounding box center [623, 127] width 232 height 39
drag, startPoint x: 602, startPoint y: 133, endPoint x: 301, endPoint y: 126, distance: 300.9
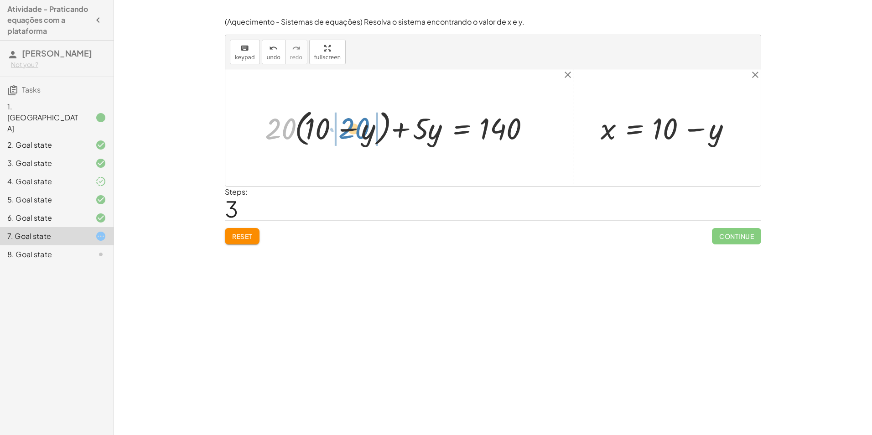
drag, startPoint x: 274, startPoint y: 130, endPoint x: 346, endPoint y: 127, distance: 72.1
click at [346, 127] on div at bounding box center [402, 128] width 284 height 44
drag, startPoint x: 329, startPoint y: 136, endPoint x: 380, endPoint y: 102, distance: 61.4
click at [380, 98] on div at bounding box center [492, 127] width 535 height 117
click at [278, 130] on div at bounding box center [393, 127] width 304 height 39
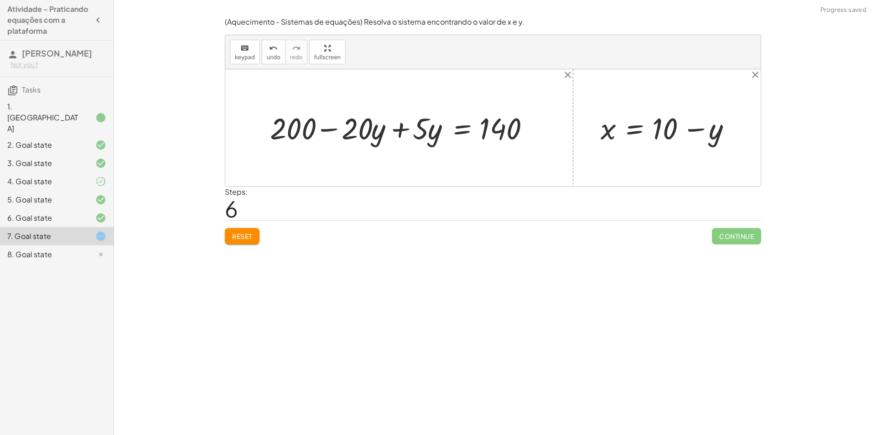
click at [400, 130] on div at bounding box center [404, 127] width 279 height 39
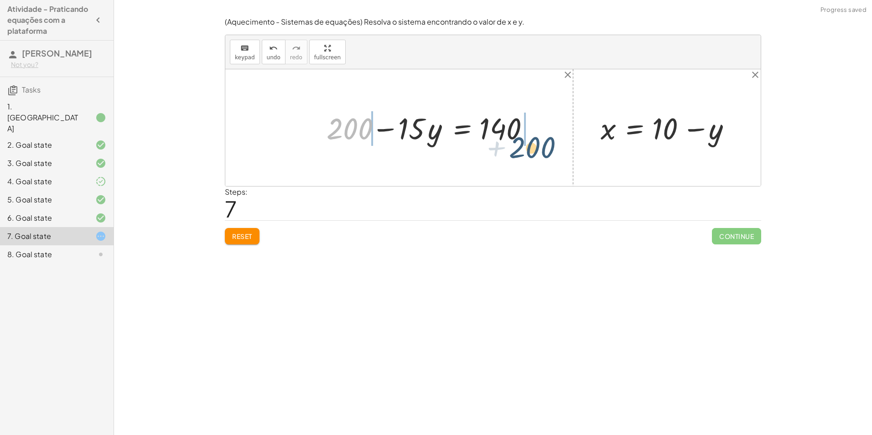
drag, startPoint x: 346, startPoint y: 130, endPoint x: 539, endPoint y: 136, distance: 193.4
click at [539, 136] on div at bounding box center [433, 127] width 222 height 39
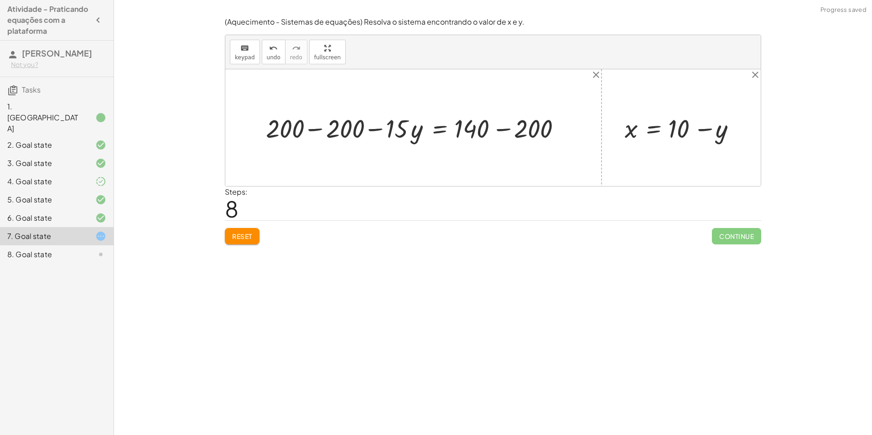
click at [320, 129] on div at bounding box center [416, 128] width 311 height 34
click at [501, 129] on div at bounding box center [472, 128] width 199 height 34
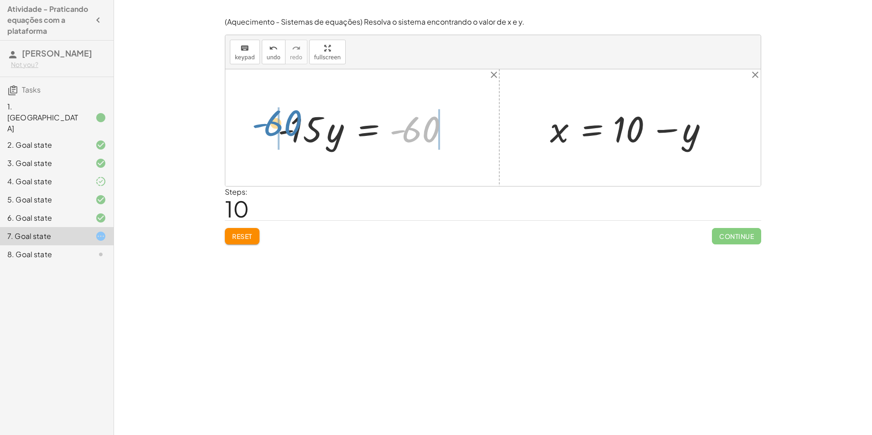
drag, startPoint x: 423, startPoint y: 137, endPoint x: 306, endPoint y: 140, distance: 117.2
click at [284, 132] on div at bounding box center [366, 127] width 186 height 47
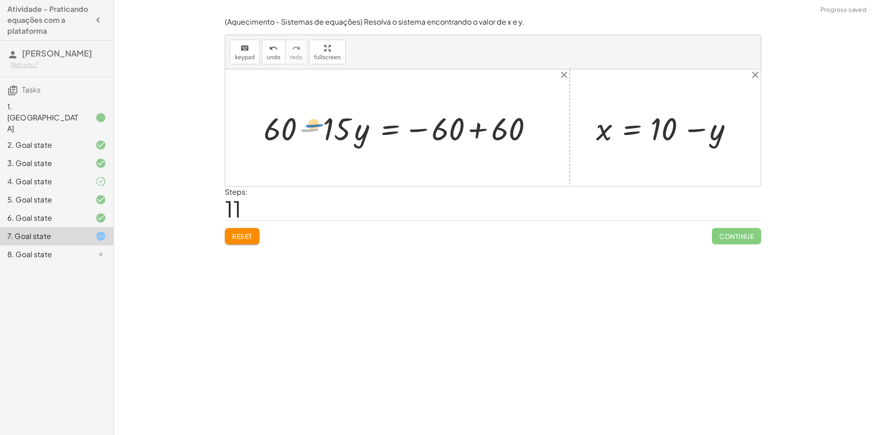
drag, startPoint x: 312, startPoint y: 134, endPoint x: 317, endPoint y: 129, distance: 6.4
click at [317, 129] on div at bounding box center [401, 127] width 284 height 41
drag, startPoint x: 340, startPoint y: 132, endPoint x: 541, endPoint y: 140, distance: 201.2
click at [542, 140] on div at bounding box center [401, 127] width 284 height 41
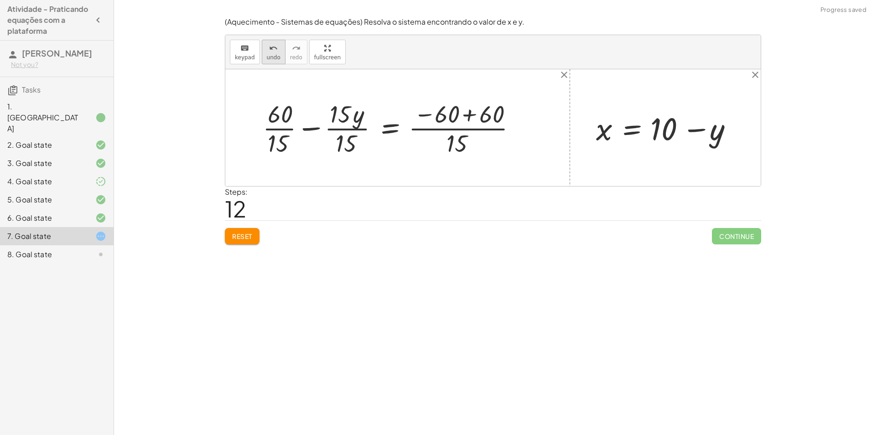
click at [274, 59] on span "undo" at bounding box center [274, 57] width 14 height 6
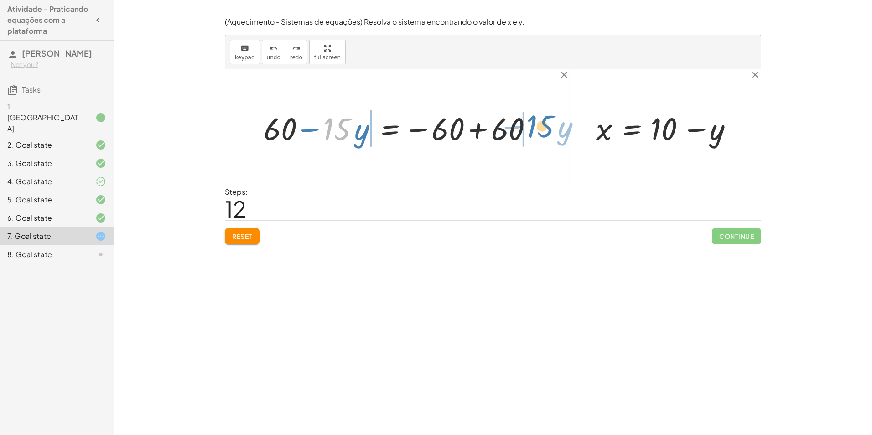
drag, startPoint x: 338, startPoint y: 124, endPoint x: 541, endPoint y: 121, distance: 203.3
click at [541, 121] on div at bounding box center [401, 127] width 284 height 41
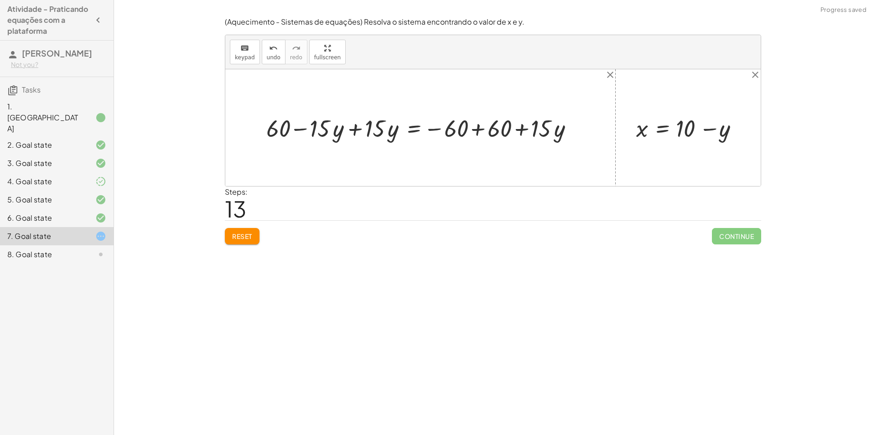
click at [302, 127] on div at bounding box center [424, 127] width 324 height 31
click at [357, 127] on div at bounding box center [424, 127] width 324 height 31
click at [475, 128] on div at bounding box center [479, 127] width 214 height 31
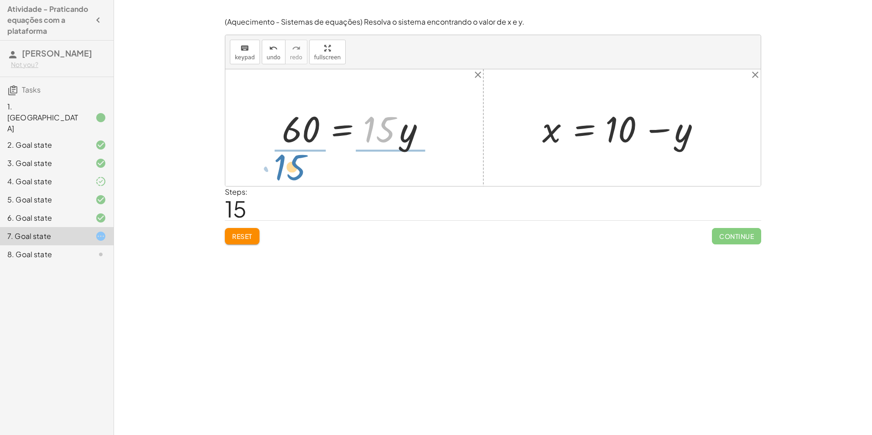
drag, startPoint x: 389, startPoint y: 129, endPoint x: 300, endPoint y: 166, distance: 96.7
click at [300, 166] on div "+ · 20 · x + · 5 · y = 140 + · 20 · ( + 10 − y ) + · 5 · y = 140 + · 10 · 20 − …" at bounding box center [492, 127] width 535 height 117
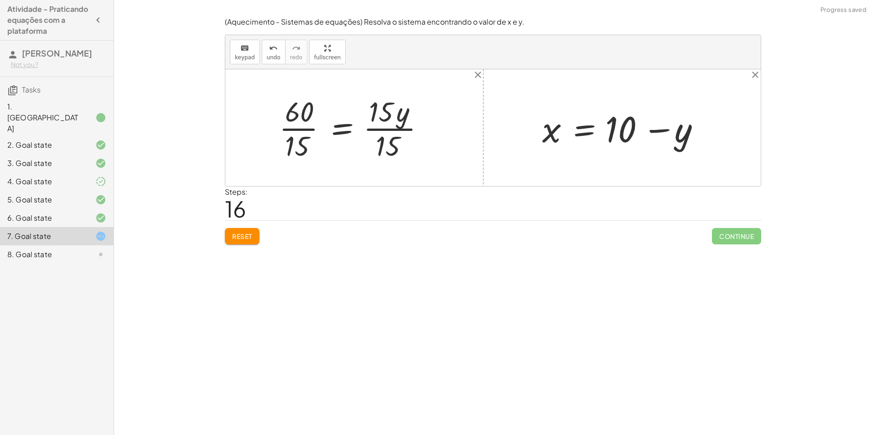
click at [305, 129] on div at bounding box center [355, 128] width 162 height 70
click at [377, 129] on div at bounding box center [365, 128] width 141 height 70
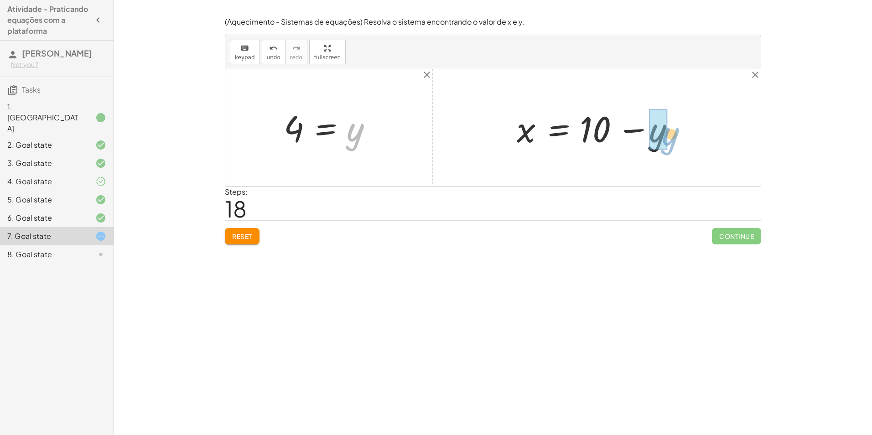
drag, startPoint x: 356, startPoint y: 134, endPoint x: 672, endPoint y: 139, distance: 315.5
click at [629, 129] on div at bounding box center [600, 127] width 176 height 47
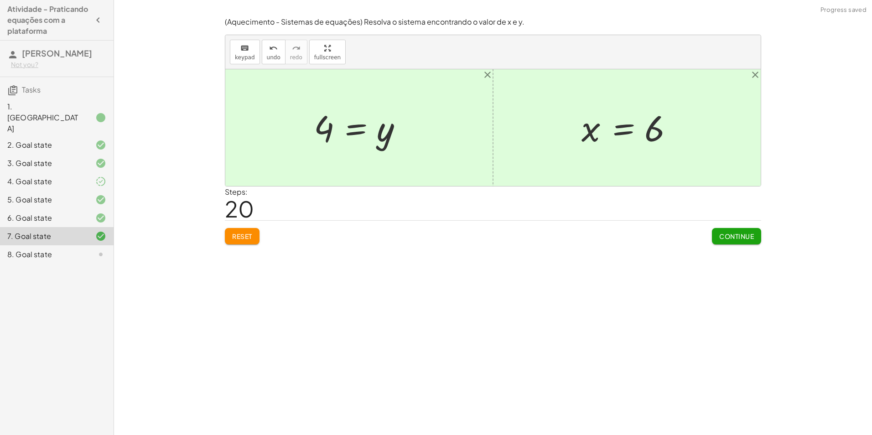
click at [732, 235] on span "Continue" at bounding box center [736, 236] width 35 height 8
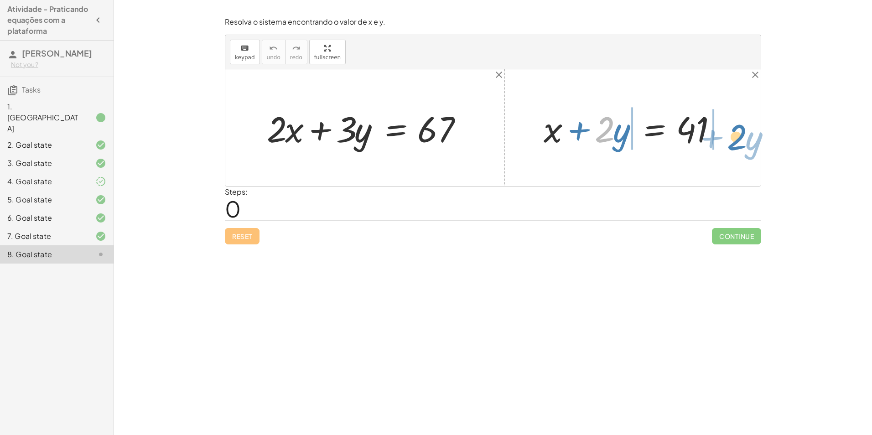
drag, startPoint x: 609, startPoint y: 124, endPoint x: 742, endPoint y: 125, distance: 133.1
click at [740, 128] on div "+ · 2 · x + · 3 · y = 67 · 2 + · y + x + · 2 · y = 41" at bounding box center [492, 127] width 535 height 117
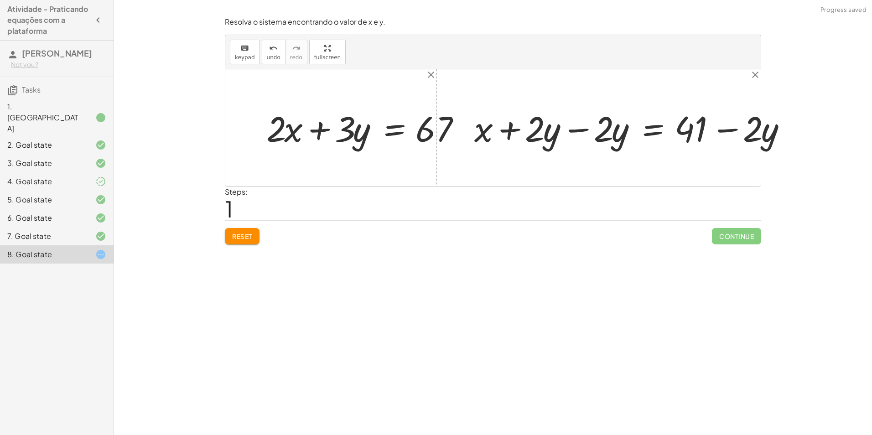
click at [584, 128] on div at bounding box center [640, 127] width 268 height 38
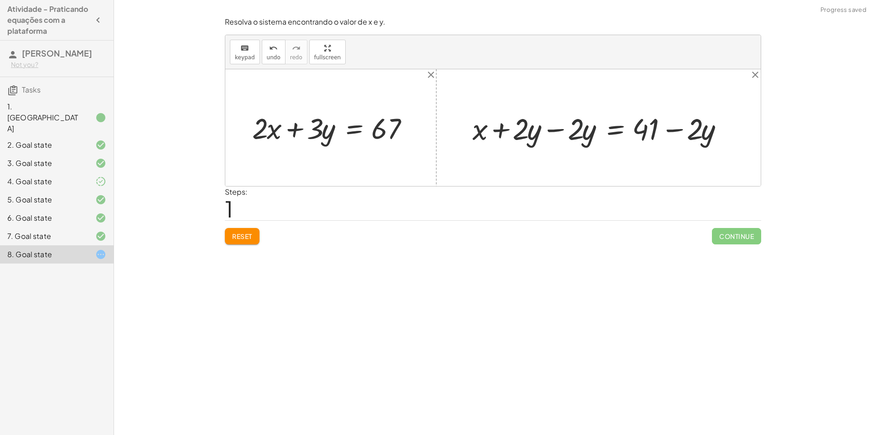
click at [552, 135] on div at bounding box center [602, 127] width 268 height 38
drag, startPoint x: 660, startPoint y: 136, endPoint x: 703, endPoint y: 57, distance: 90.6
click at [661, 129] on div at bounding box center [656, 127] width 159 height 38
click at [674, 131] on div at bounding box center [656, 127] width 159 height 38
click at [671, 129] on div at bounding box center [656, 127] width 159 height 38
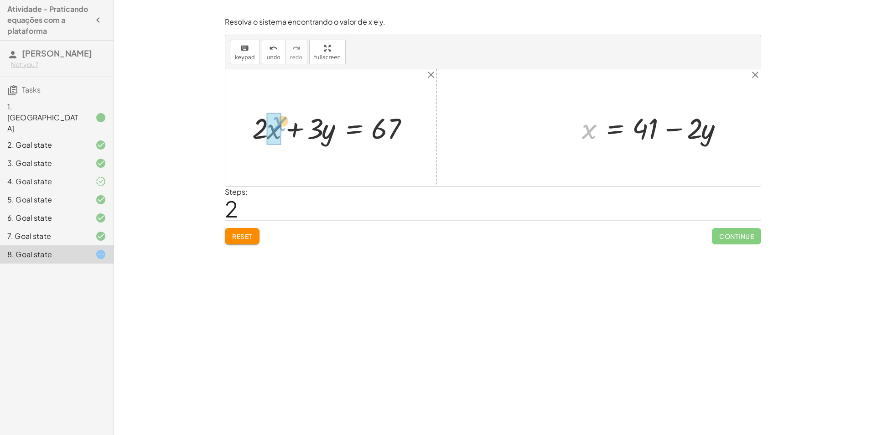
drag, startPoint x: 589, startPoint y: 132, endPoint x: 277, endPoint y: 127, distance: 311.9
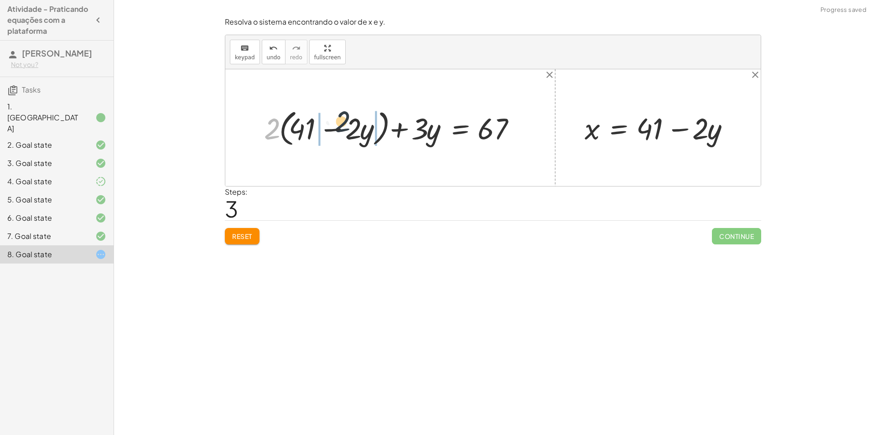
drag, startPoint x: 273, startPoint y: 133, endPoint x: 350, endPoint y: 124, distance: 77.2
click at [350, 124] on div at bounding box center [393, 127] width 268 height 43
click at [291, 133] on div at bounding box center [391, 127] width 274 height 39
drag, startPoint x: 374, startPoint y: 129, endPoint x: 339, endPoint y: 128, distance: 35.1
click at [339, 128] on div at bounding box center [403, 127] width 248 height 39
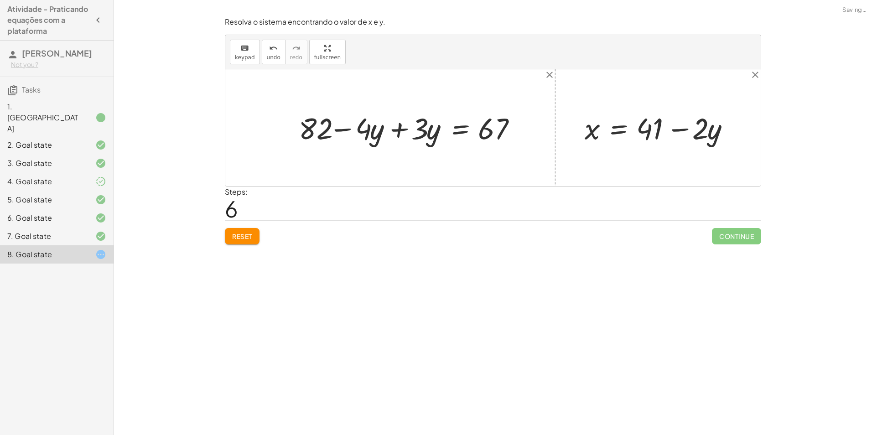
click at [392, 133] on div at bounding box center [411, 127] width 234 height 39
click at [393, 131] on div at bounding box center [411, 127] width 234 height 39
drag, startPoint x: 388, startPoint y: 132, endPoint x: 541, endPoint y: 127, distance: 152.8
click at [541, 127] on div "+ · 2 · x + · 3 · y = 67 + · 2 · ( + 41 − · 2 · y ) + · 3 · y = 67 + · 41 · 2 −…" at bounding box center [492, 127] width 535 height 117
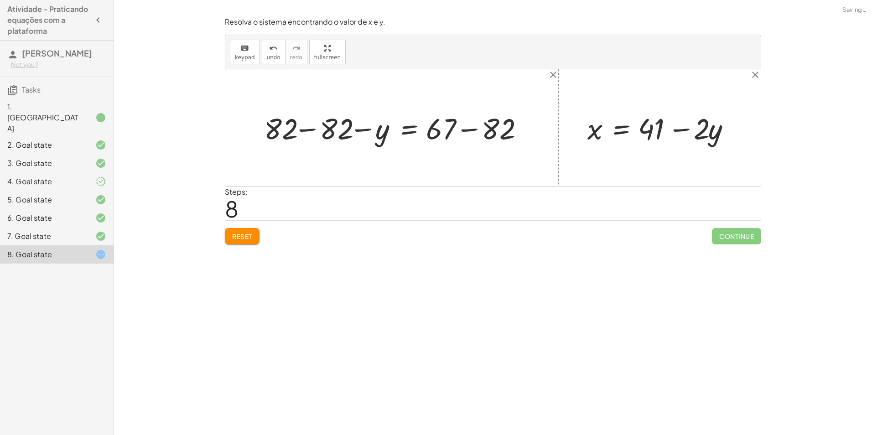
click at [463, 136] on div at bounding box center [395, 127] width 272 height 39
click at [314, 131] on div at bounding box center [372, 127] width 226 height 39
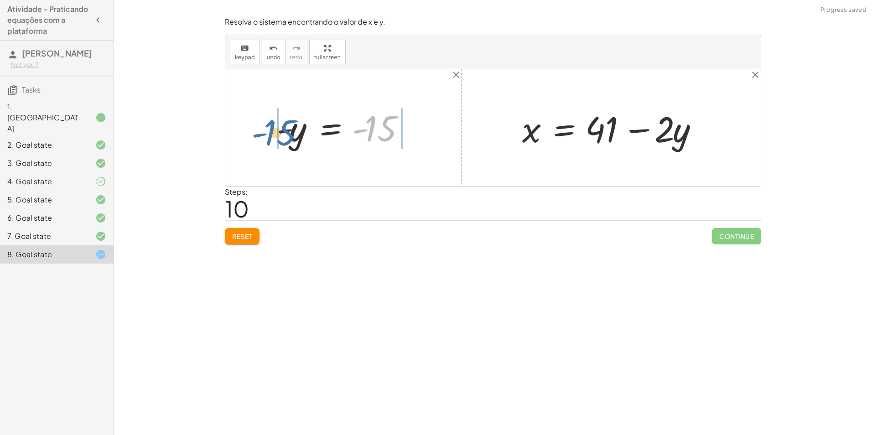
drag, startPoint x: 384, startPoint y: 128, endPoint x: 280, endPoint y: 132, distance: 104.0
click at [280, 132] on div at bounding box center [346, 127] width 149 height 45
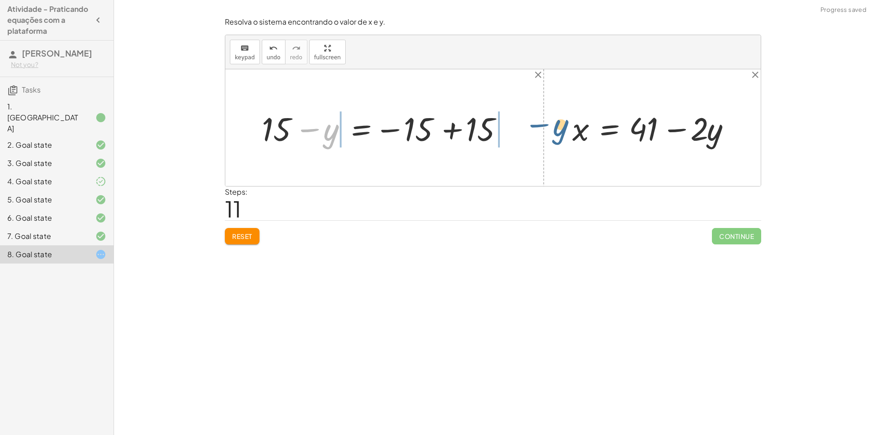
drag, startPoint x: 293, startPoint y: 136, endPoint x: 499, endPoint y: 130, distance: 206.1
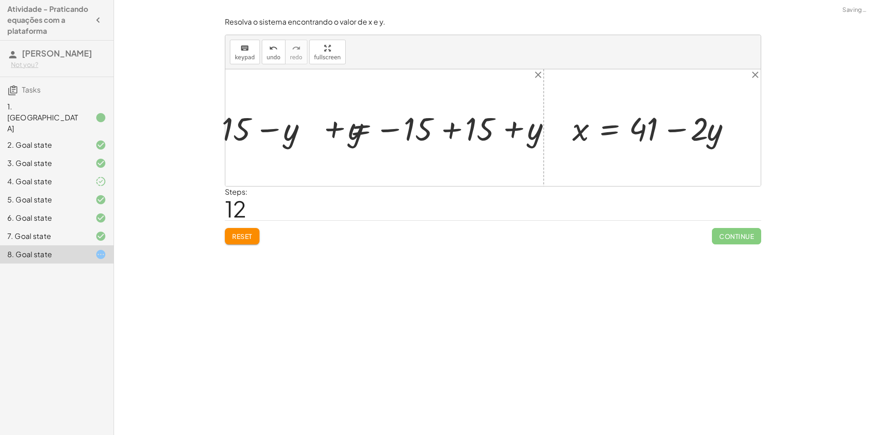
click at [452, 137] on div at bounding box center [388, 128] width 352 height 42
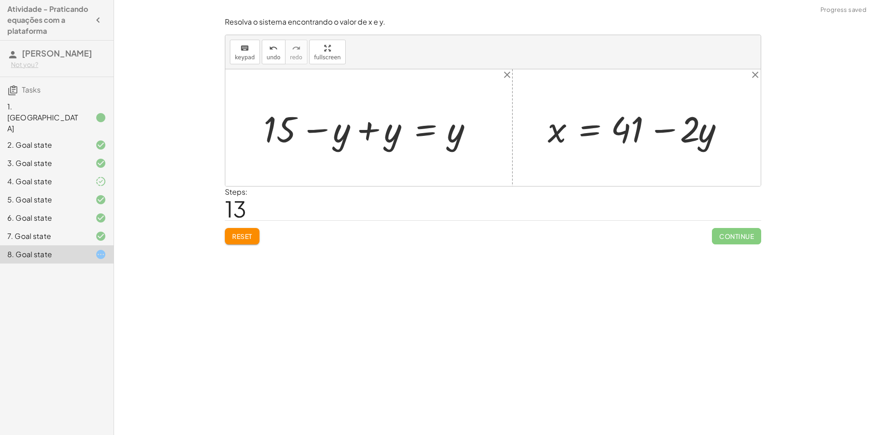
click at [368, 130] on div at bounding box center [372, 127] width 227 height 47
drag, startPoint x: 449, startPoint y: 134, endPoint x: 429, endPoint y: 140, distance: 20.5
click at [429, 140] on div at bounding box center [423, 127] width 124 height 45
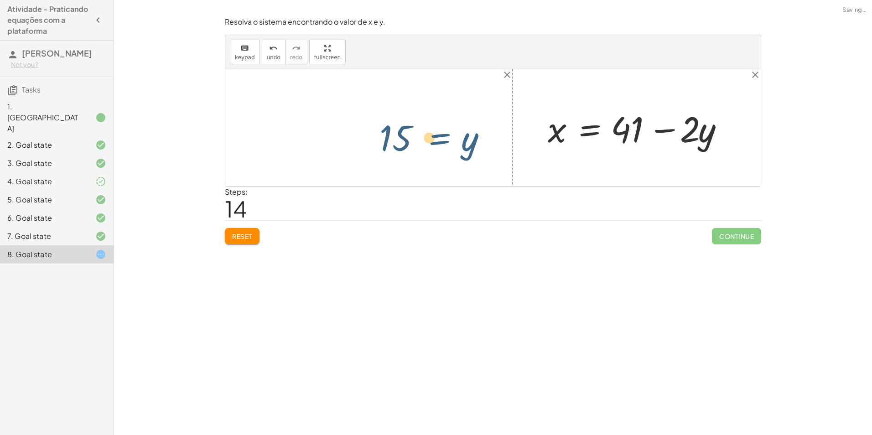
drag, startPoint x: 452, startPoint y: 143, endPoint x: 440, endPoint y: 141, distance: 11.6
click at [441, 142] on div at bounding box center [423, 127] width 124 height 45
drag, startPoint x: 454, startPoint y: 137, endPoint x: 712, endPoint y: 134, distance: 258.0
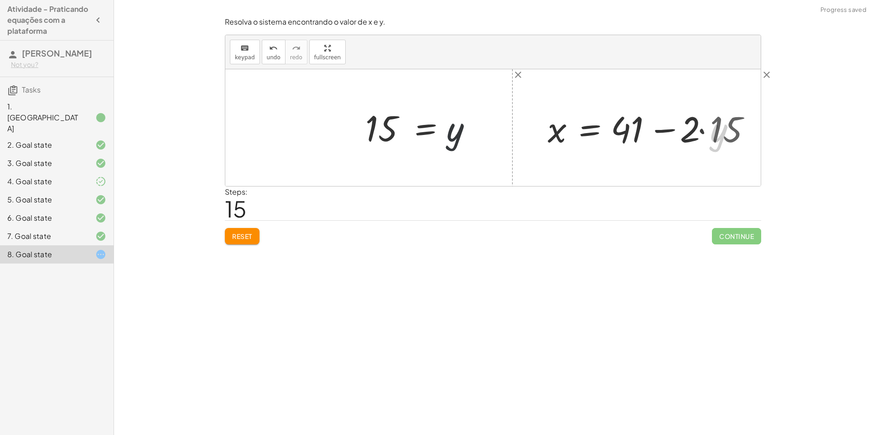
click at [697, 130] on div at bounding box center [655, 127] width 224 height 47
click at [672, 138] on div at bounding box center [655, 127] width 224 height 47
click at [708, 135] on div at bounding box center [655, 127] width 224 height 47
click at [669, 131] on div at bounding box center [640, 127] width 194 height 47
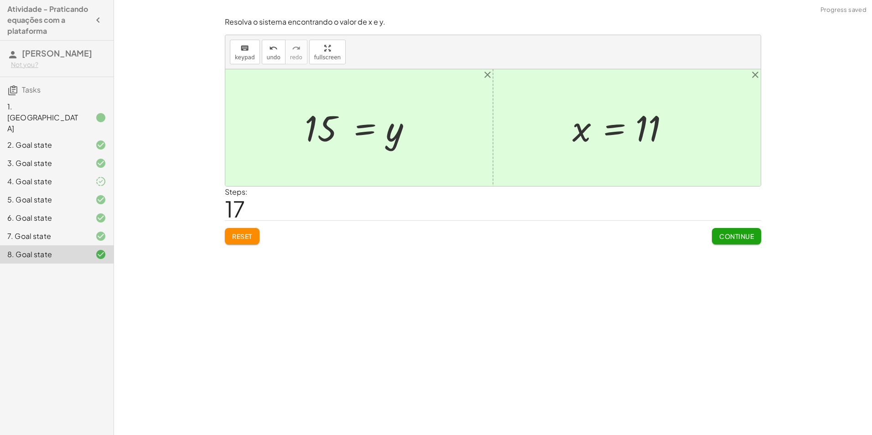
click at [727, 234] on span "Continue" at bounding box center [736, 236] width 35 height 8
